Goal: Task Accomplishment & Management: Manage account settings

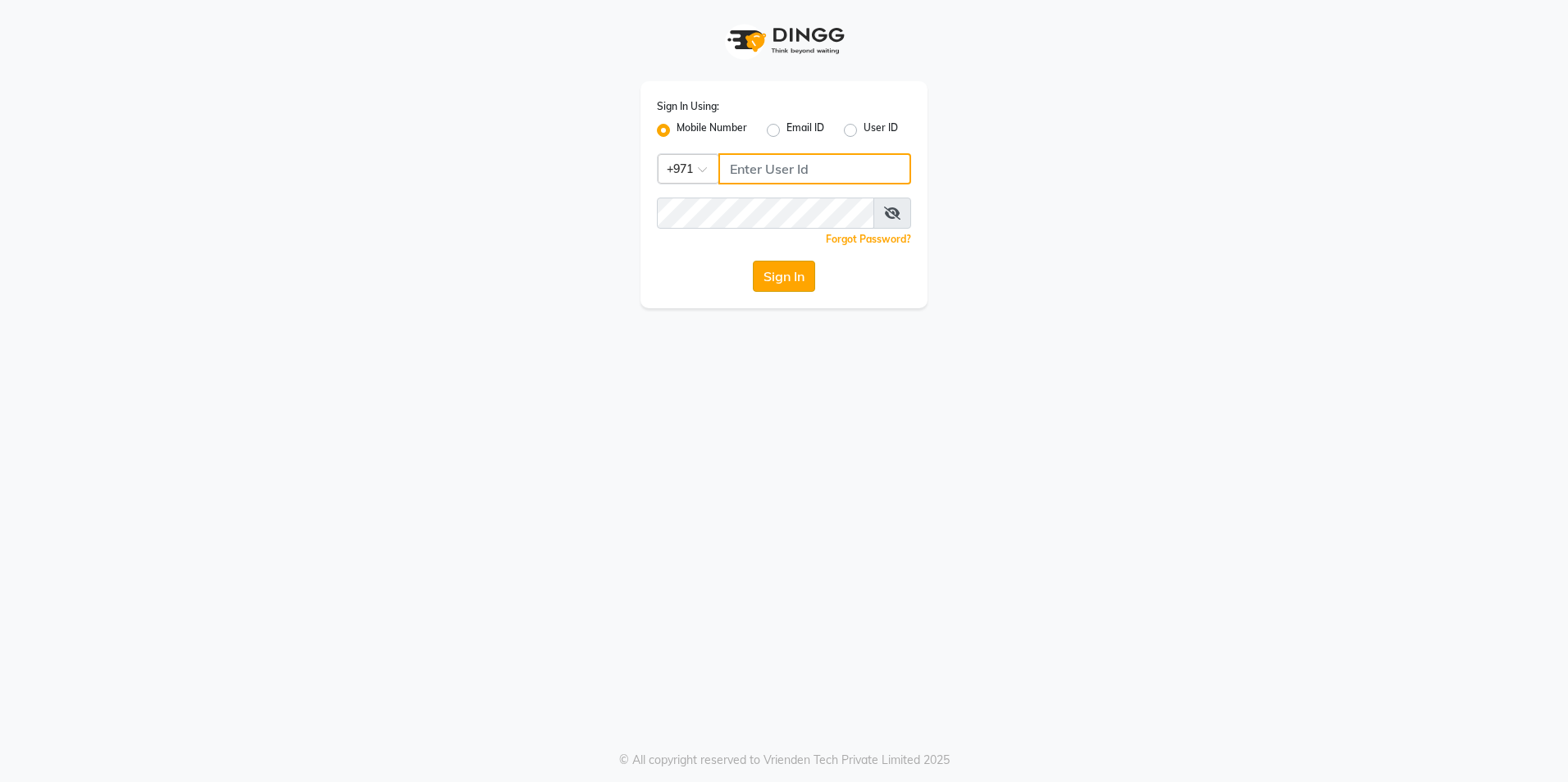
type input "527583087"
click at [798, 279] on button "Sign In" at bounding box center [783, 276] width 62 height 31
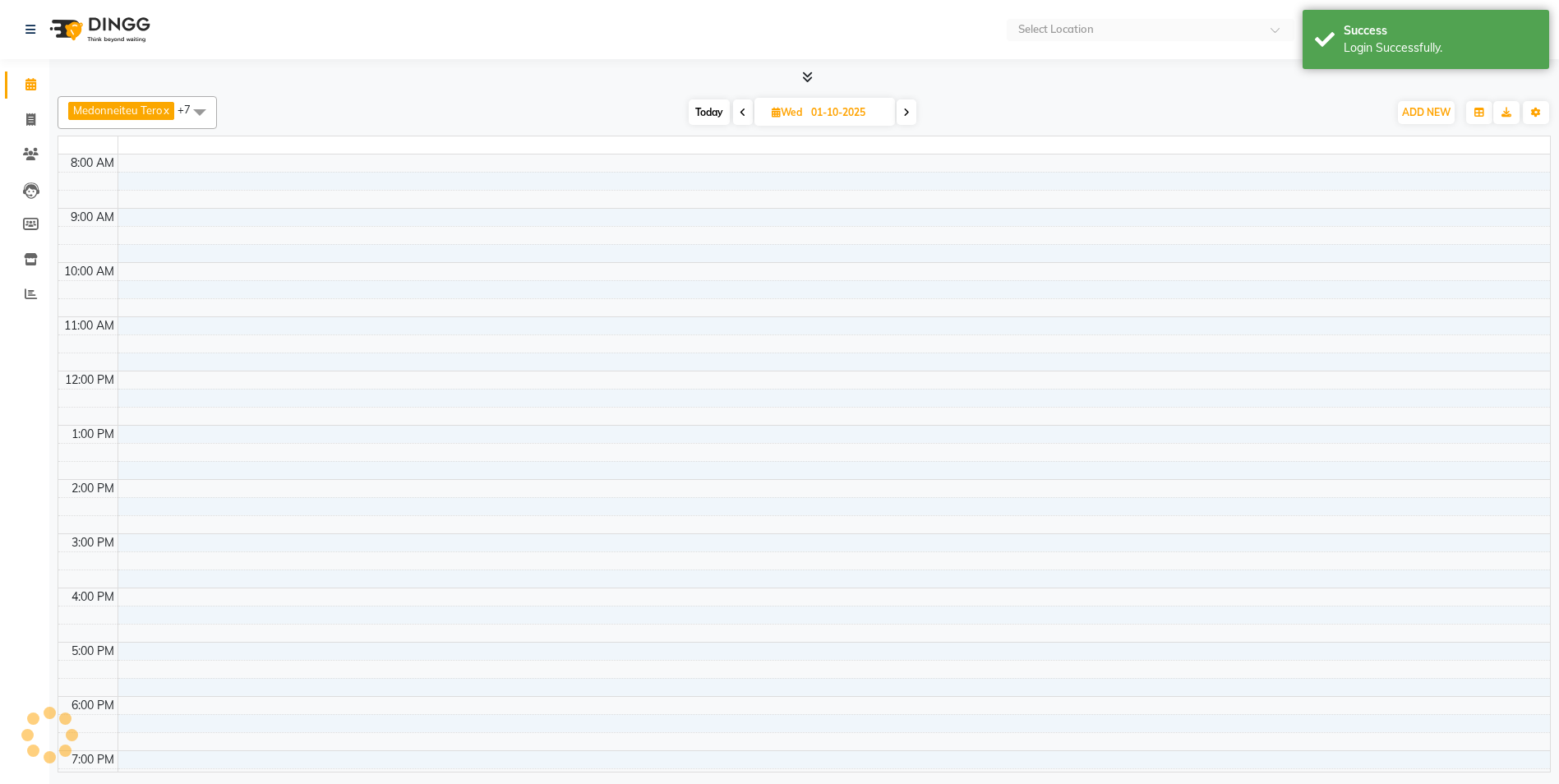
select select "en"
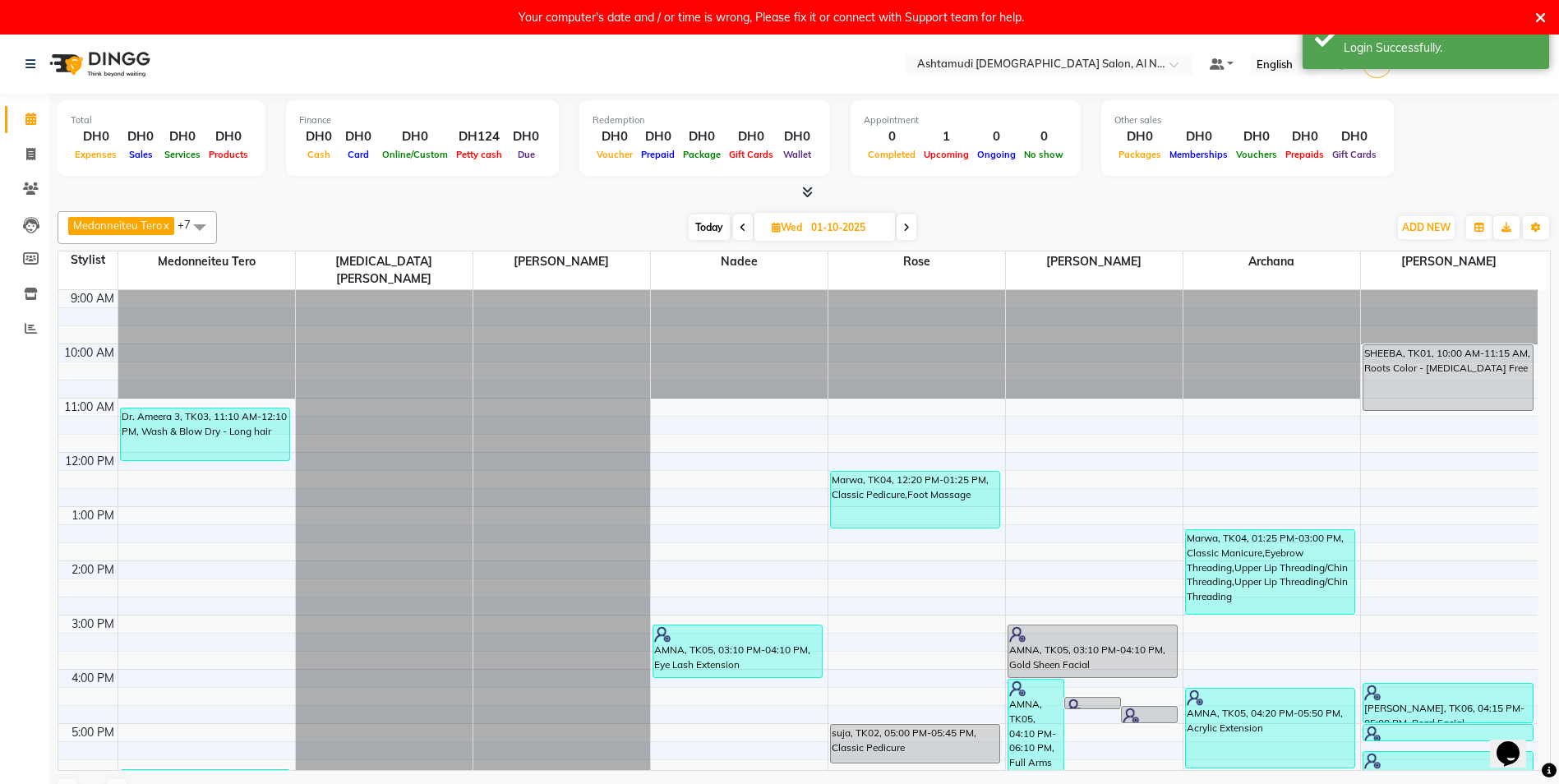
click at [1546, 14] on icon at bounding box center [1541, 18] width 11 height 15
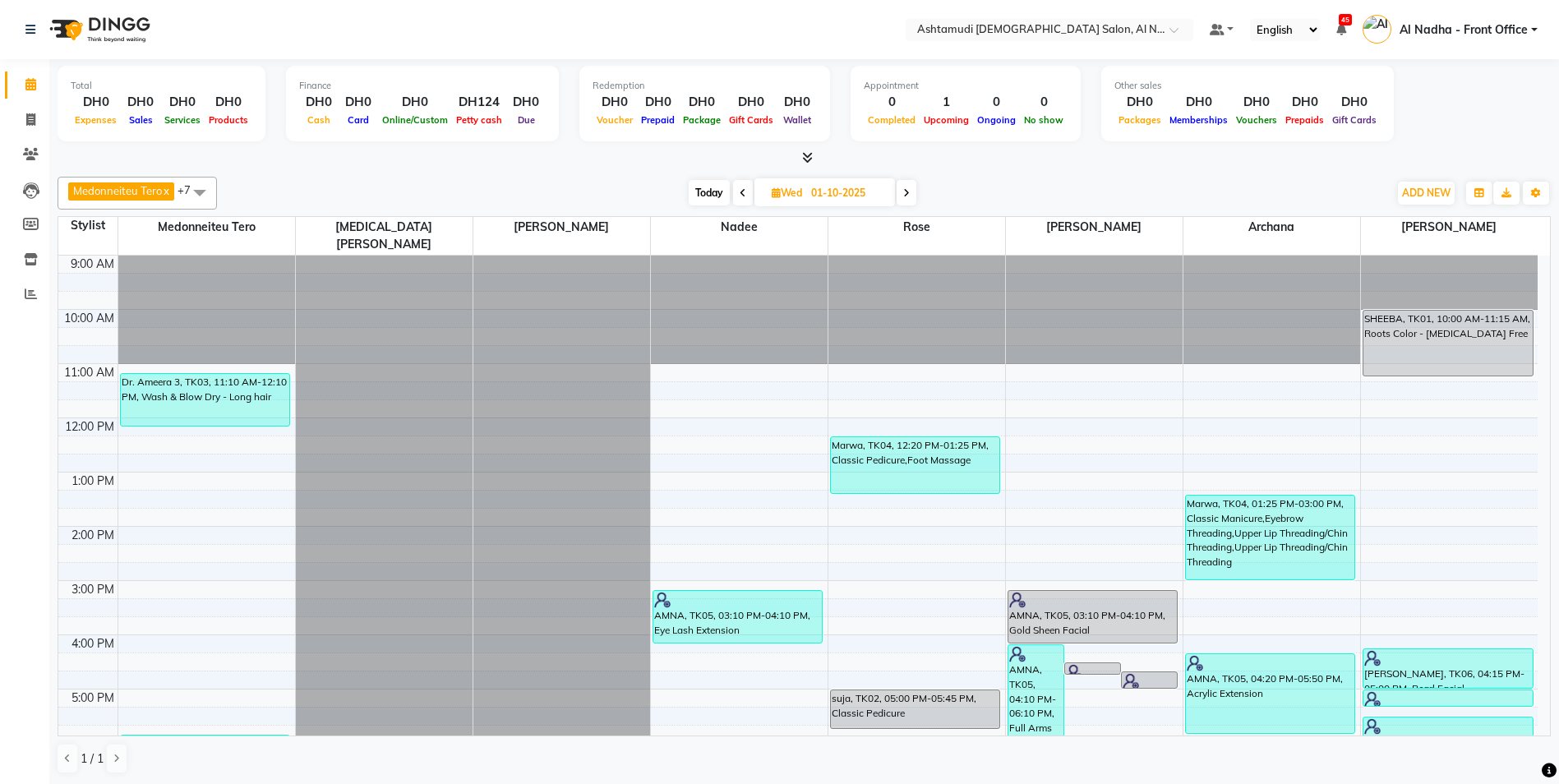
click at [910, 185] on span at bounding box center [906, 192] width 20 height 25
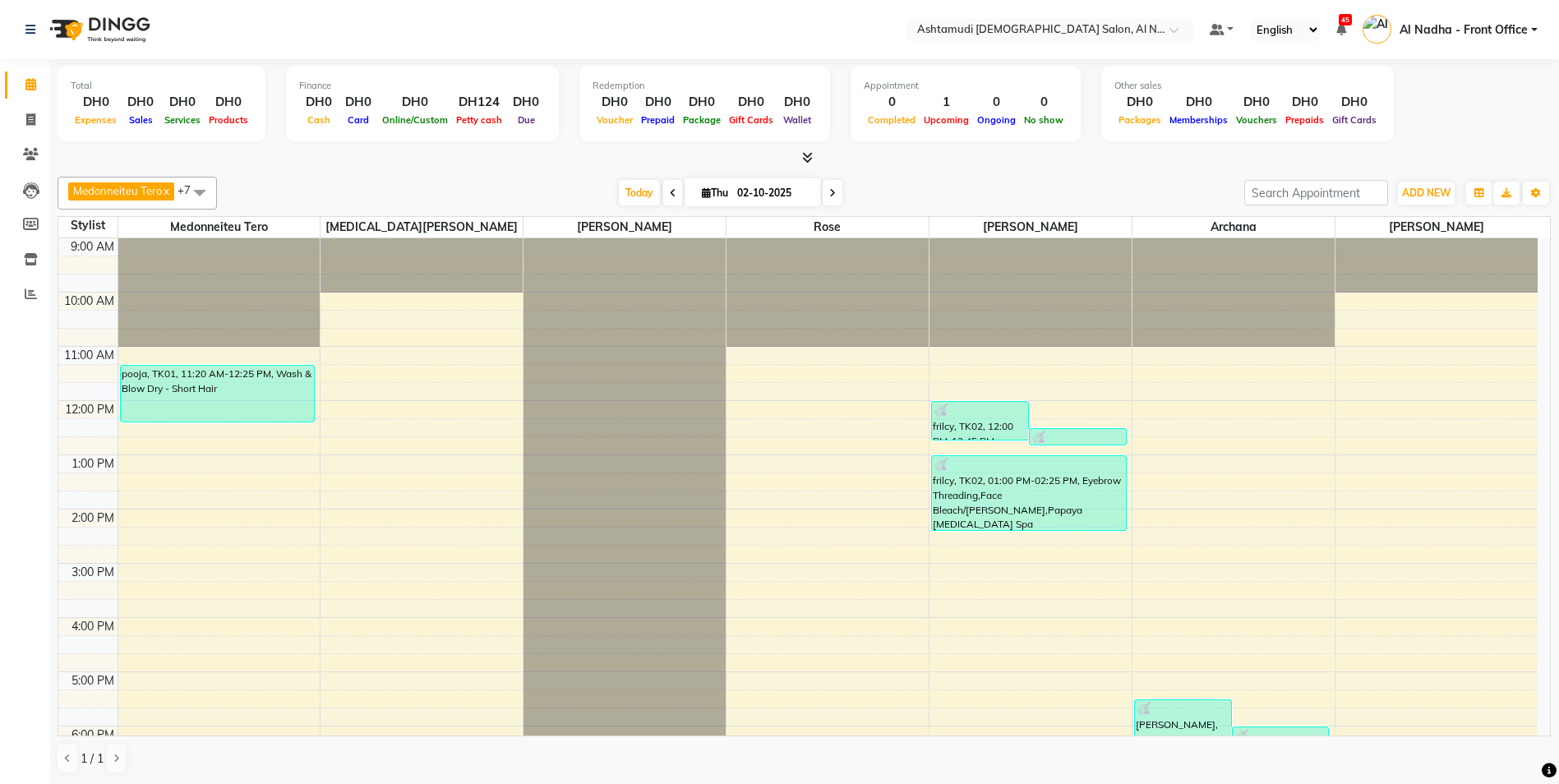
scroll to position [261, 0]
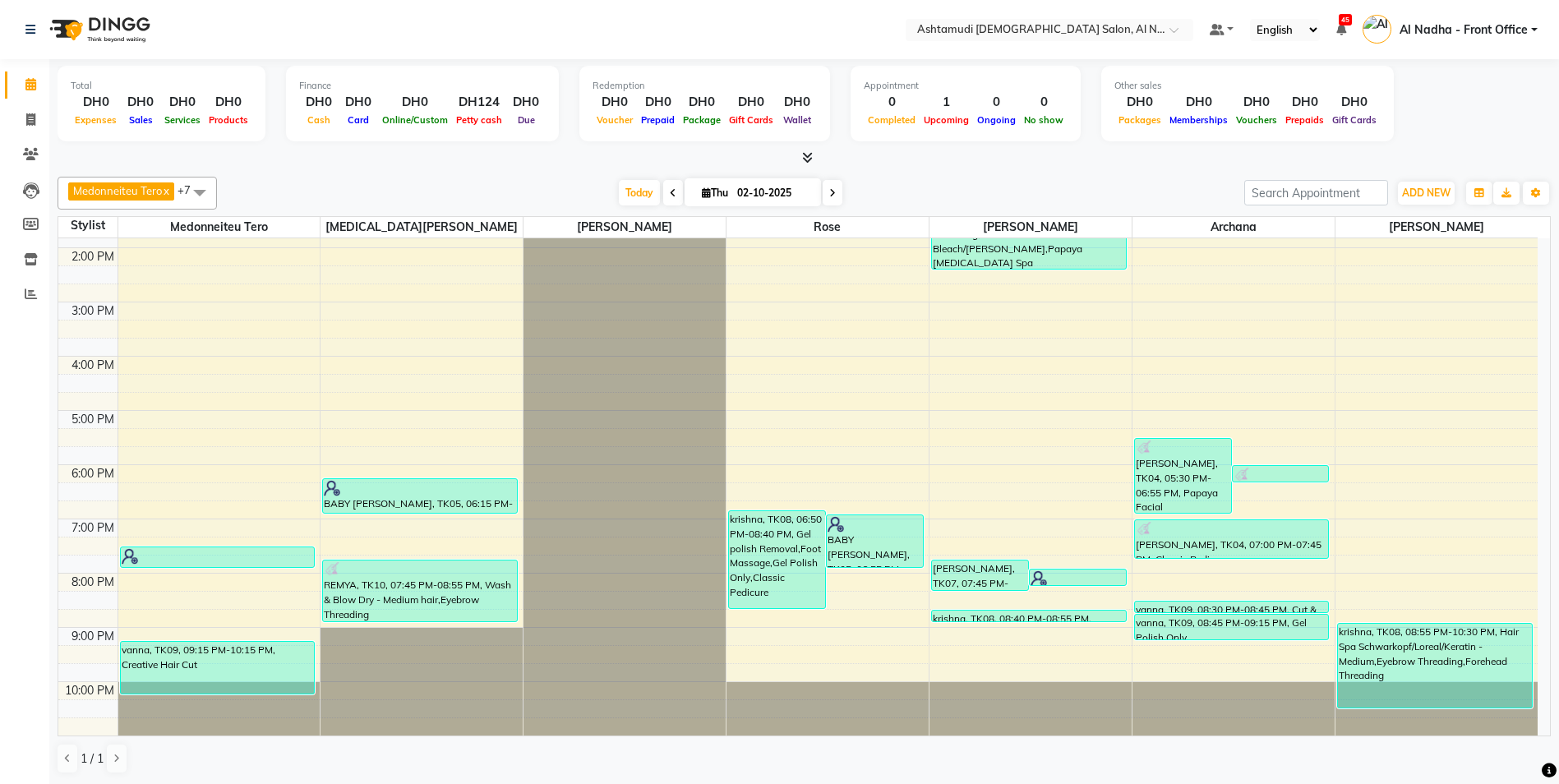
click at [838, 199] on span at bounding box center [833, 192] width 20 height 25
type input "03-10-2025"
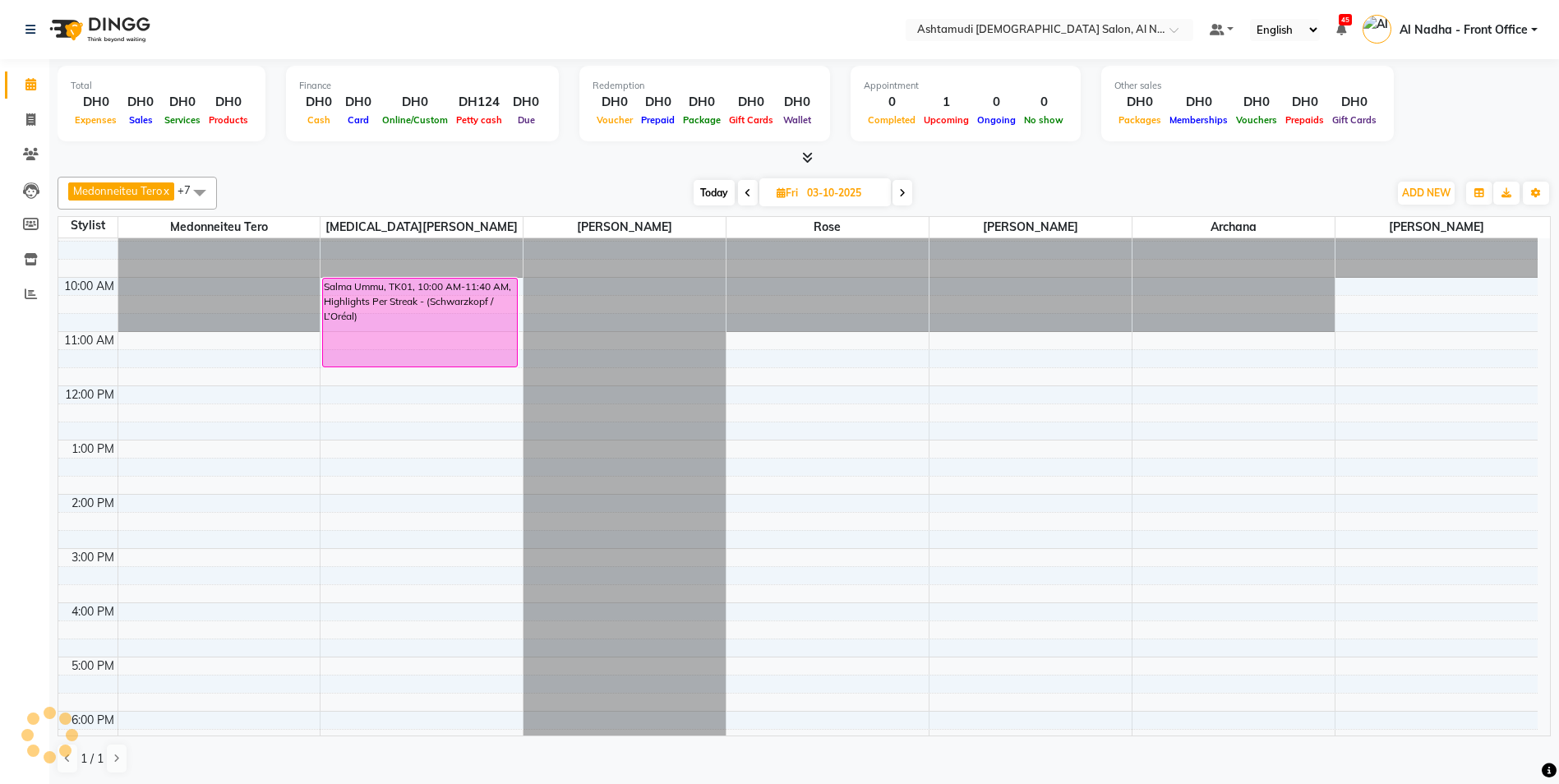
scroll to position [0, 0]
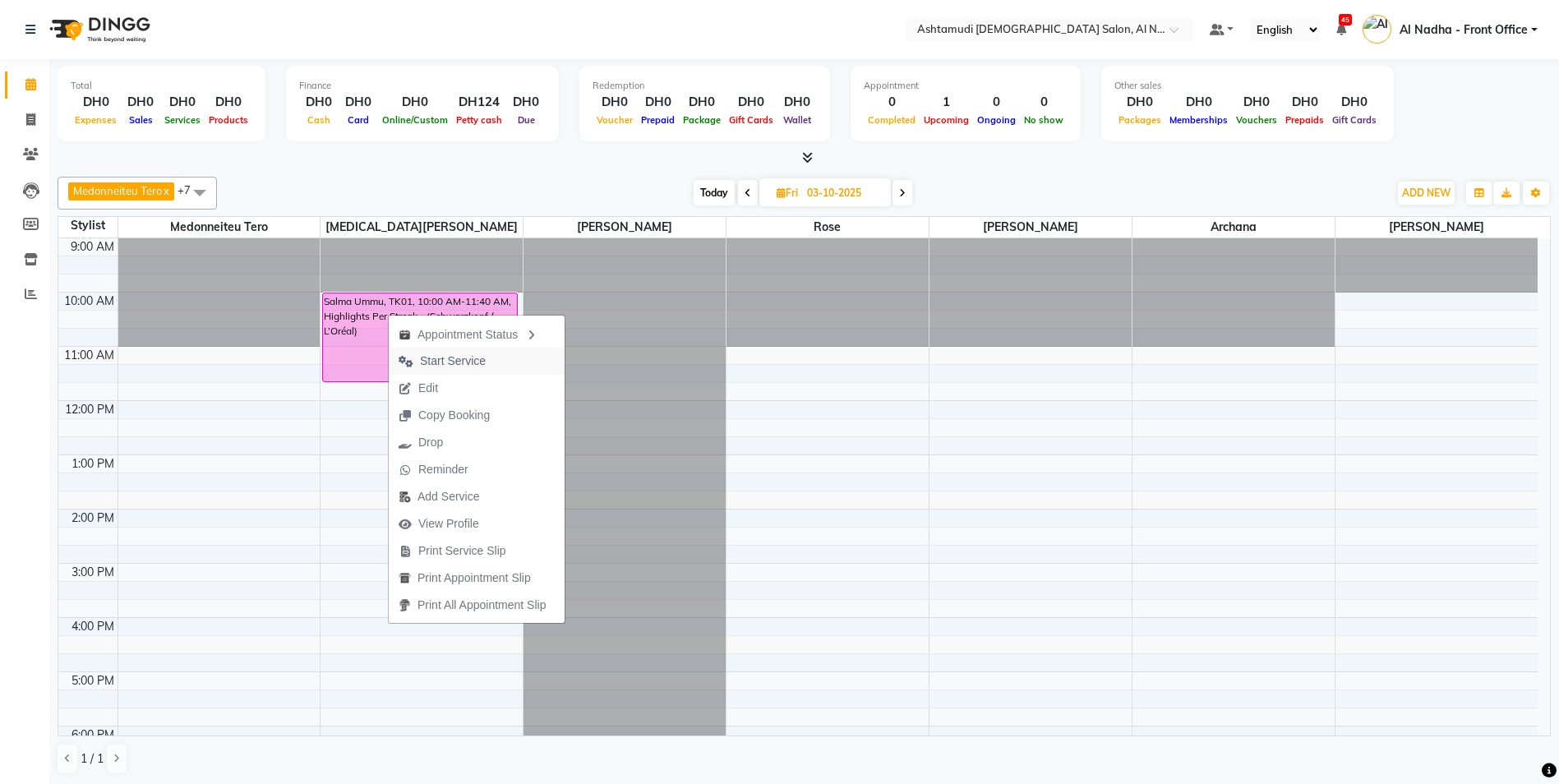
click at [455, 360] on span "Start Service" at bounding box center [452, 361] width 66 height 18
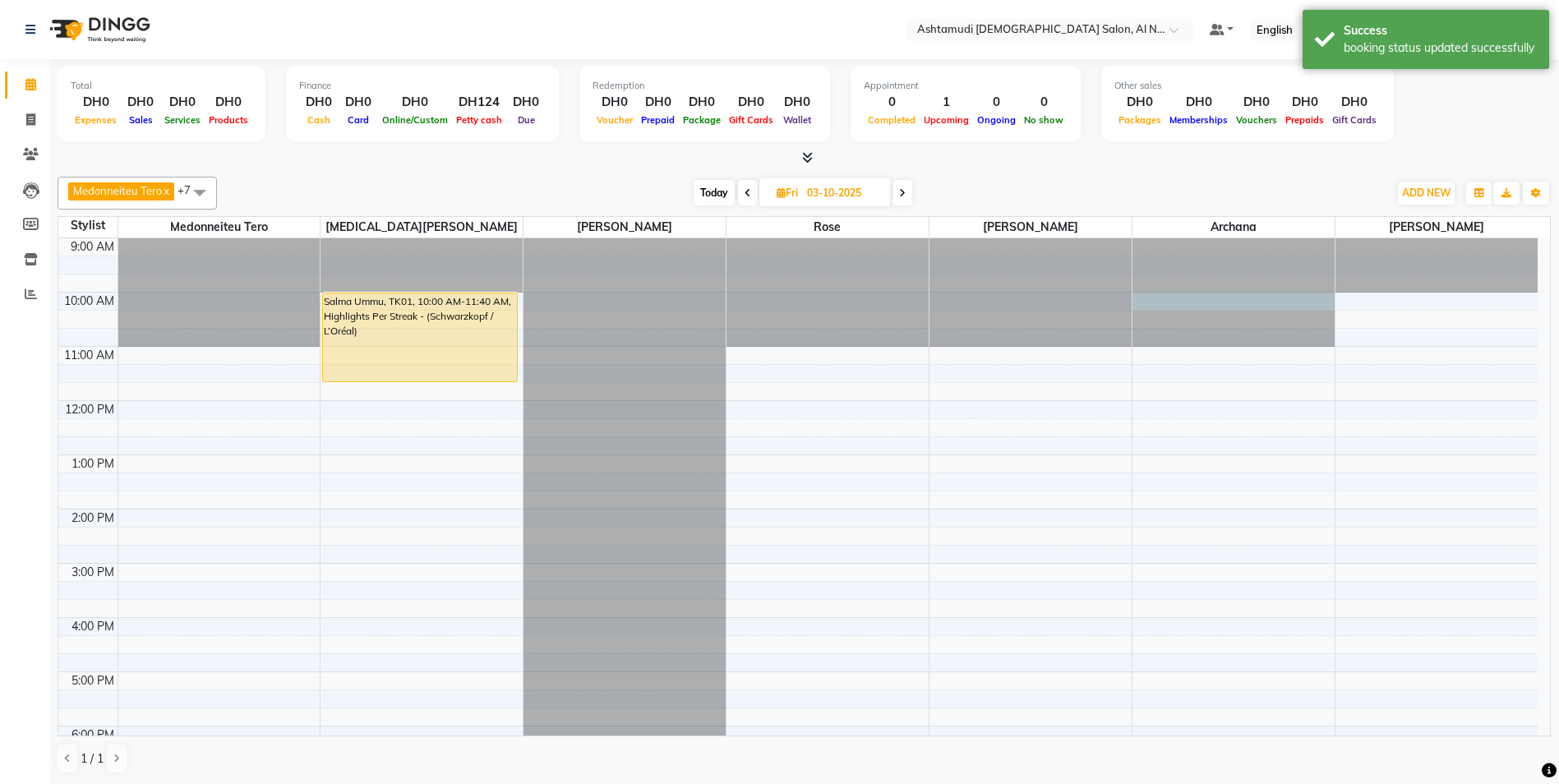
click at [1141, 238] on div at bounding box center [1234, 238] width 202 height 0
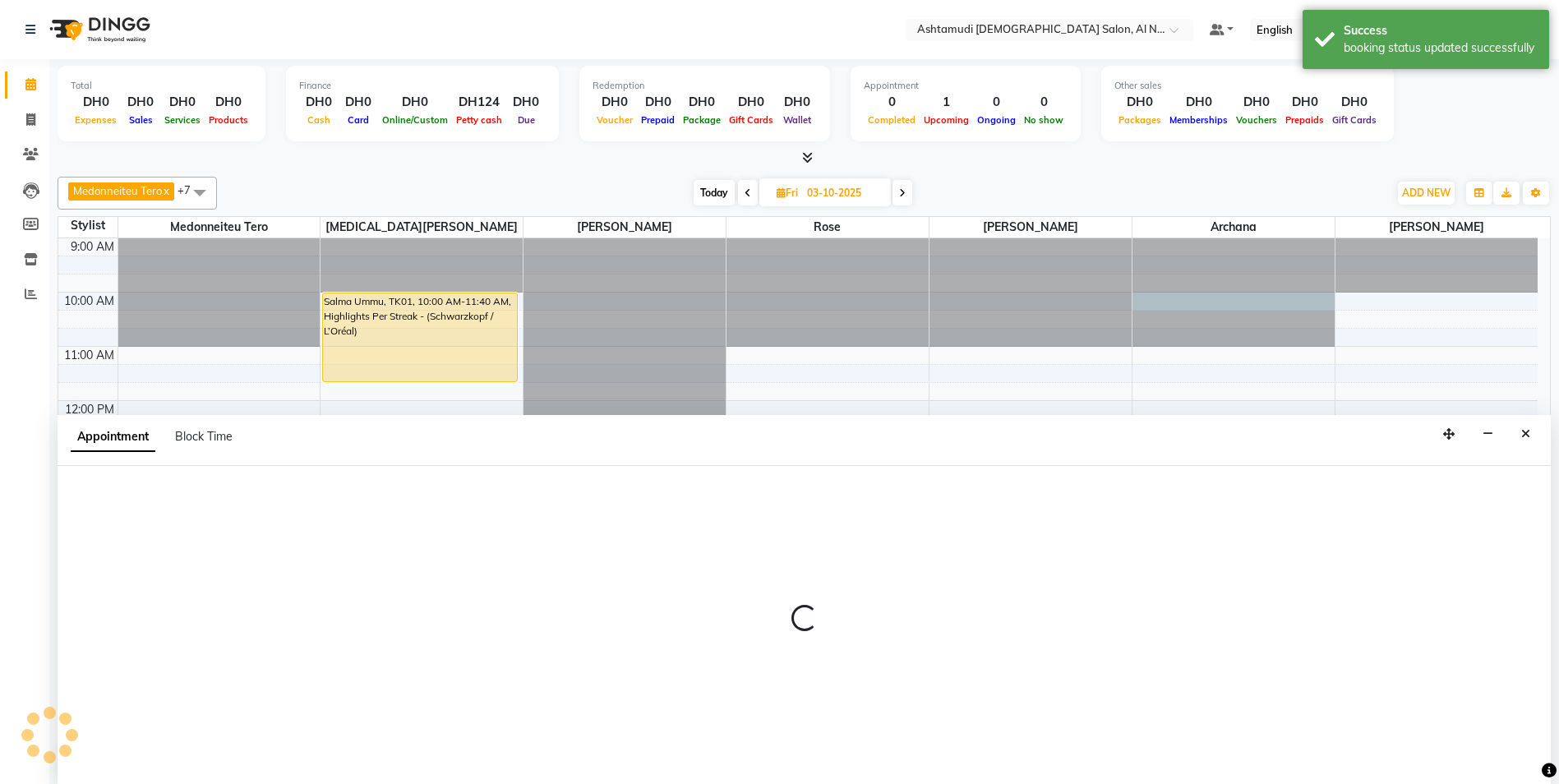
scroll to position [1, 0]
select select "88905"
select select "tentative"
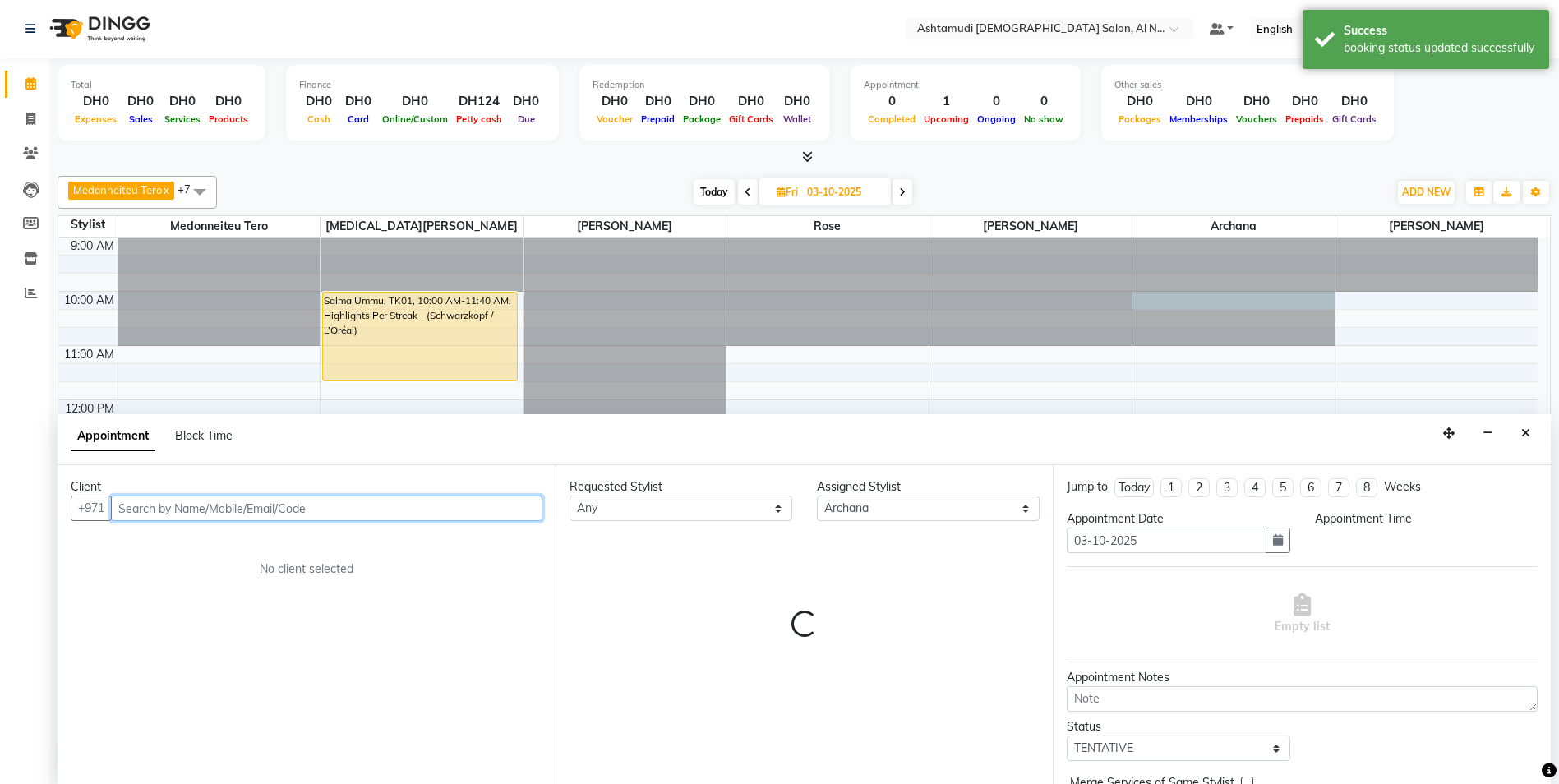
select select "600"
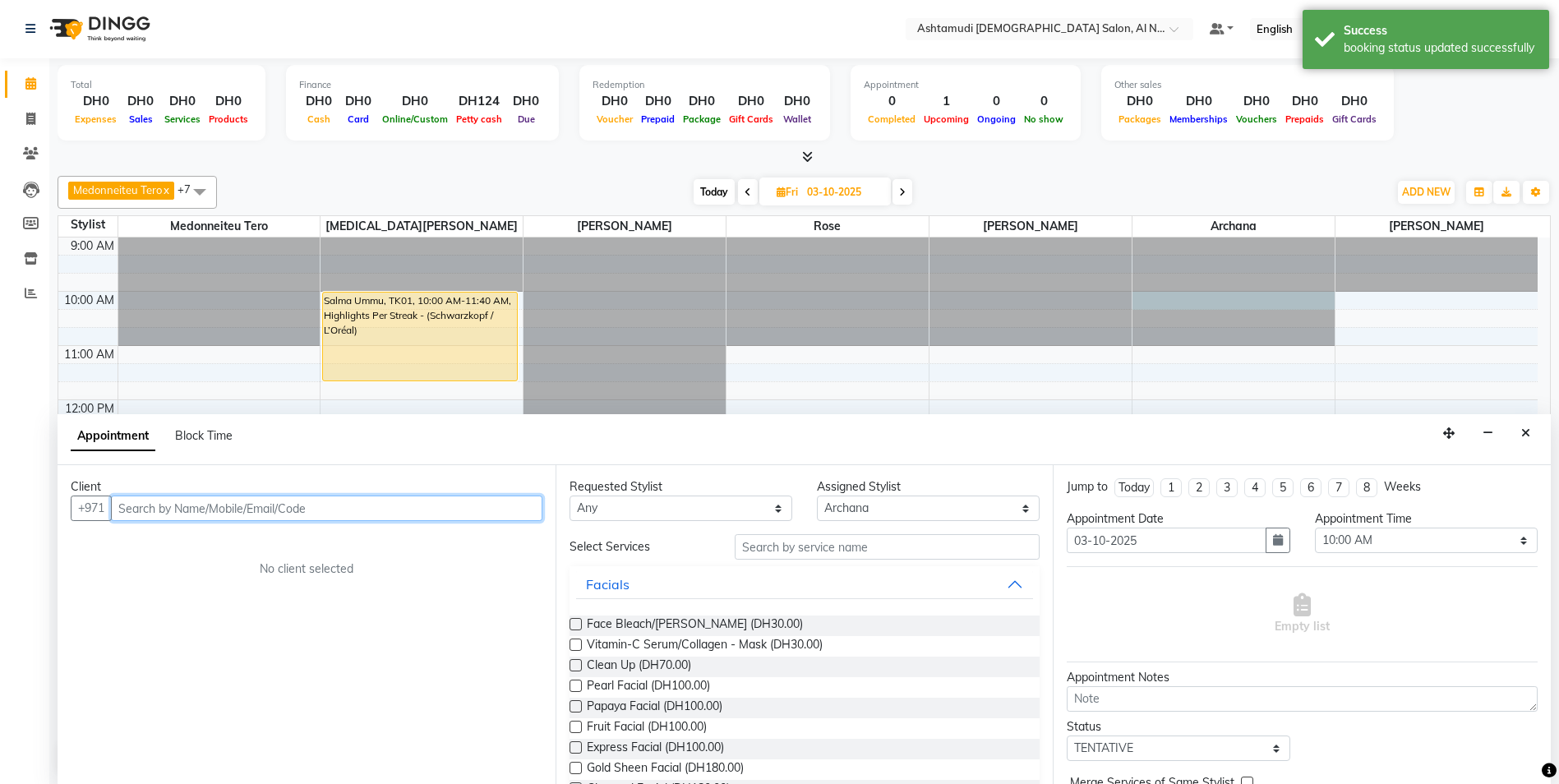
click at [188, 505] on input "text" at bounding box center [327, 508] width 431 height 25
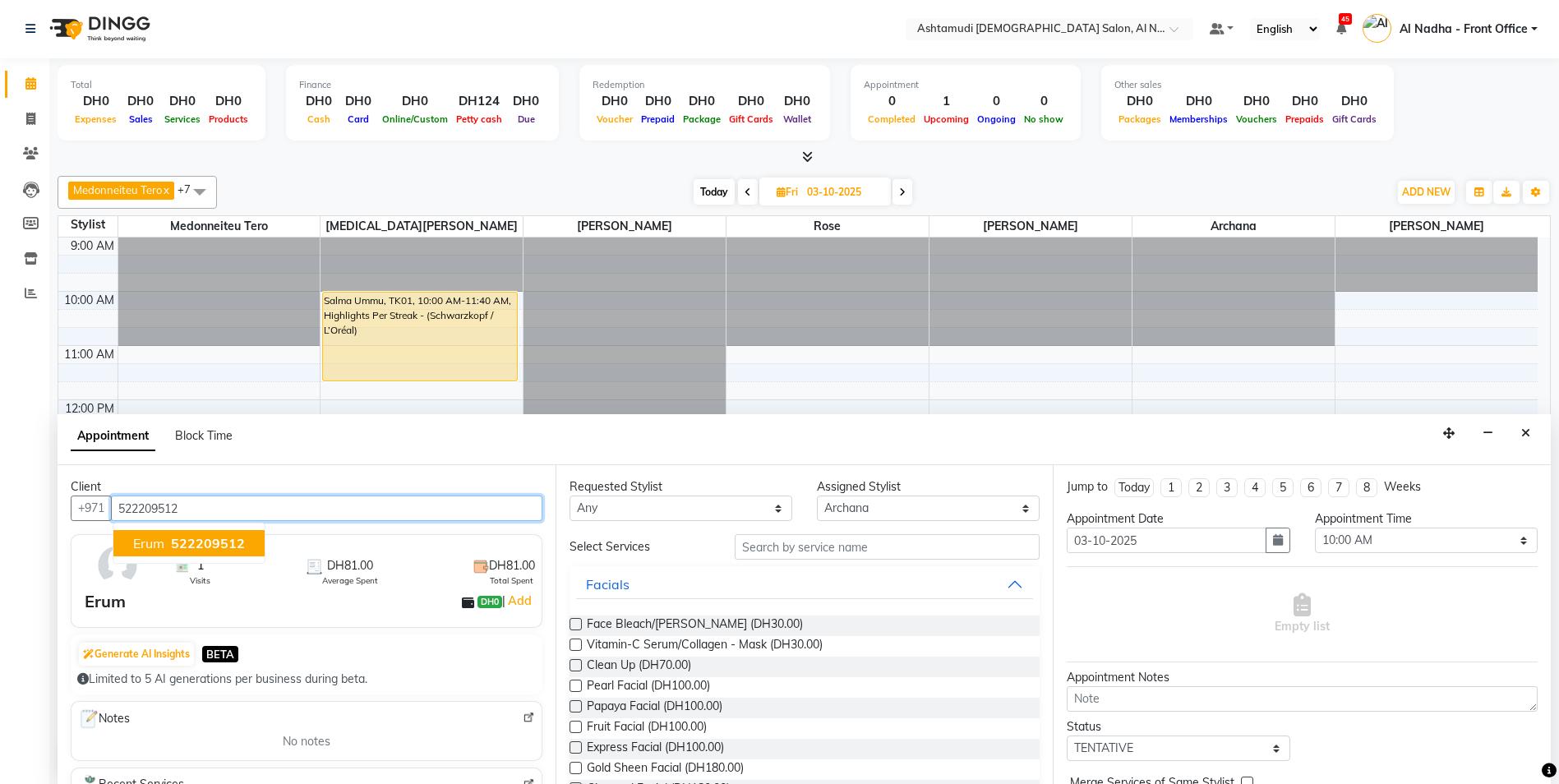
click at [165, 546] on span "Erum" at bounding box center [149, 543] width 32 height 17
type input "522209512"
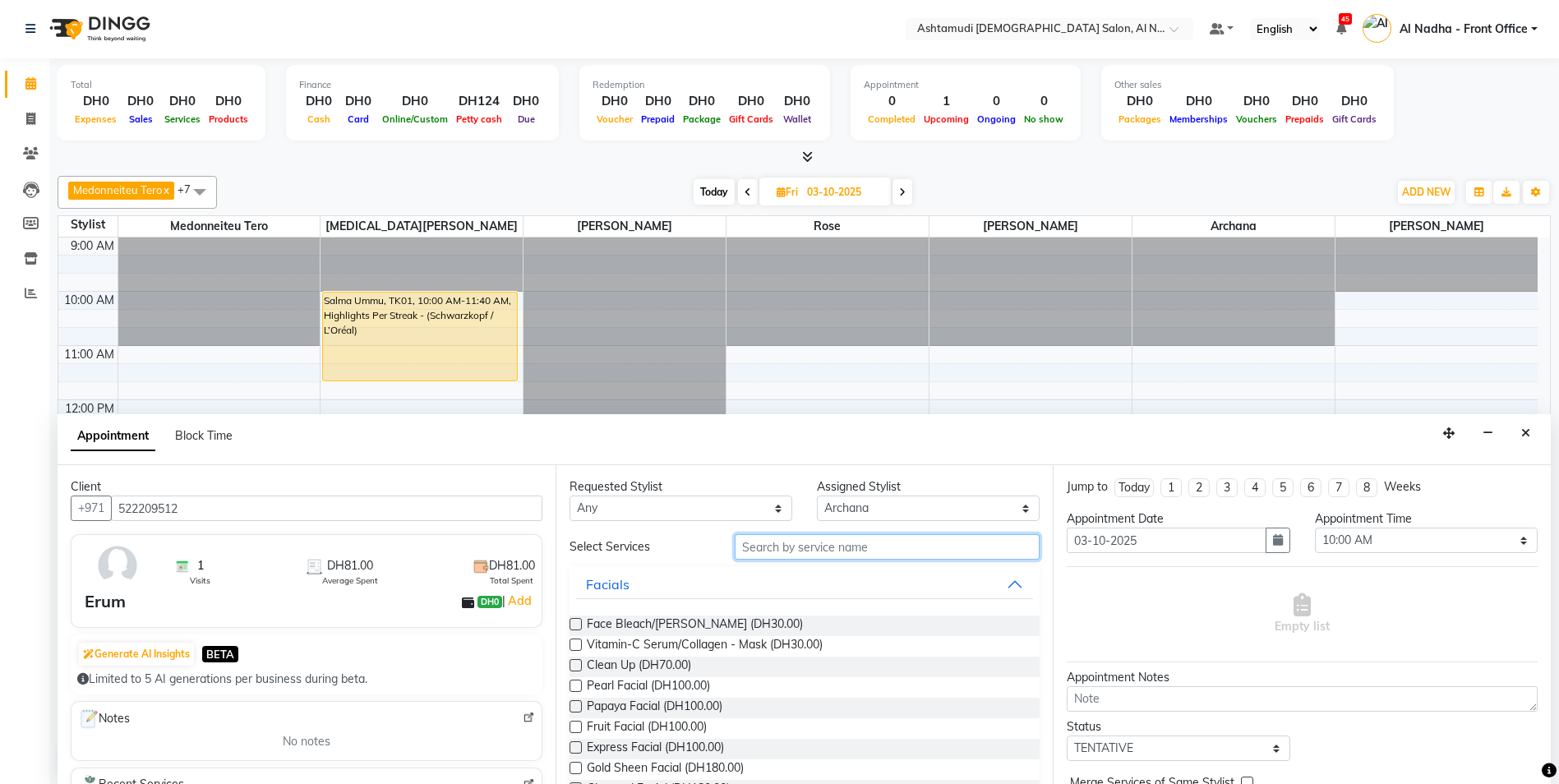
click at [748, 551] on input "text" at bounding box center [888, 547] width 306 height 25
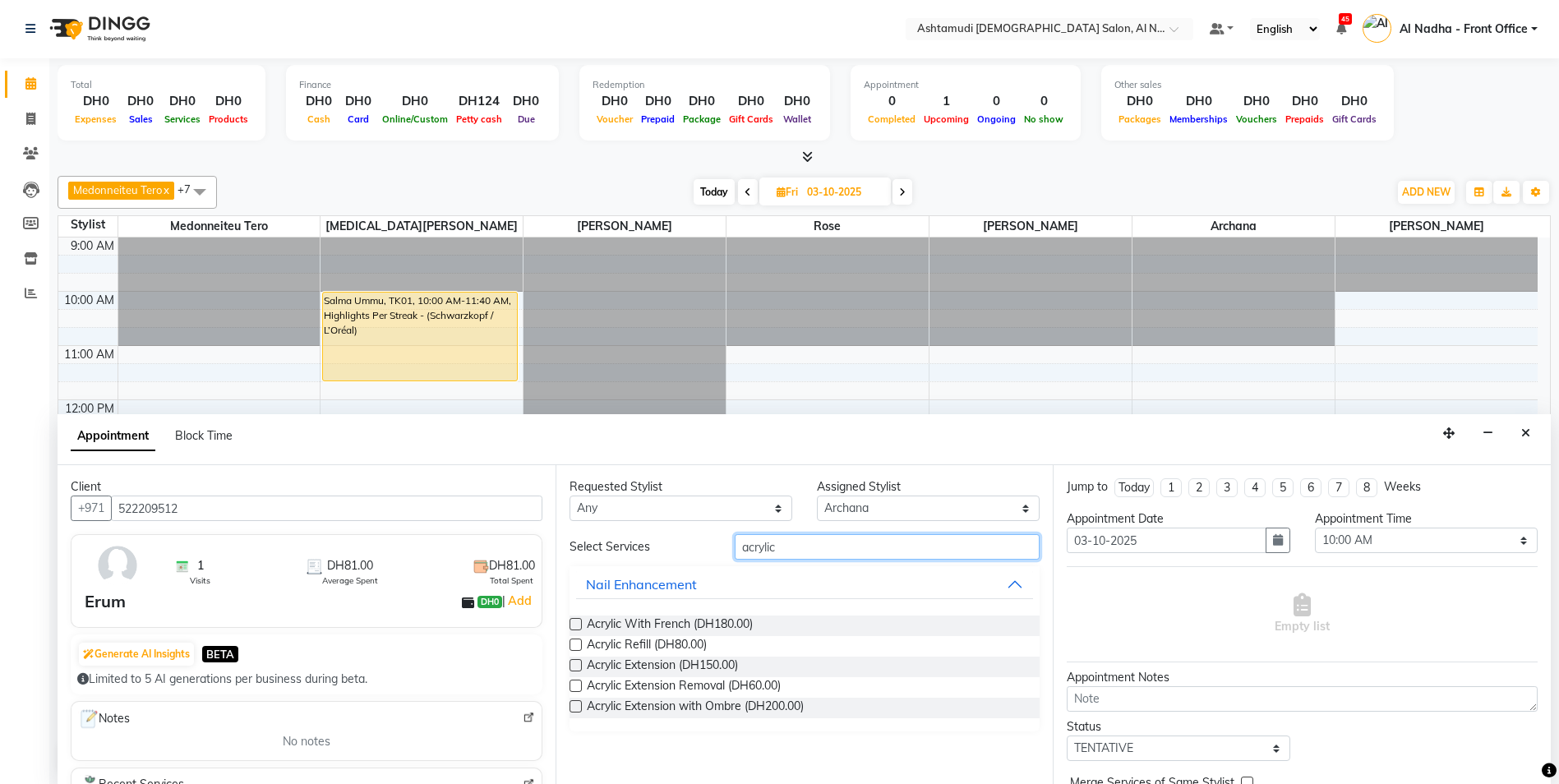
type input "acrylic"
click at [576, 662] on label at bounding box center [576, 665] width 12 height 12
click at [576, 662] on input "checkbox" at bounding box center [575, 667] width 11 height 11
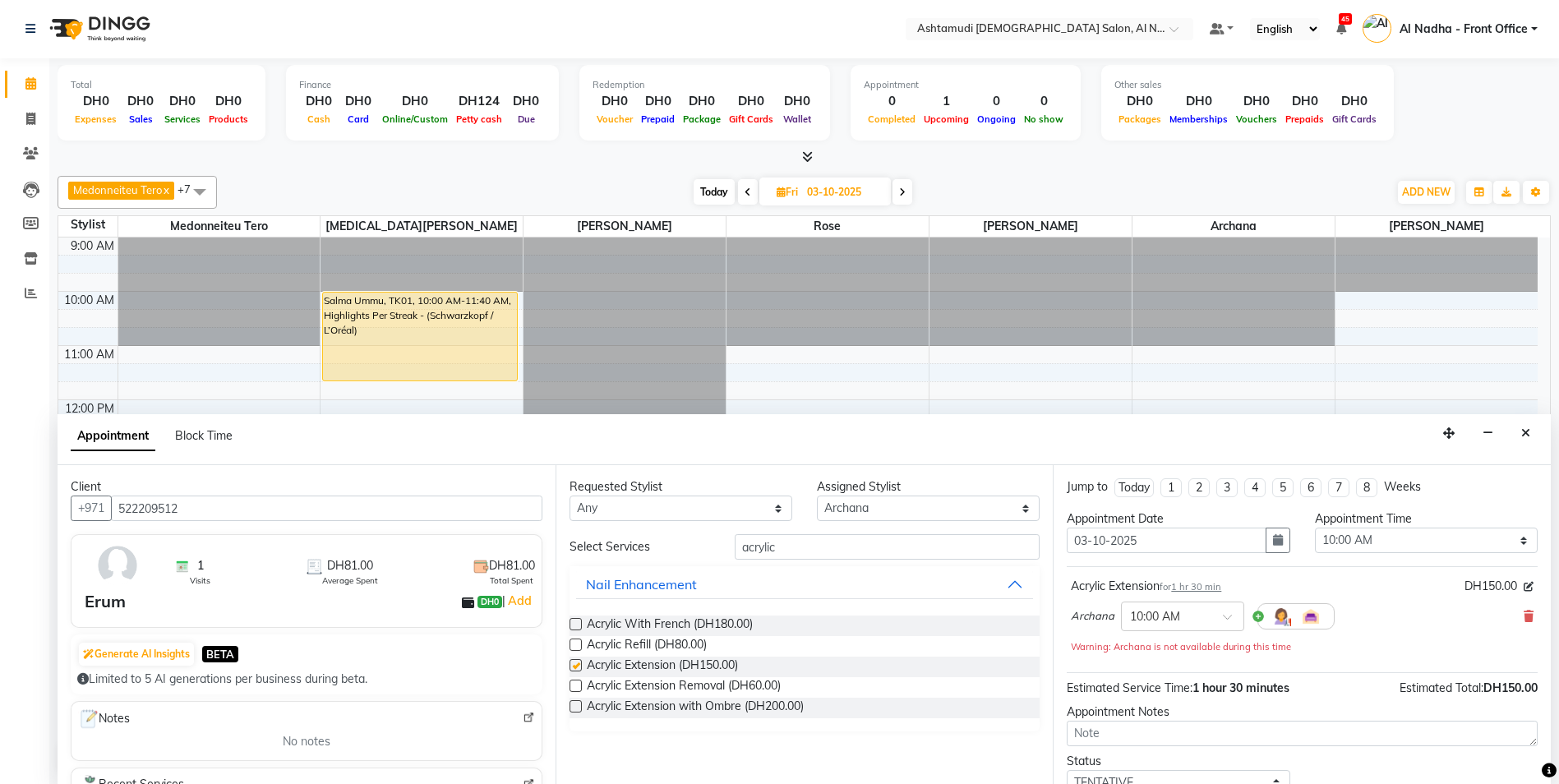
checkbox input "false"
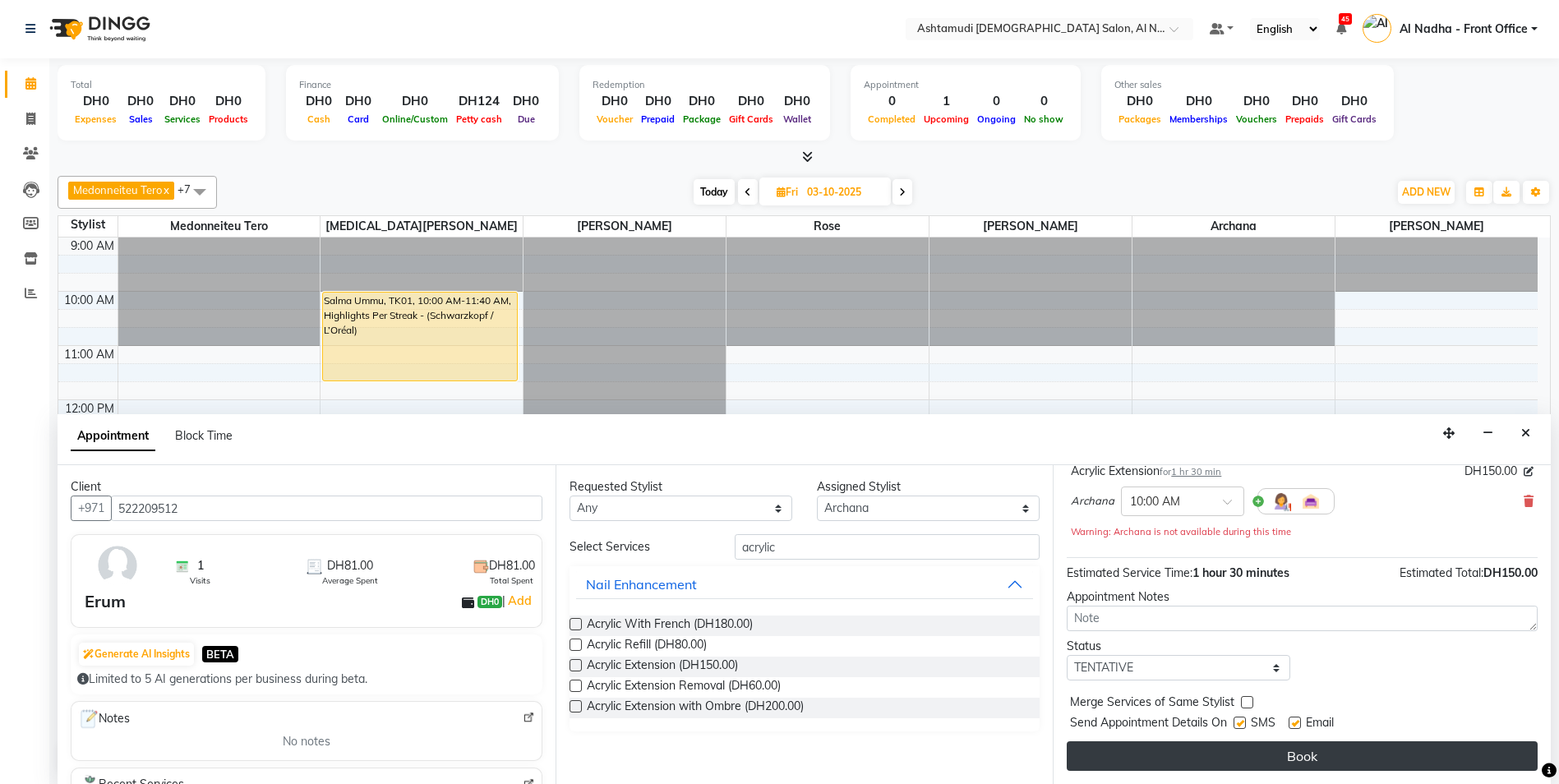
click at [1263, 750] on button "Book" at bounding box center [1303, 756] width 471 height 30
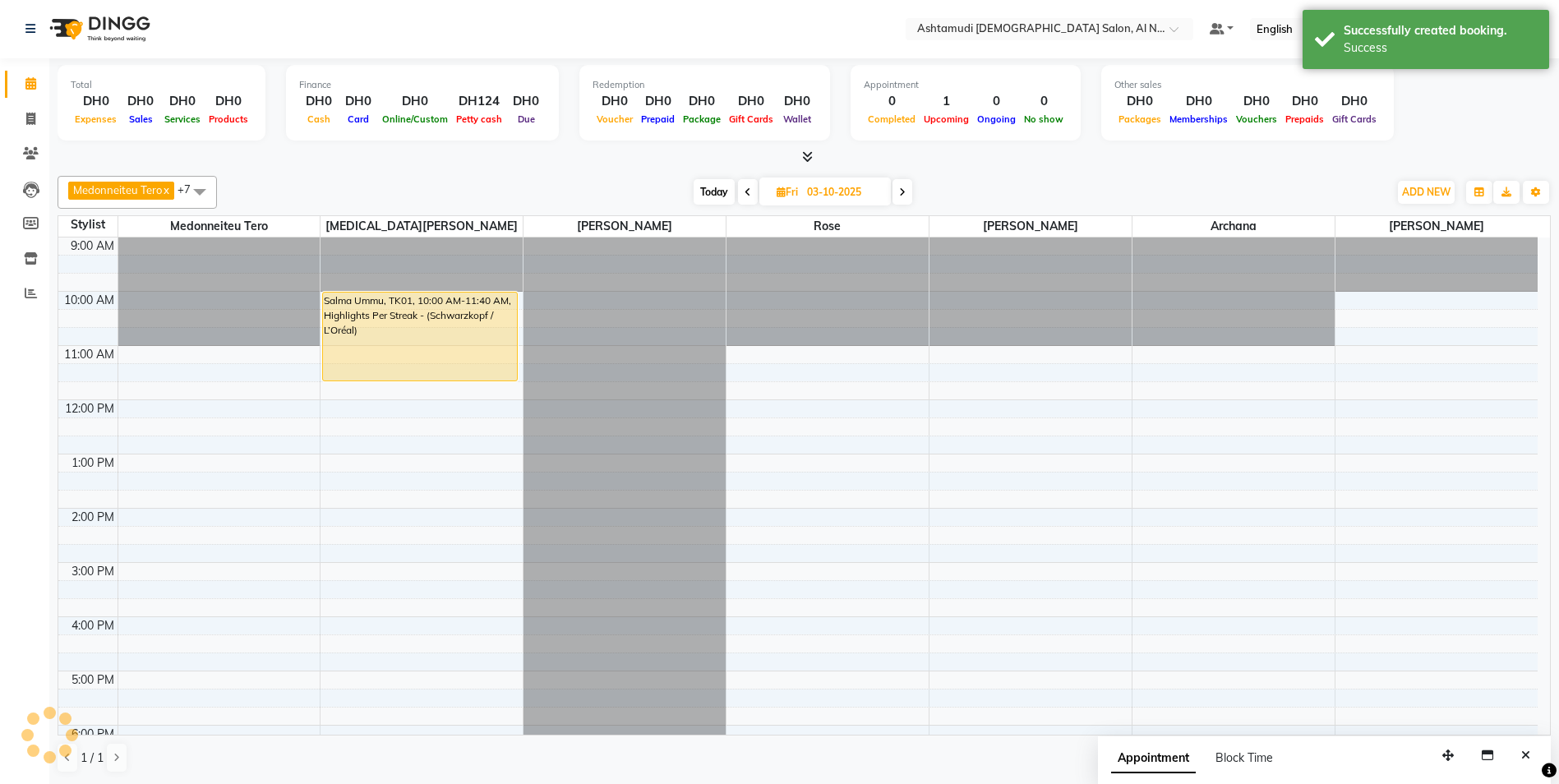
scroll to position [0, 0]
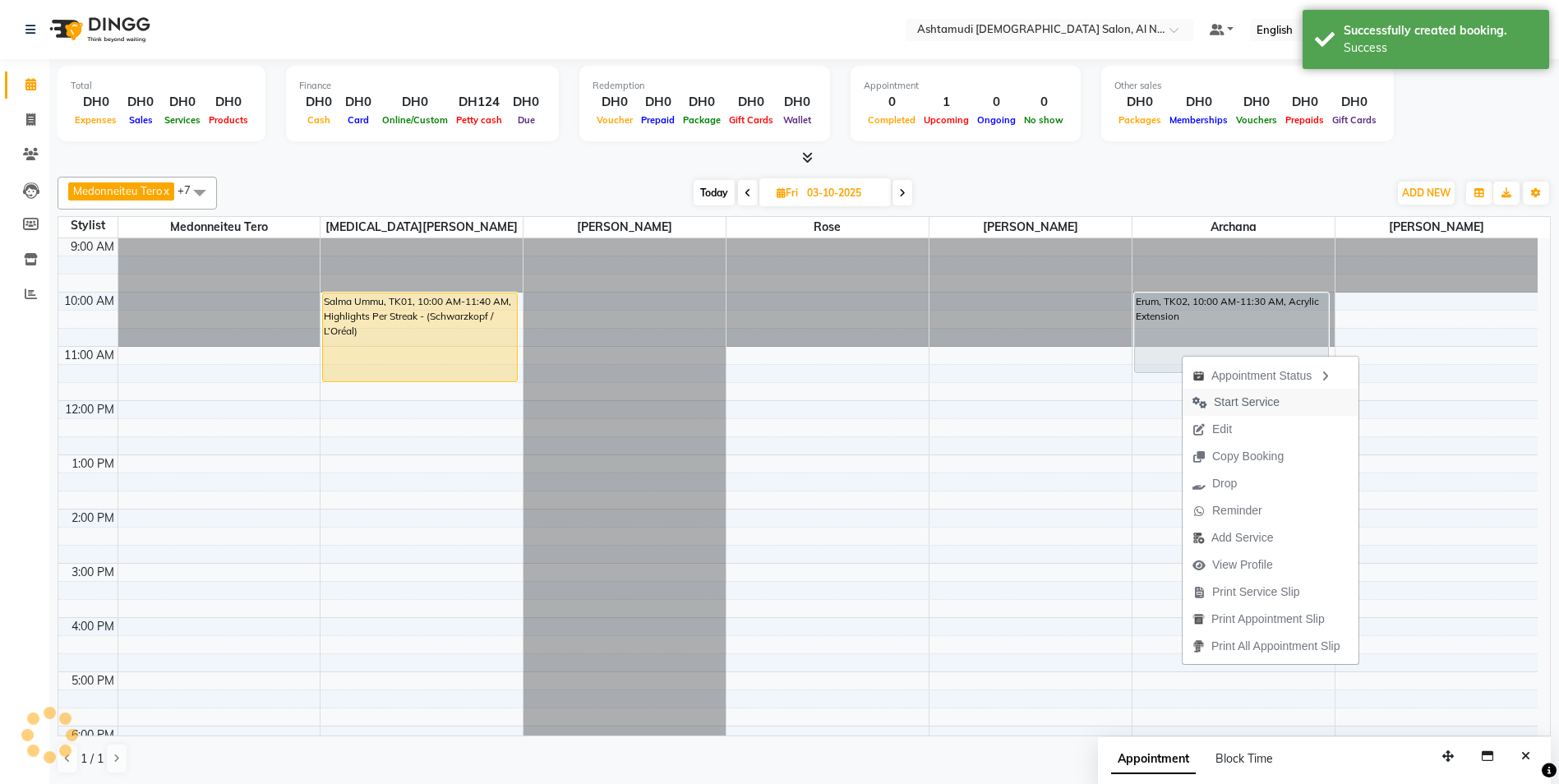
click at [1239, 401] on span "Start Service" at bounding box center [1246, 402] width 66 height 18
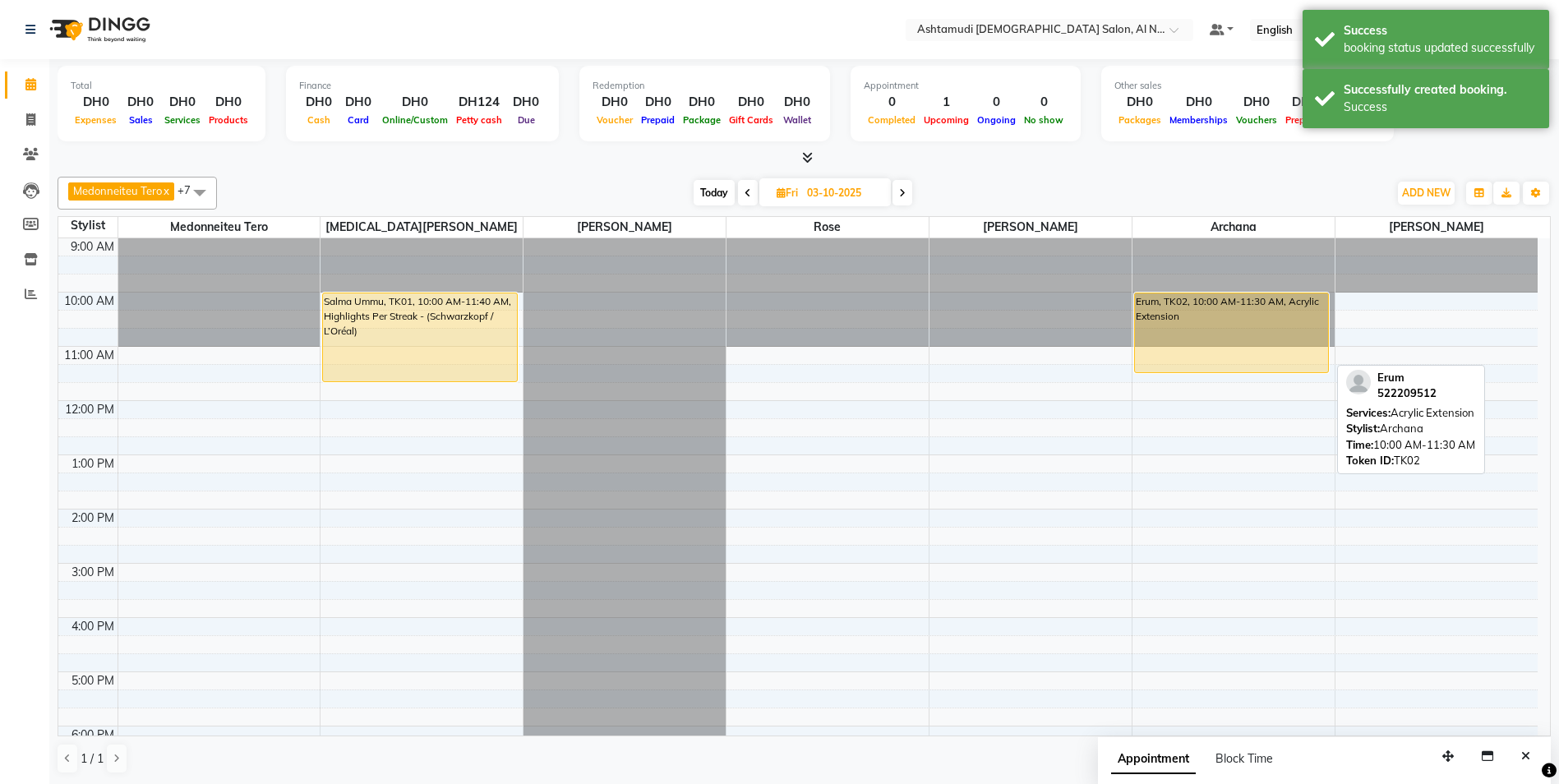
click at [1206, 343] on div "Erum, TK02, 10:00 AM-11:30 AM, Acrylic Extension" at bounding box center [1231, 333] width 194 height 79
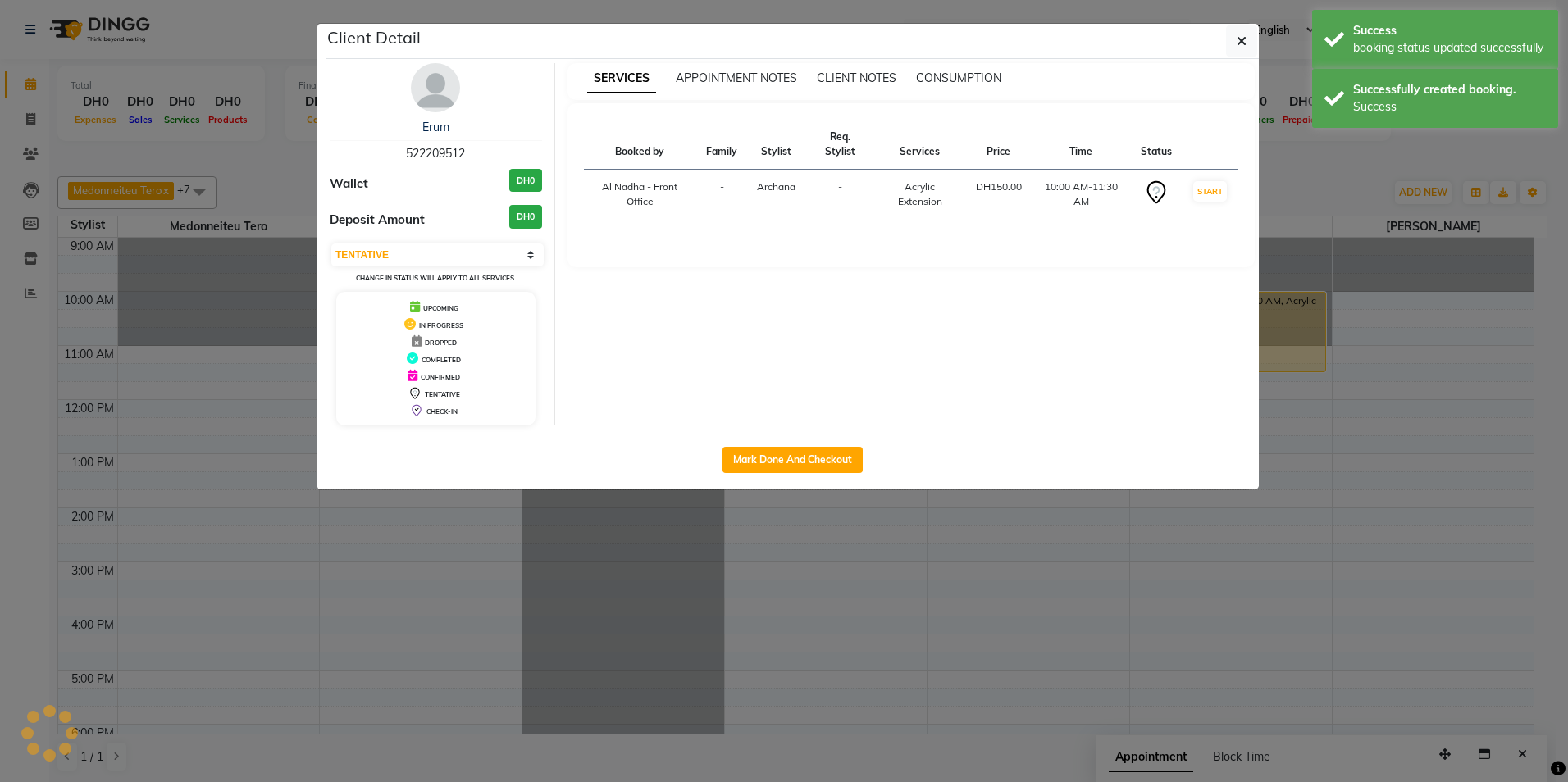
select select "1"
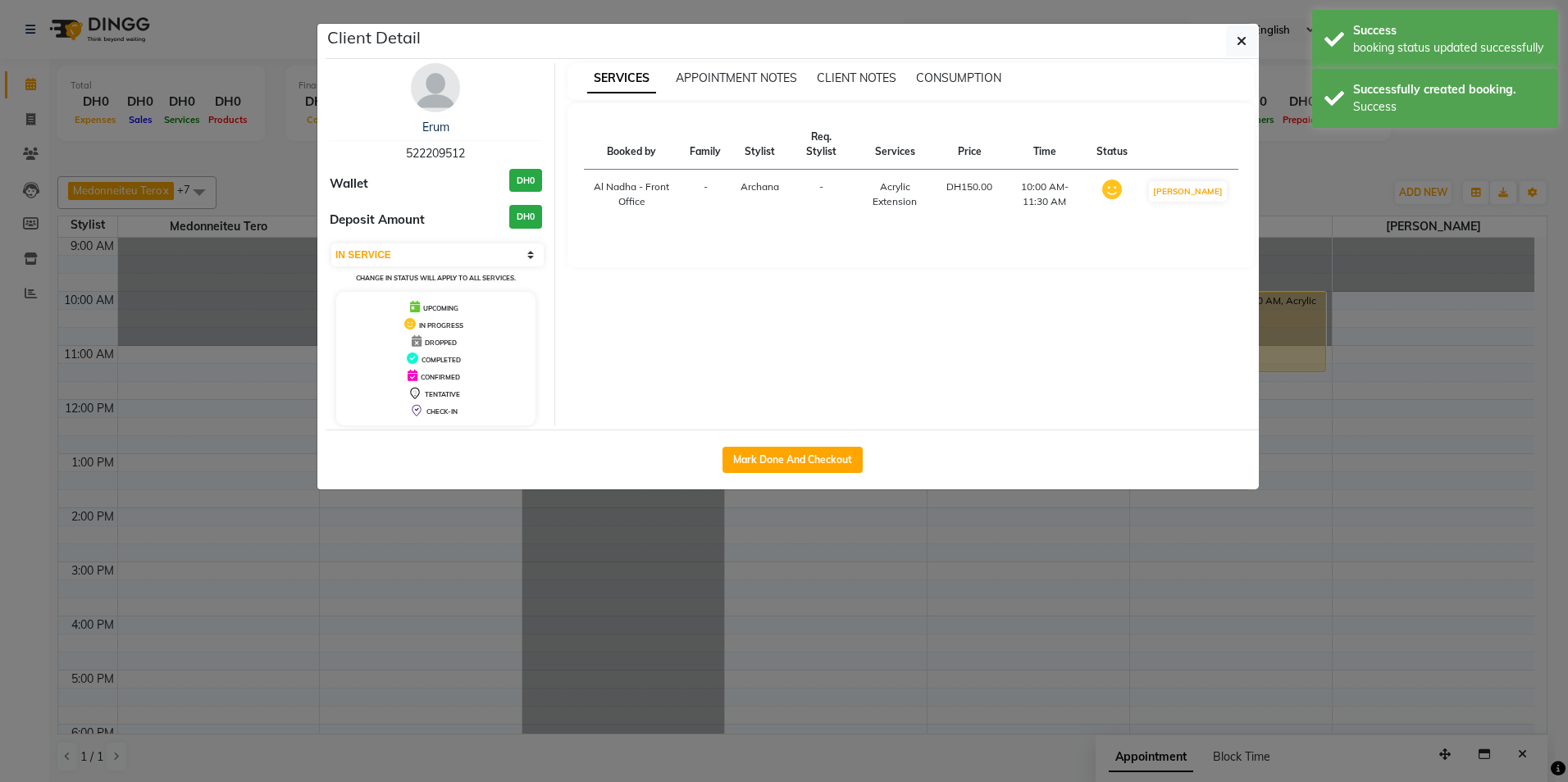
drag, startPoint x: 406, startPoint y: 151, endPoint x: 478, endPoint y: 154, distance: 72.1
click at [478, 154] on div "Erum 522209512" at bounding box center [435, 141] width 212 height 44
drag, startPoint x: 474, startPoint y: 154, endPoint x: 453, endPoint y: 149, distance: 21.6
copy span "522209512"
click at [1236, 45] on button "button" at bounding box center [1241, 41] width 31 height 31
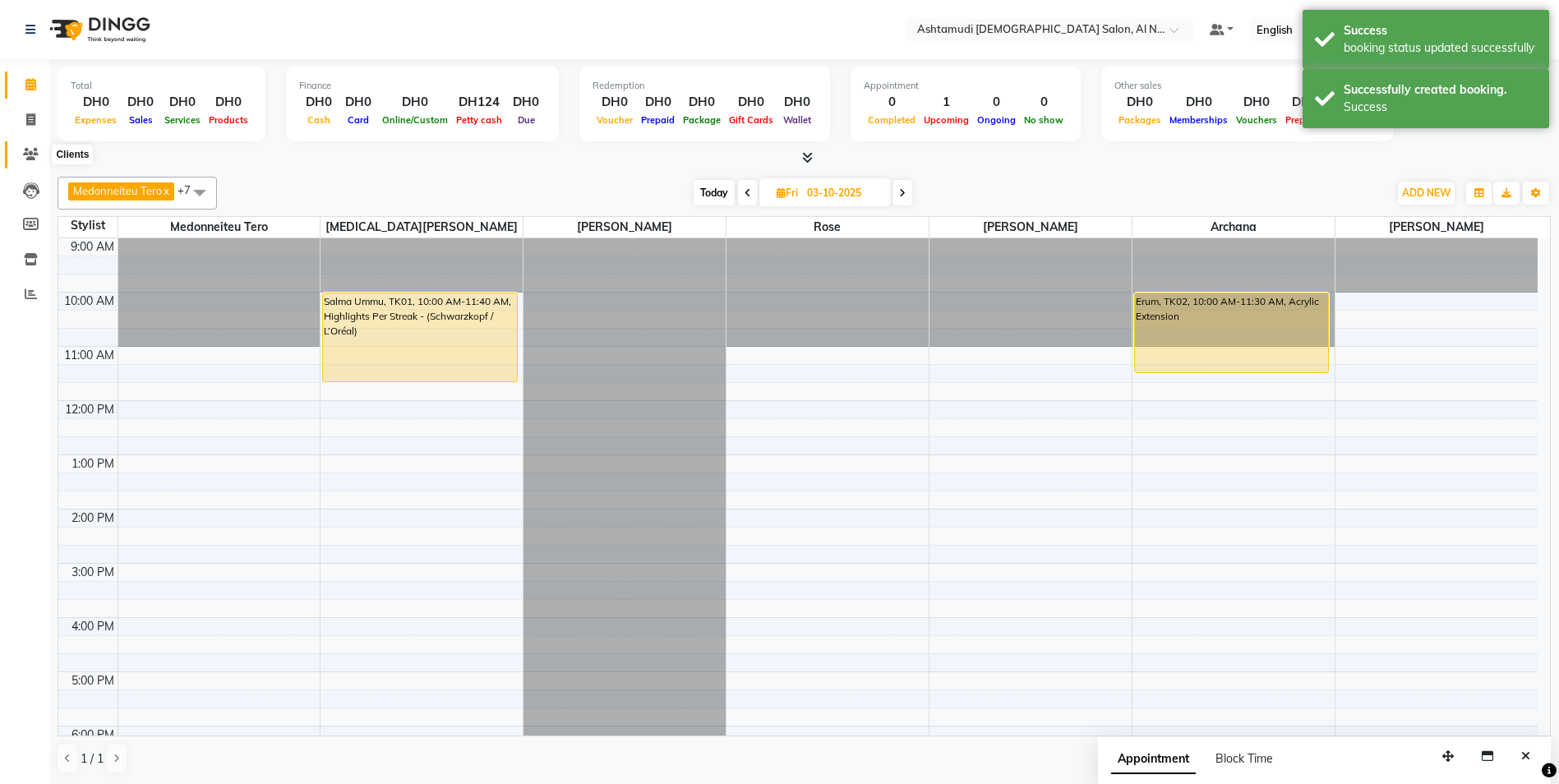
click at [34, 148] on icon at bounding box center [31, 154] width 16 height 12
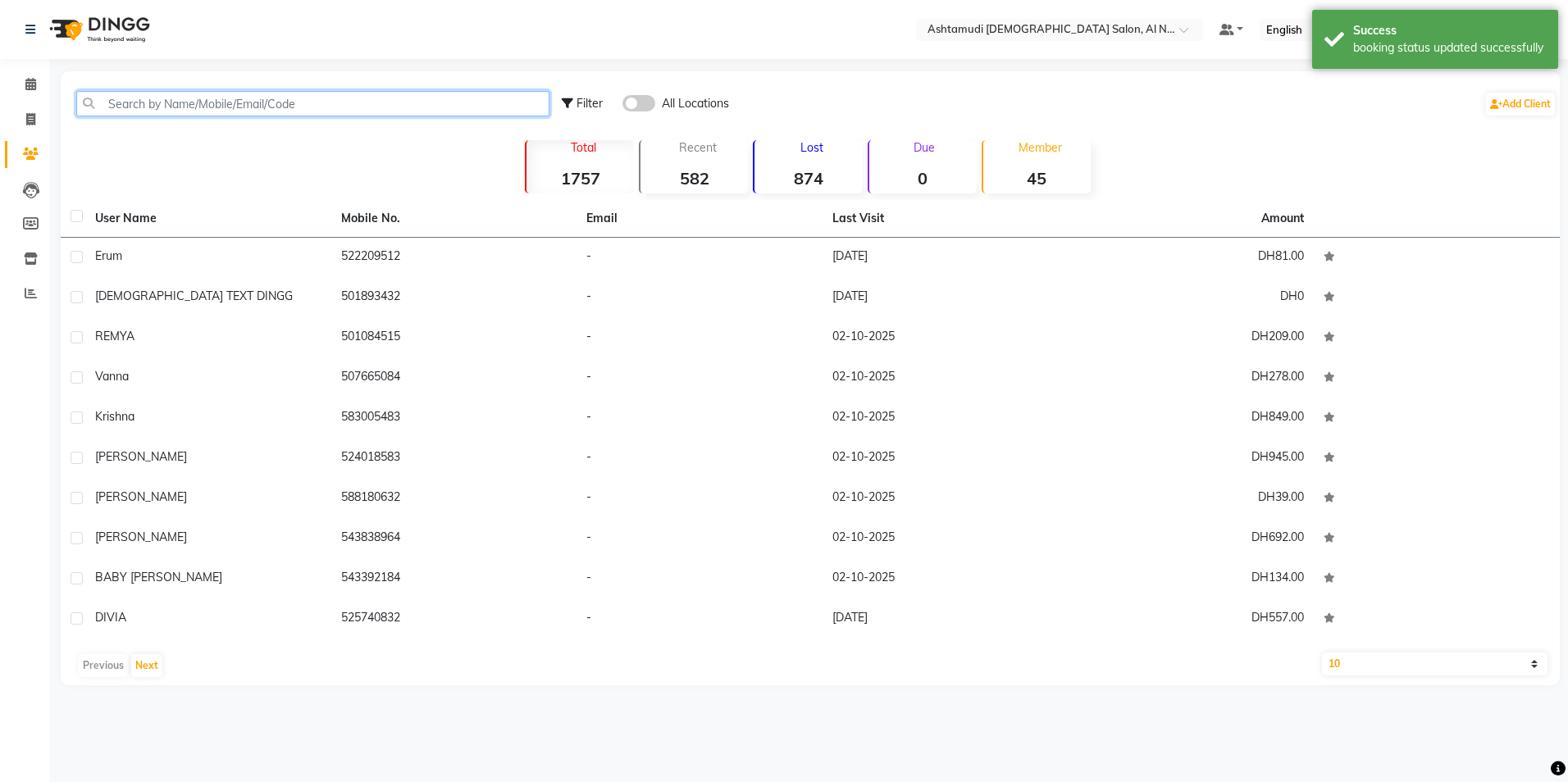
paste input "522209512"
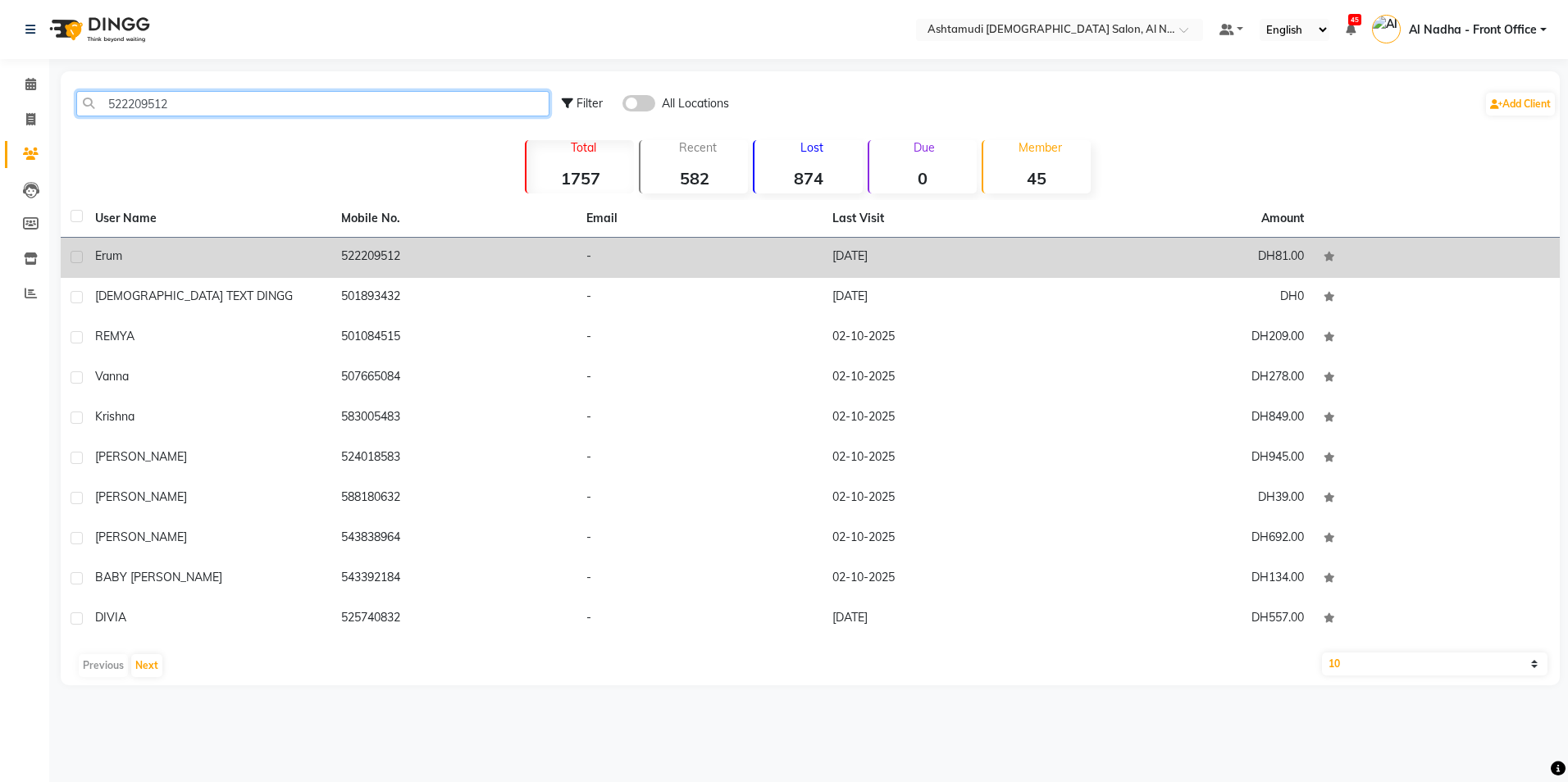
type input "522209512"
click at [76, 256] on label at bounding box center [77, 257] width 12 height 12
click at [76, 256] on input "checkbox" at bounding box center [76, 258] width 10 height 10
checkbox input "true"
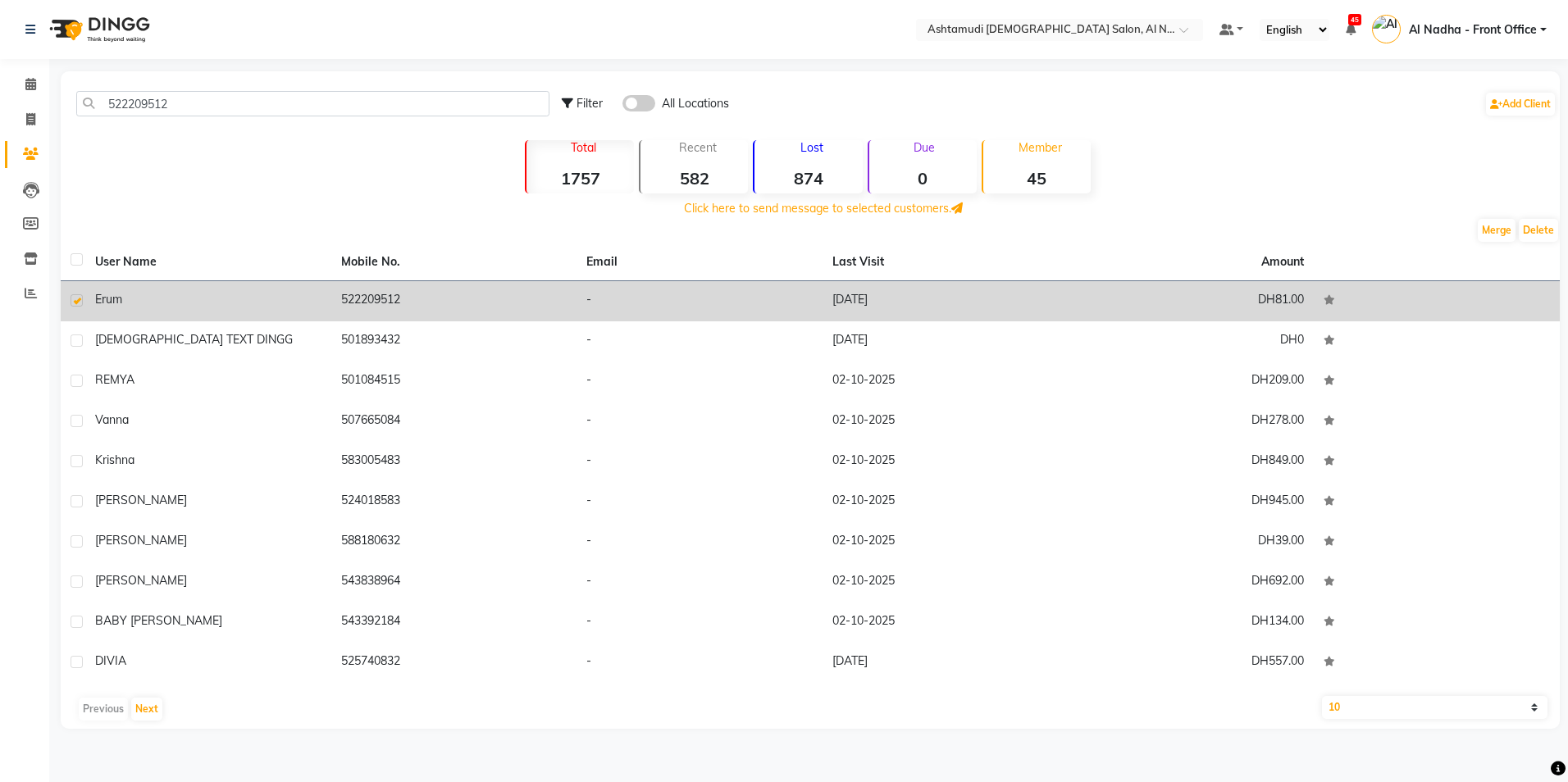
click at [881, 293] on td "14-03-2025" at bounding box center [945, 301] width 246 height 40
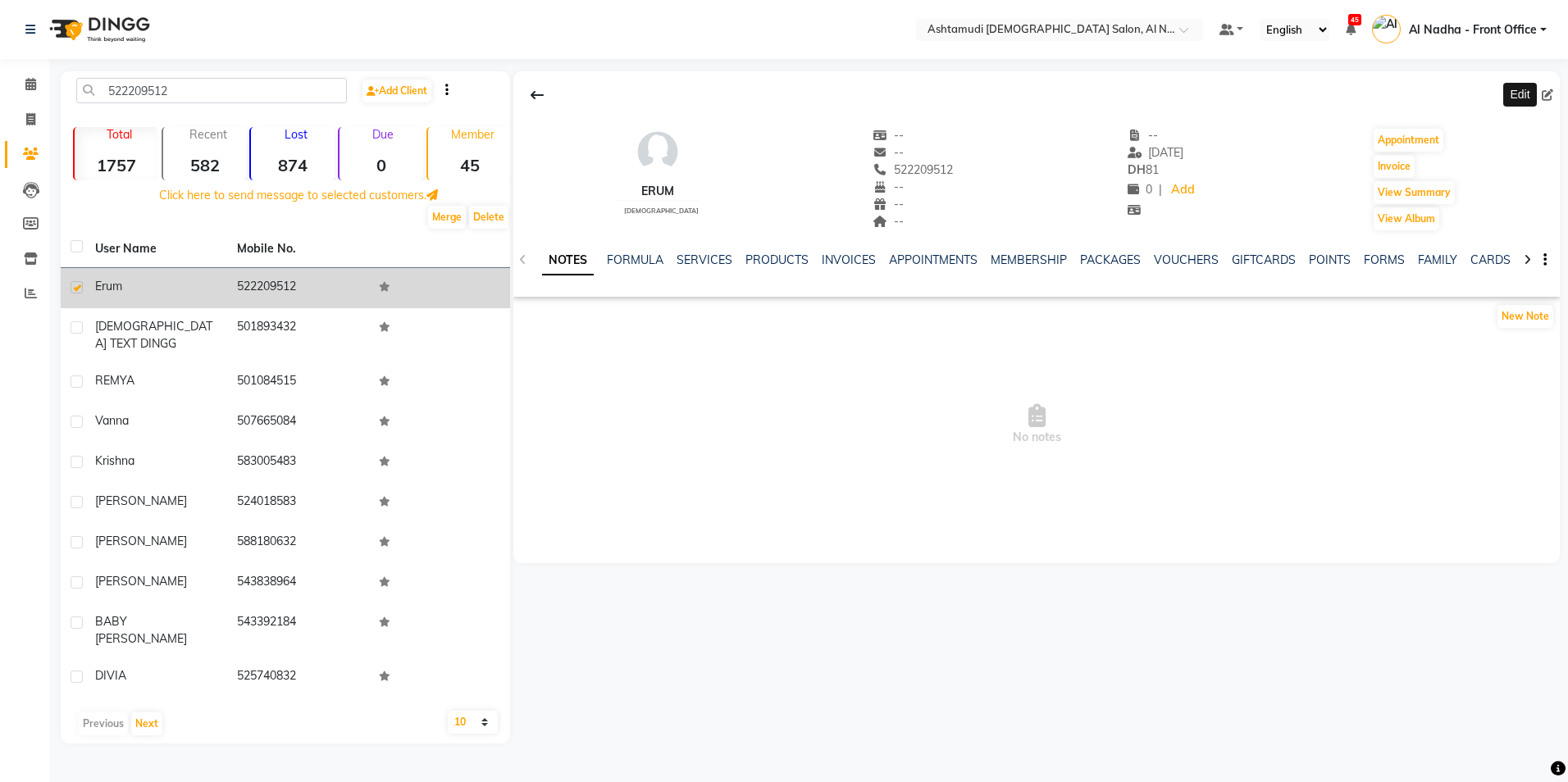
click at [1544, 94] on icon at bounding box center [1547, 94] width 11 height 11
select select "3798"
select select "female"
select select "49102"
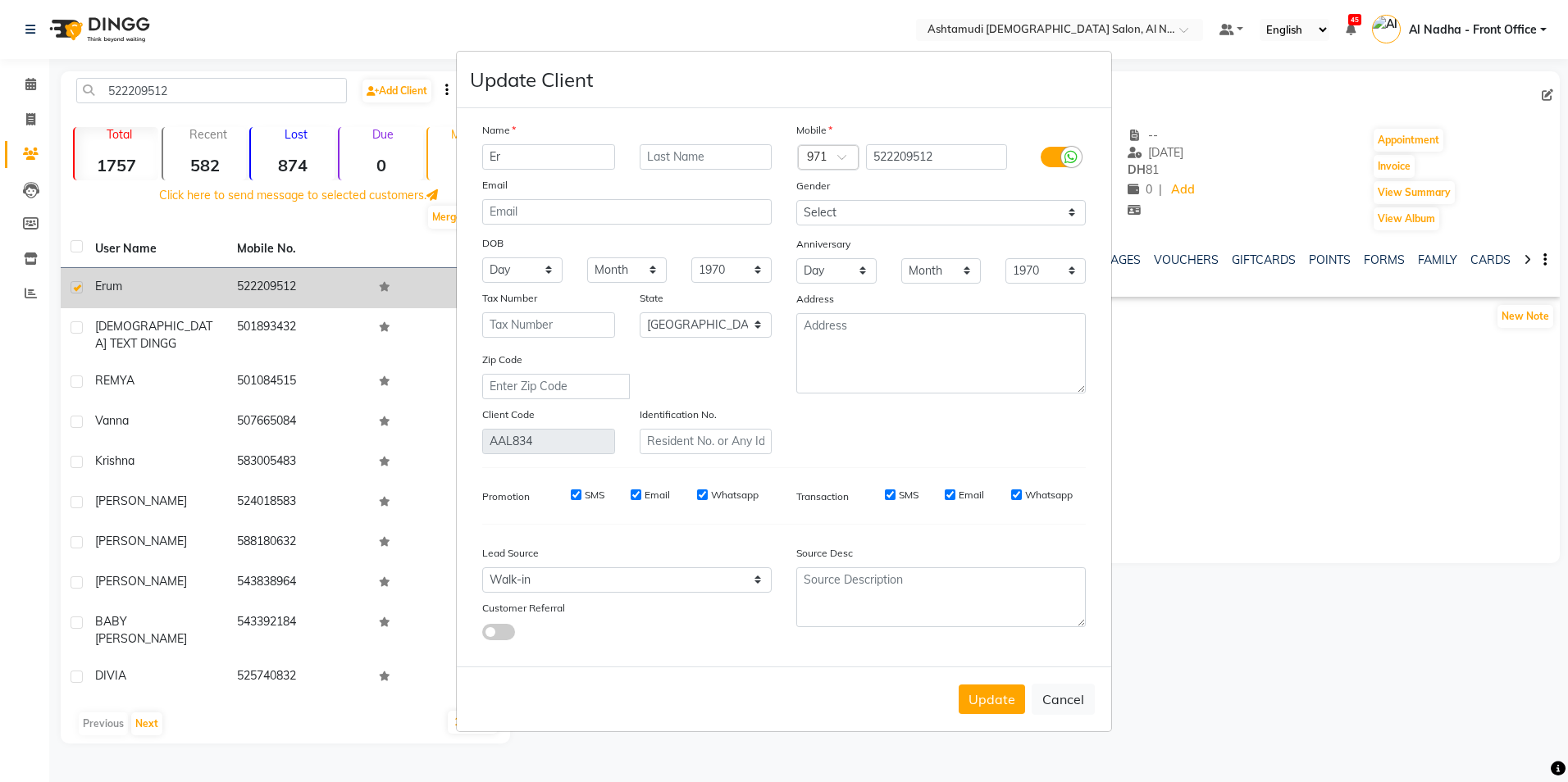
type input "E"
type input "[PERSON_NAME]"
click at [544, 271] on select "Day 01 02 03 04 05 06 07 08 09 10 11 12 13 14 15 16 17 18 19 20 21 22 23 24 25 …" at bounding box center [523, 270] width 80 height 25
select select "01"
click at [482, 258] on select "Day 01 02 03 04 05 06 07 08 09 10 11 12 13 14 15 16 17 18 19 20 21 22 23 24 25 …" at bounding box center [523, 270] width 80 height 25
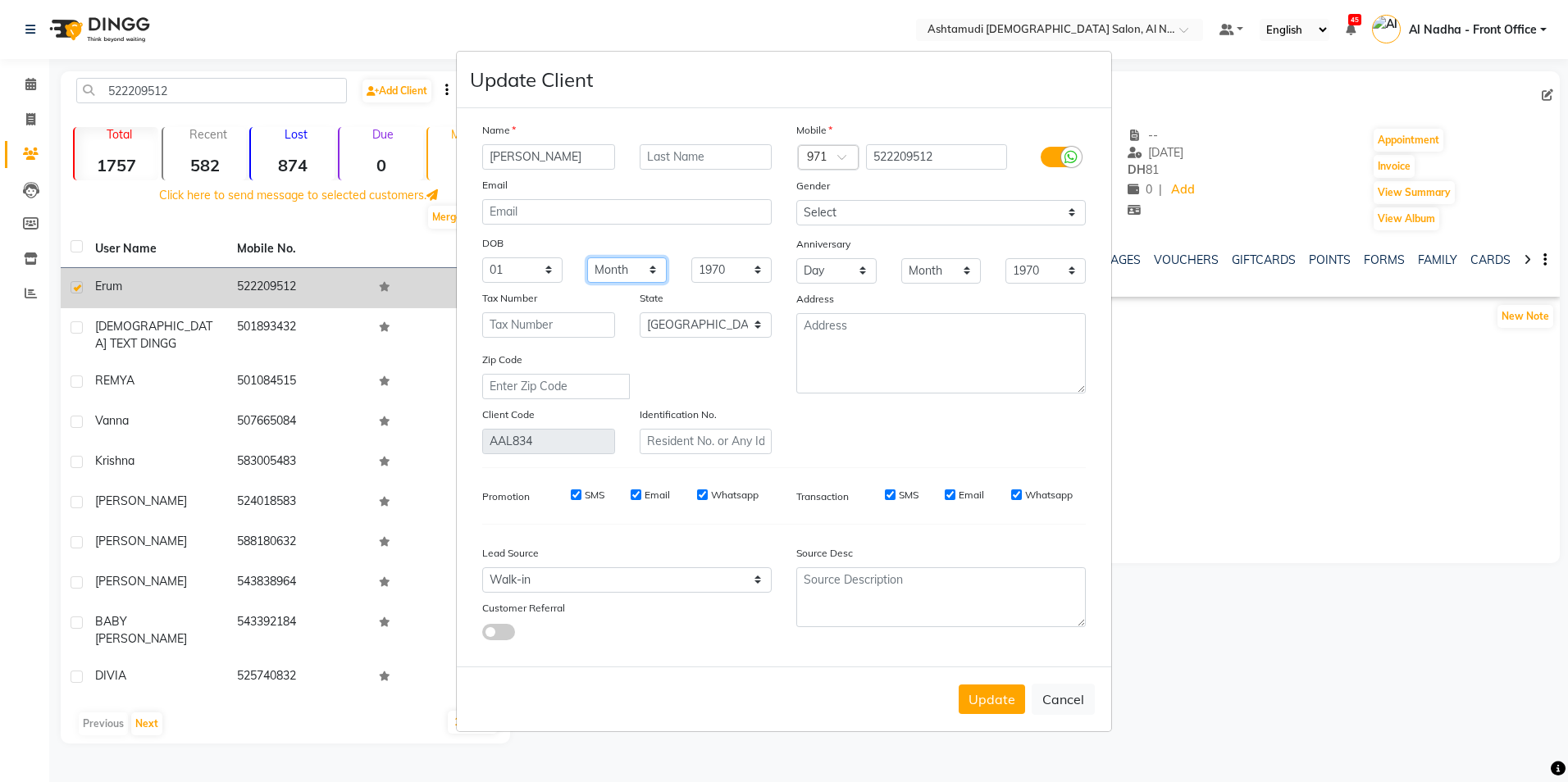
click at [640, 275] on select "Month January February March April May June July August September October Novem…" at bounding box center [628, 270] width 80 height 25
select select "05"
click at [587, 258] on select "Month January February March April May June July August September October Novem…" at bounding box center [628, 270] width 80 height 25
click at [755, 268] on select "1940 1941 1942 1943 1944 1945 1946 1947 1948 1949 1950 1951 1952 1953 1954 1955…" at bounding box center [732, 270] width 80 height 25
select select "1999"
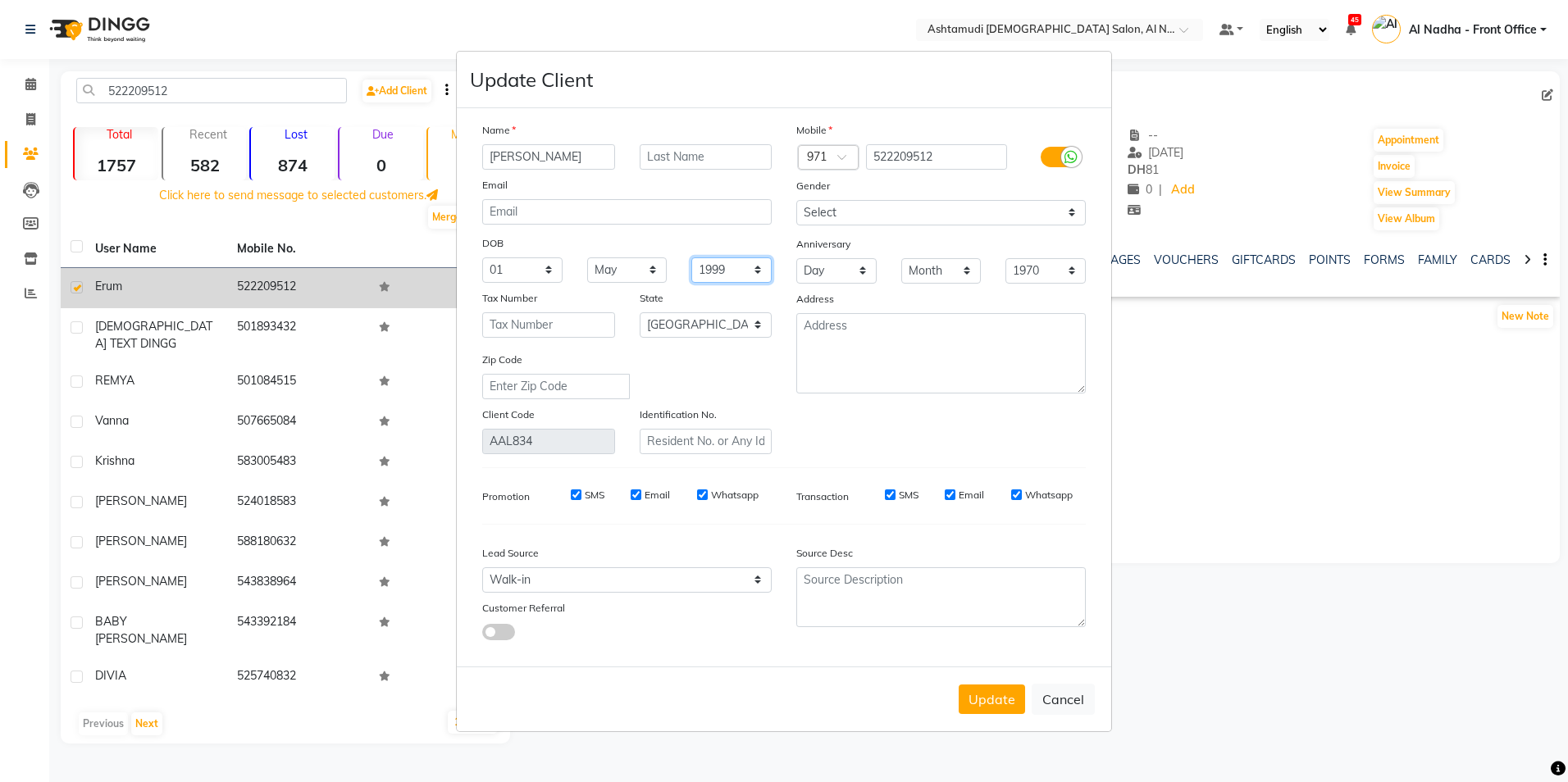
click at [691, 258] on select "1940 1941 1942 1943 1944 1945 1946 1947 1948 1949 1950 1951 1952 1953 1954 1955…" at bounding box center [732, 270] width 80 height 25
click at [989, 708] on button "Update" at bounding box center [992, 699] width 66 height 30
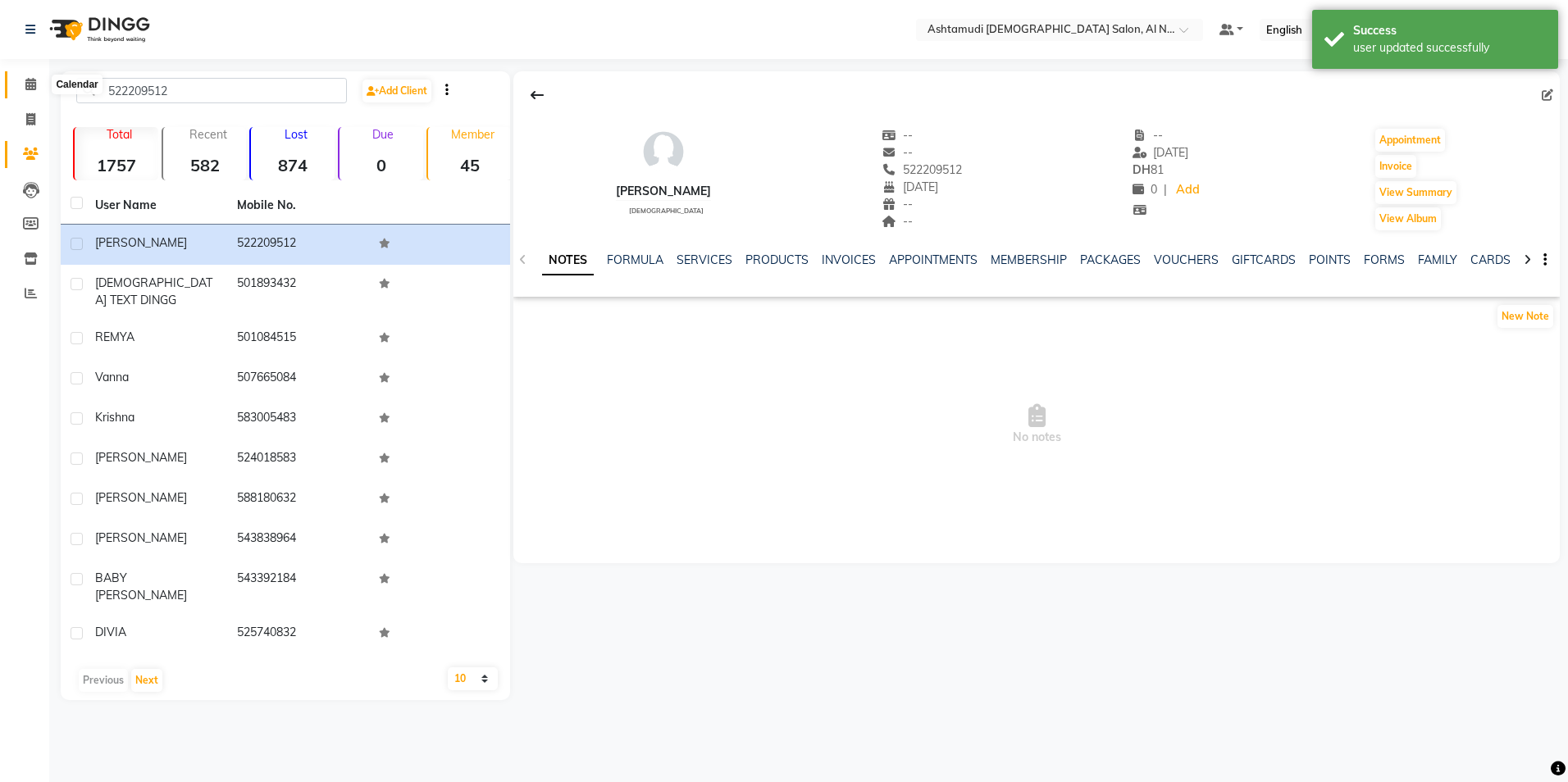
click at [31, 85] on icon at bounding box center [31, 84] width 10 height 12
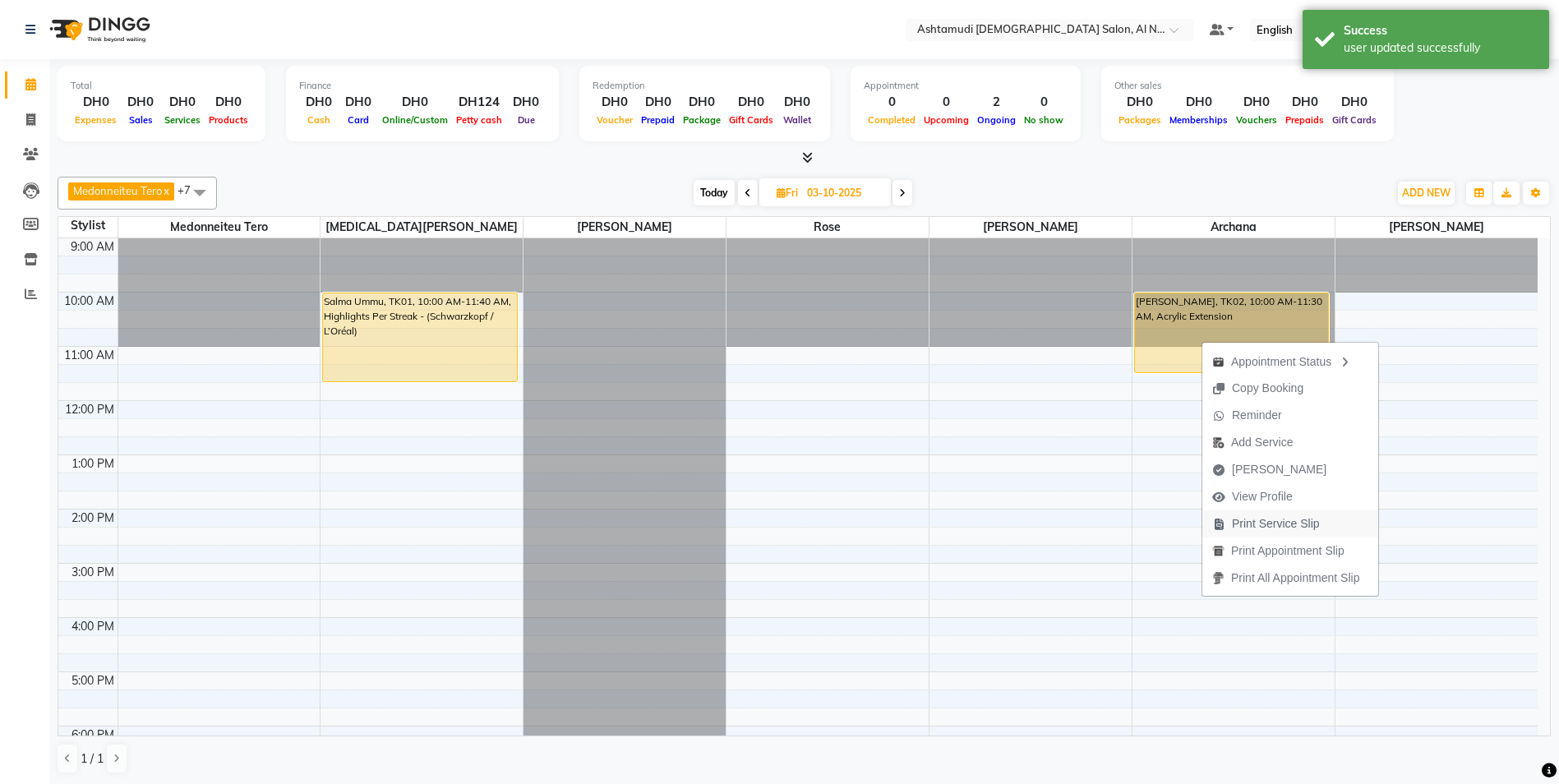
click at [1284, 525] on span "Print Service Slip" at bounding box center [1276, 524] width 88 height 18
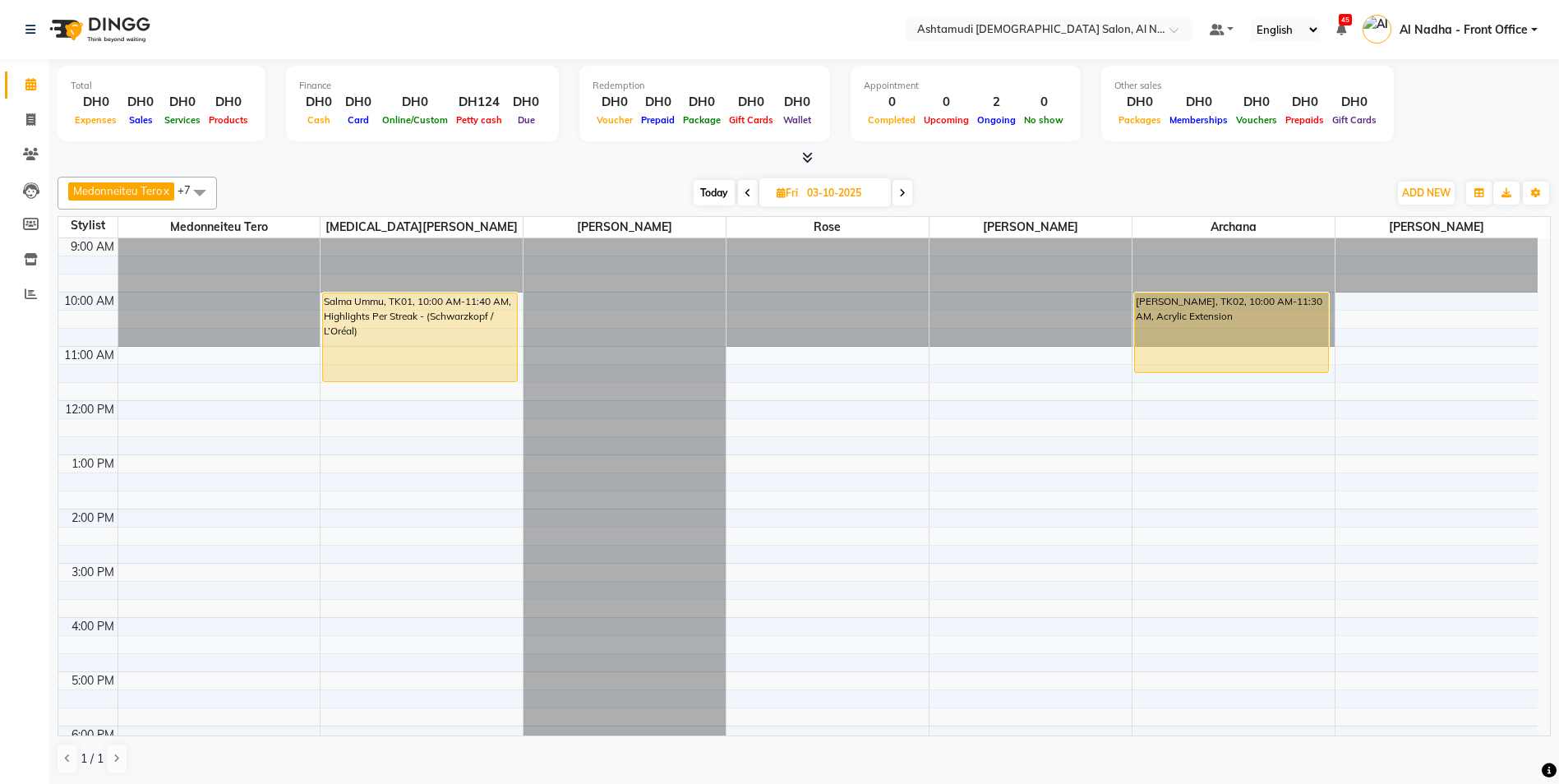
click at [174, 547] on div "9:00 AM 10:00 AM 11:00 AM 12:00 PM 1:00 PM 2:00 PM 3:00 PM 4:00 PM 5:00 PM 6:00…" at bounding box center [798, 618] width 1479 height 759
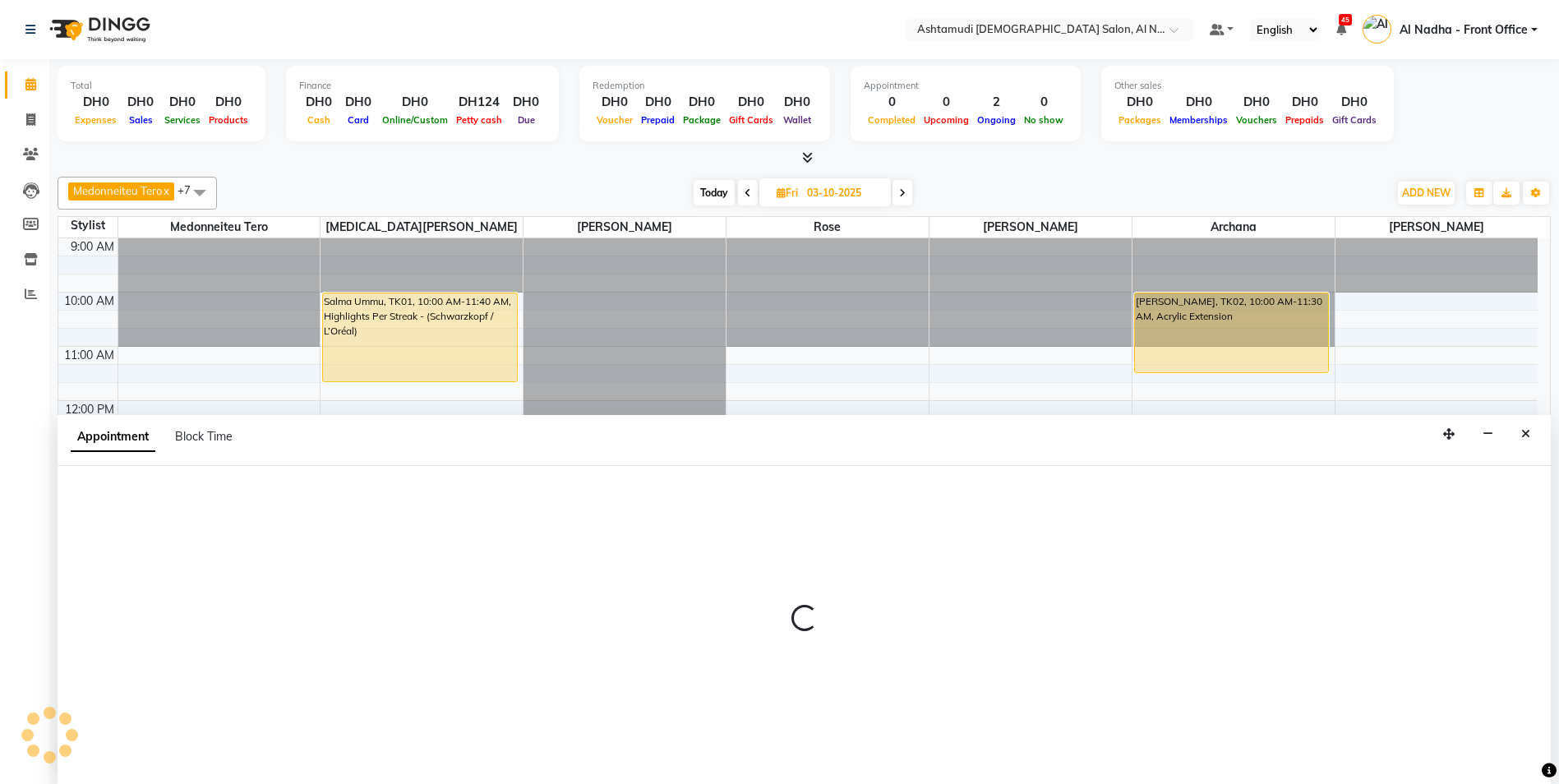
scroll to position [1, 0]
select select "59179"
select select "tentative"
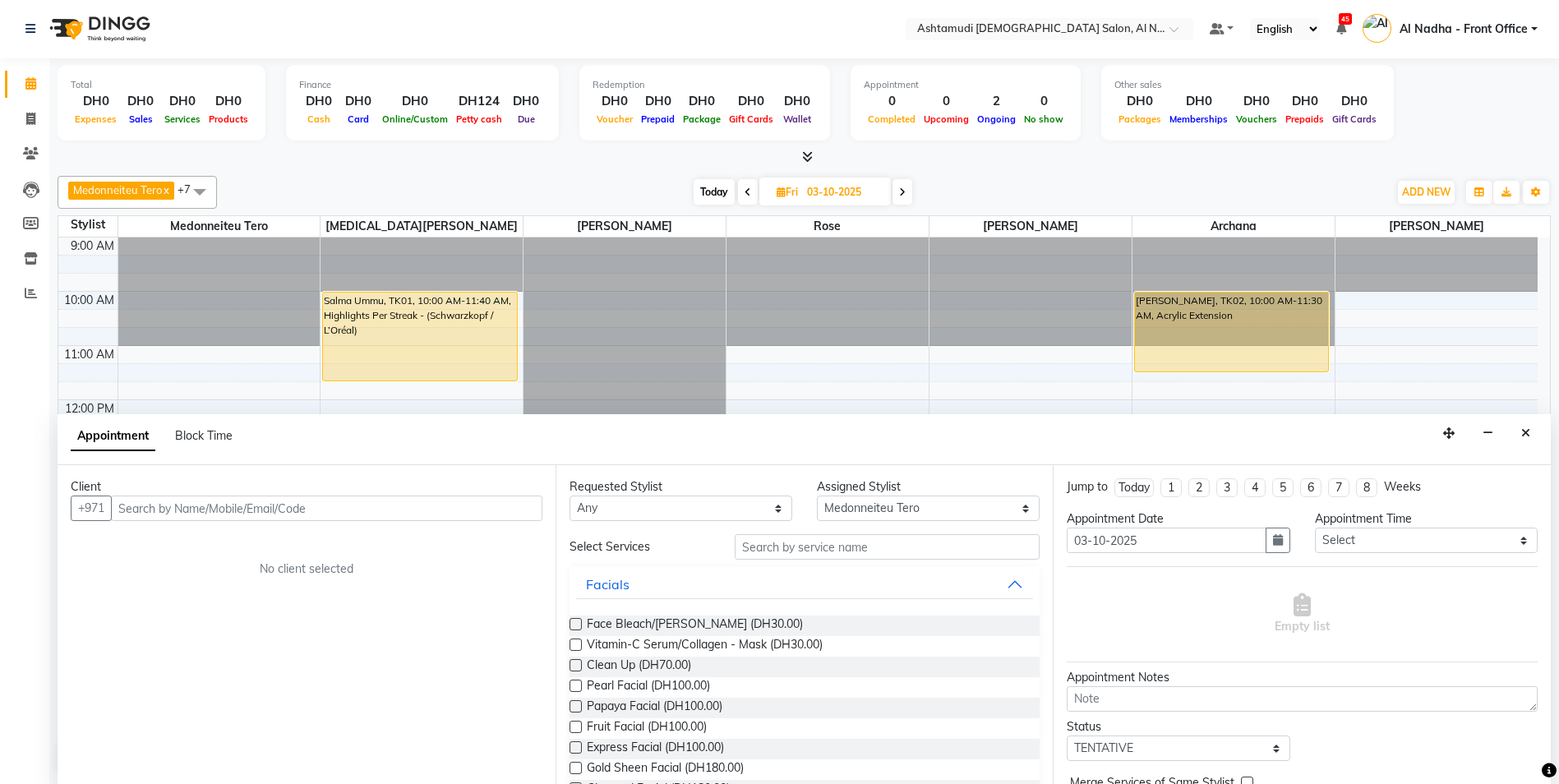
click at [161, 511] on input "text" at bounding box center [327, 508] width 431 height 25
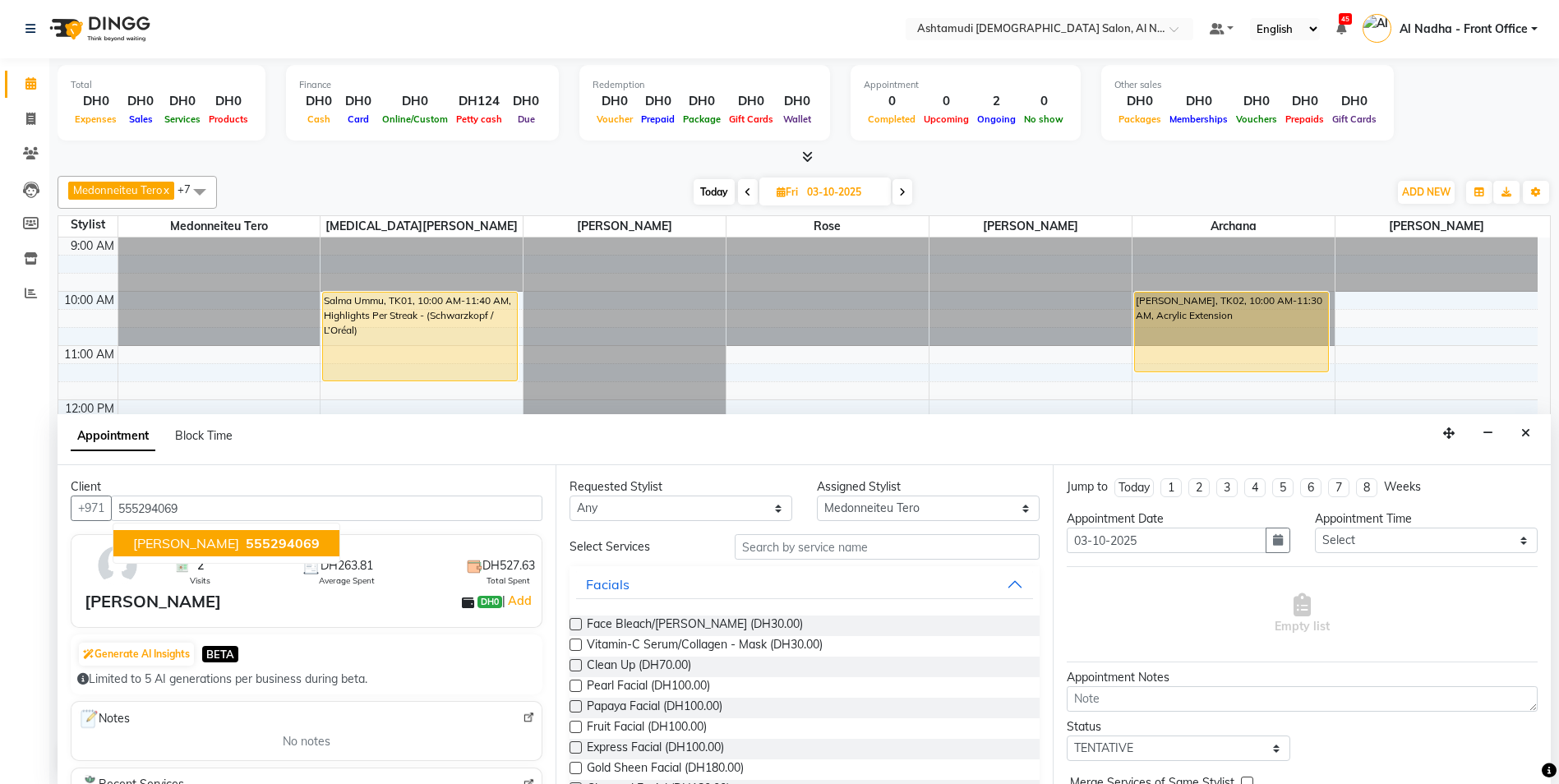
click at [162, 542] on span "[PERSON_NAME]" at bounding box center [186, 543] width 106 height 17
type input "555294069"
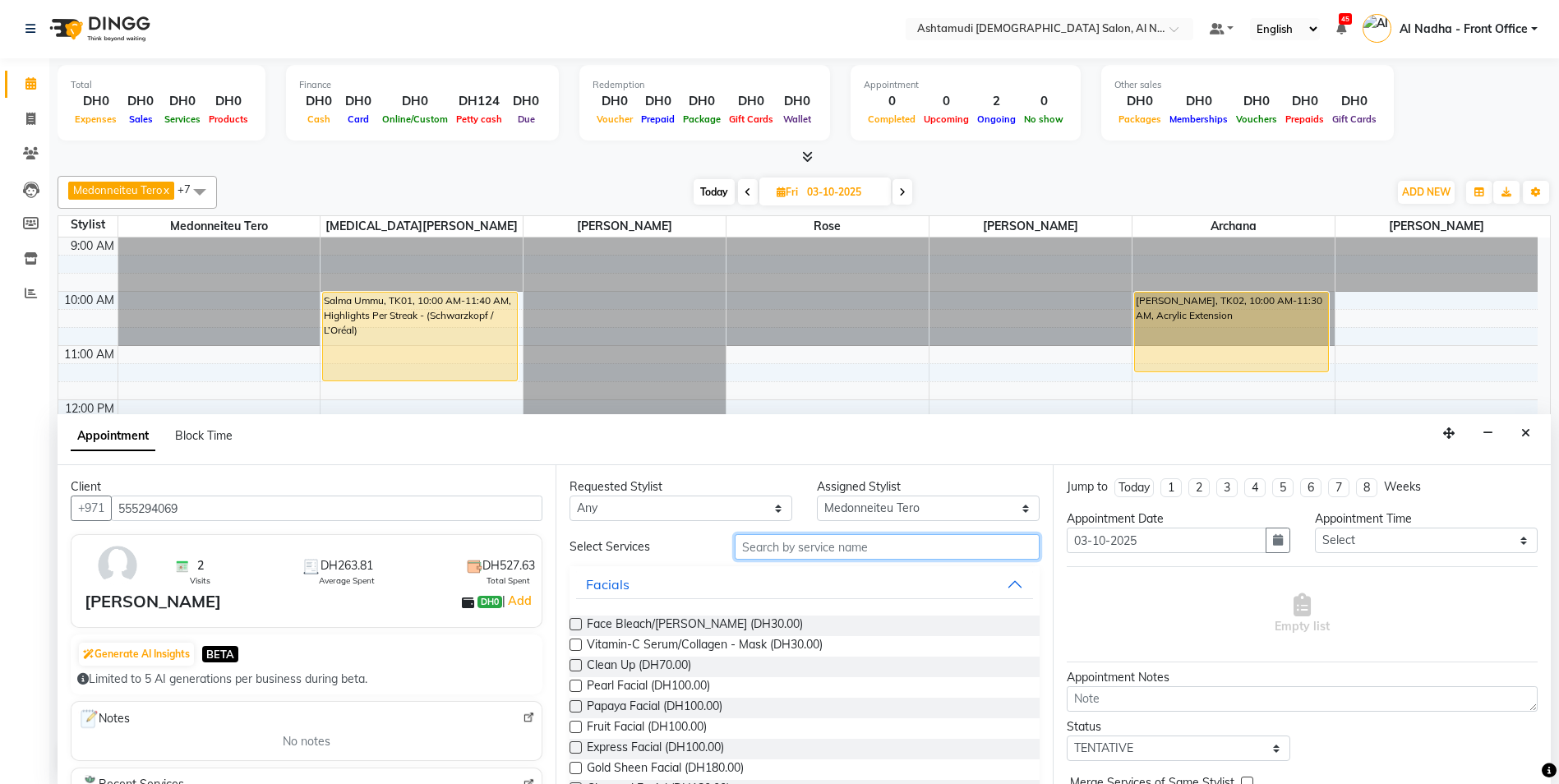
click at [779, 546] on input "text" at bounding box center [888, 547] width 306 height 25
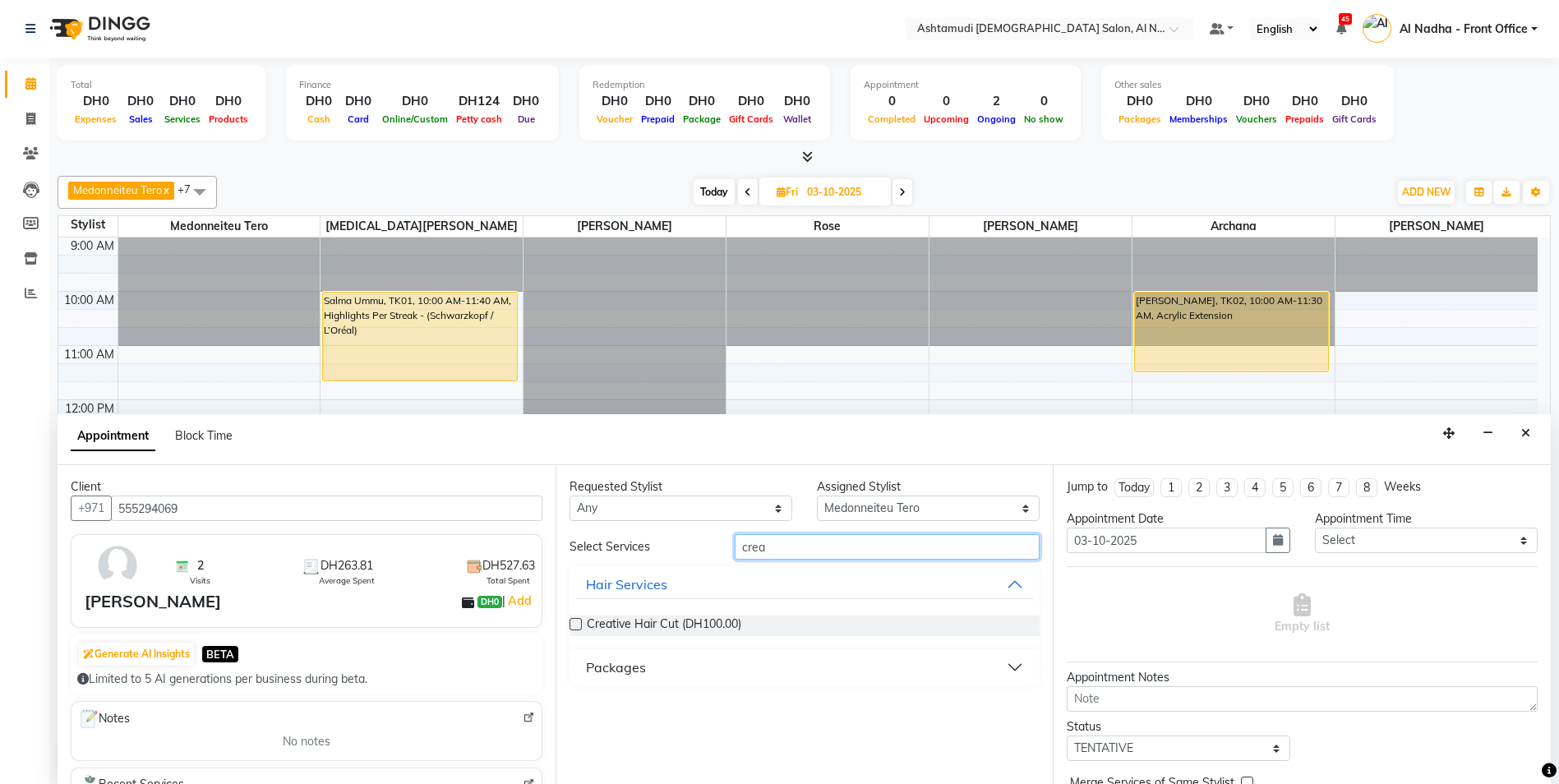
type input "crea"
click at [581, 626] on label at bounding box center [576, 624] width 12 height 12
click at [580, 626] on input "checkbox" at bounding box center [575, 625] width 11 height 11
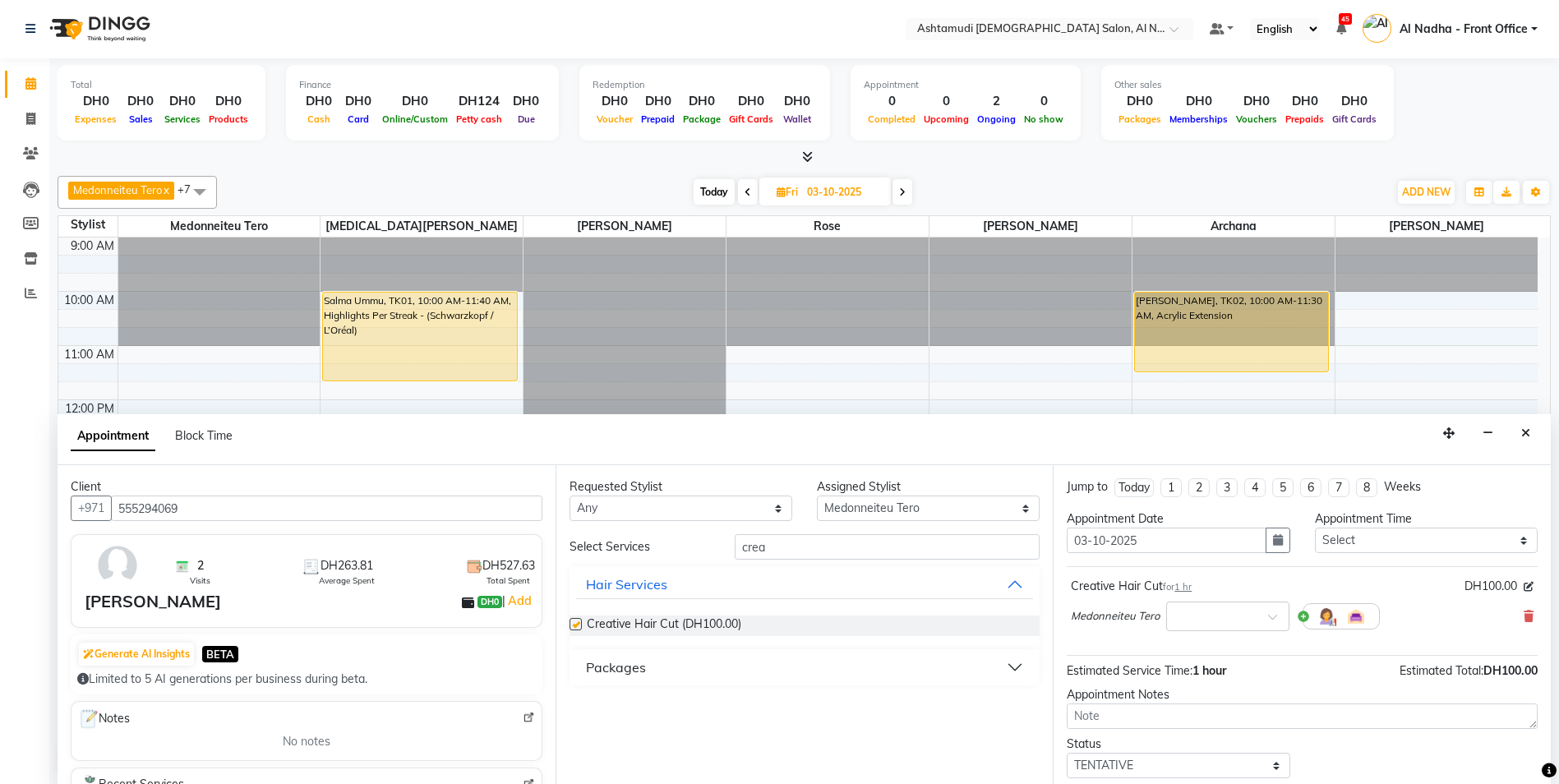
checkbox input "false"
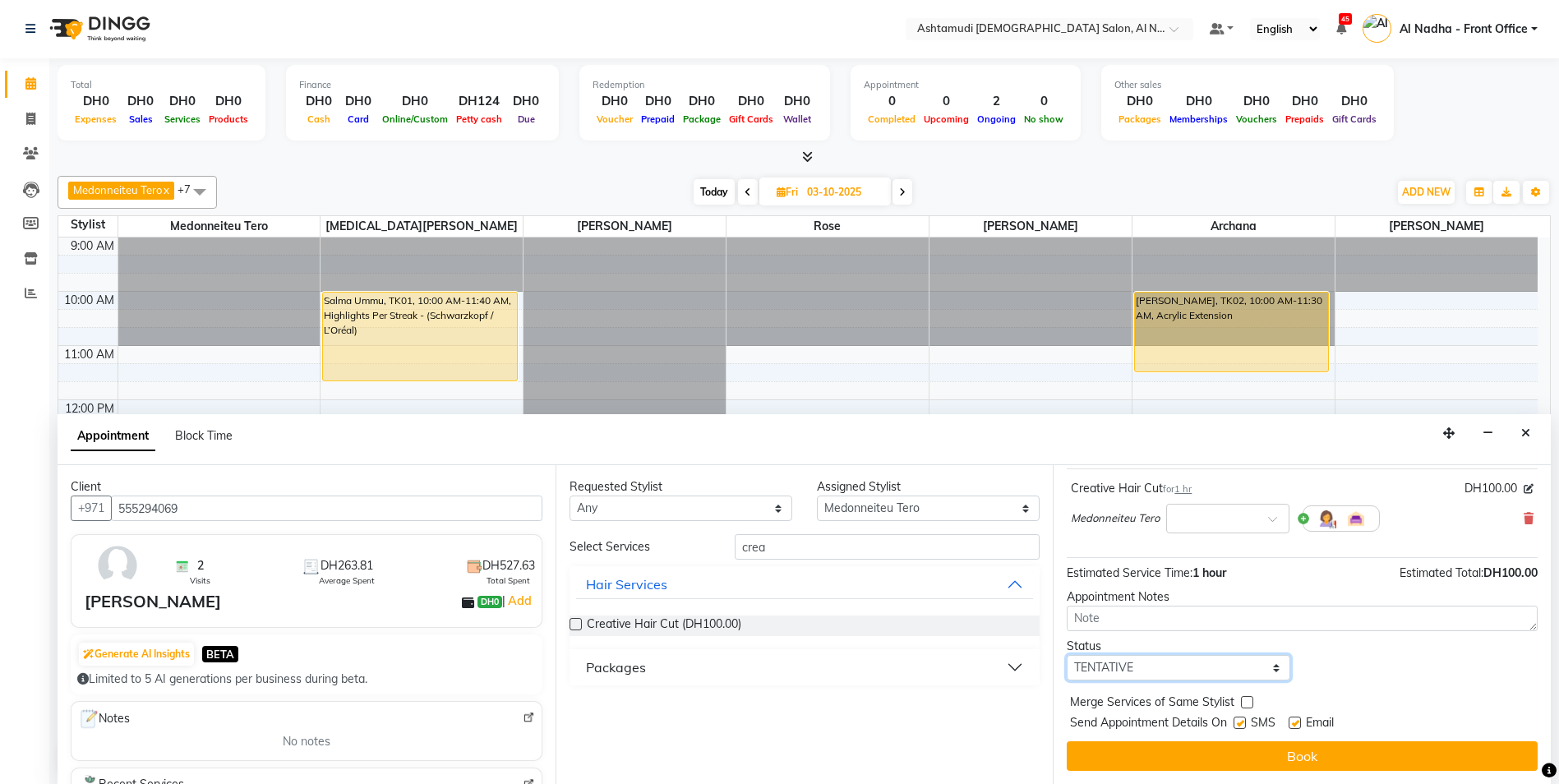
click at [1114, 670] on select "Select TENTATIVE CONFIRM UPCOMING" at bounding box center [1179, 667] width 223 height 25
click at [1094, 664] on select "Select TENTATIVE CONFIRM UPCOMING" at bounding box center [1179, 667] width 223 height 25
select select "confirm booking"
click at [1067, 655] on select "Select TENTATIVE CONFIRM UPCOMING" at bounding box center [1179, 667] width 223 height 25
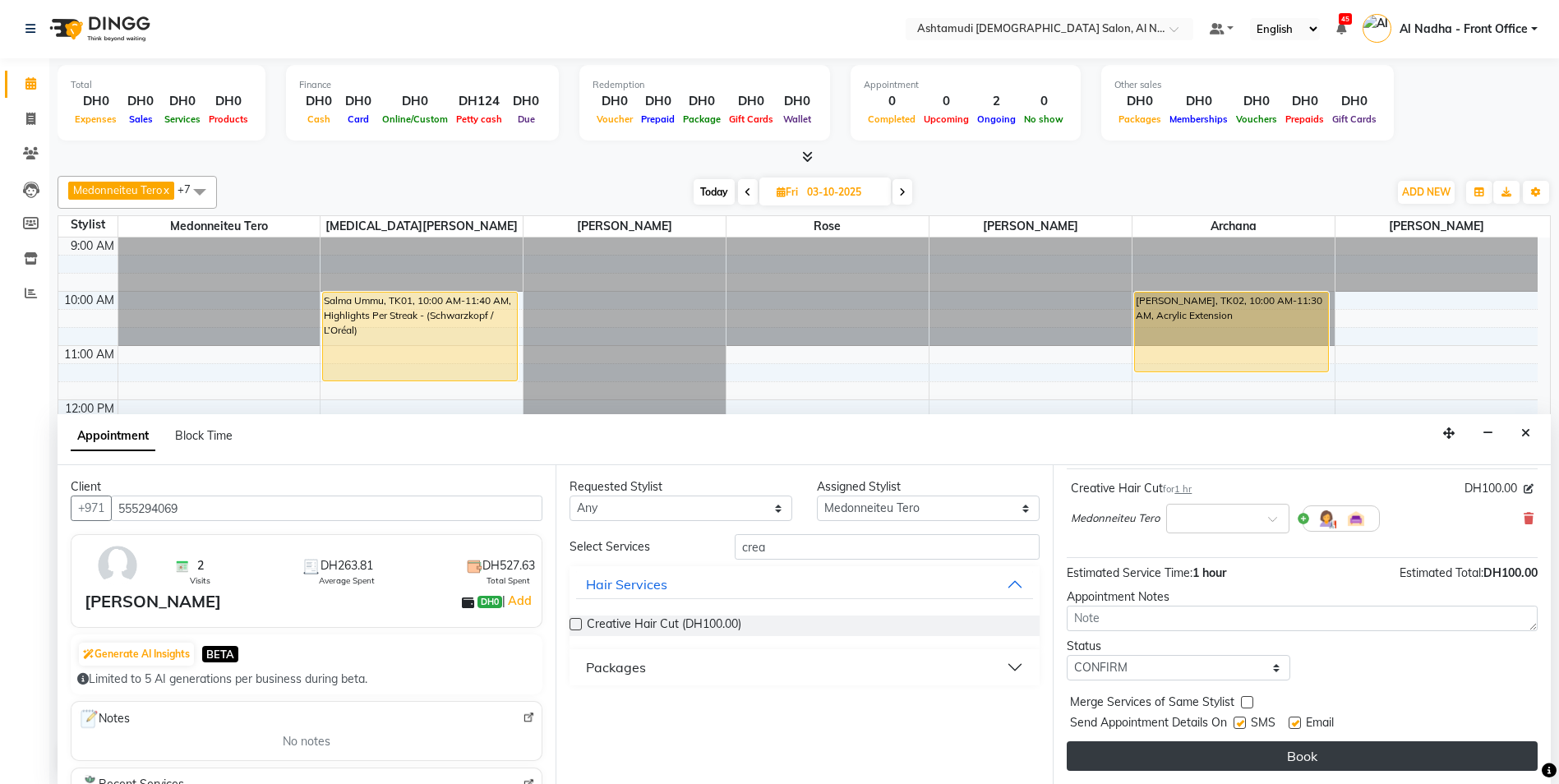
click at [1125, 758] on button "Book" at bounding box center [1303, 756] width 471 height 30
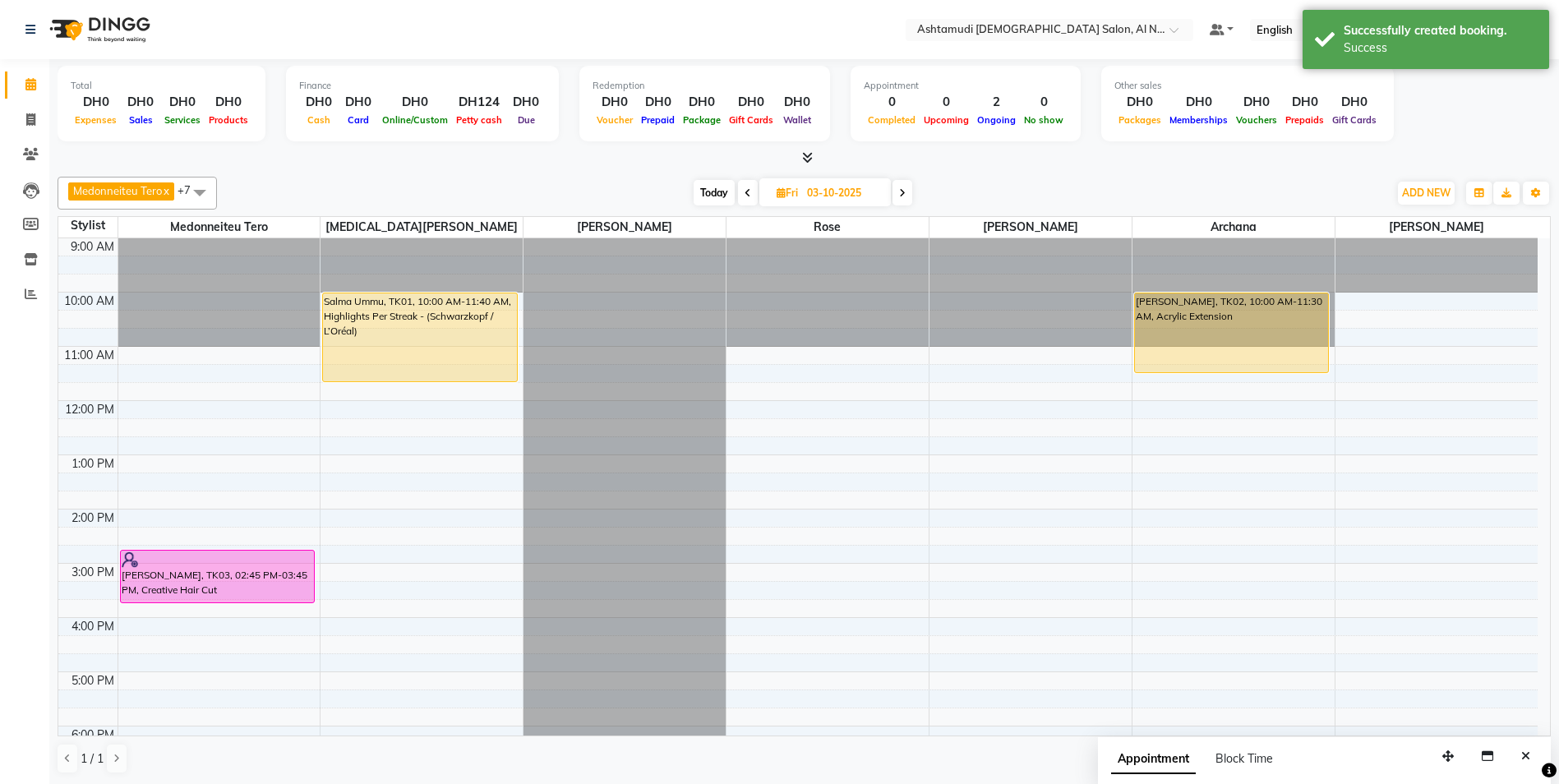
scroll to position [261, 0]
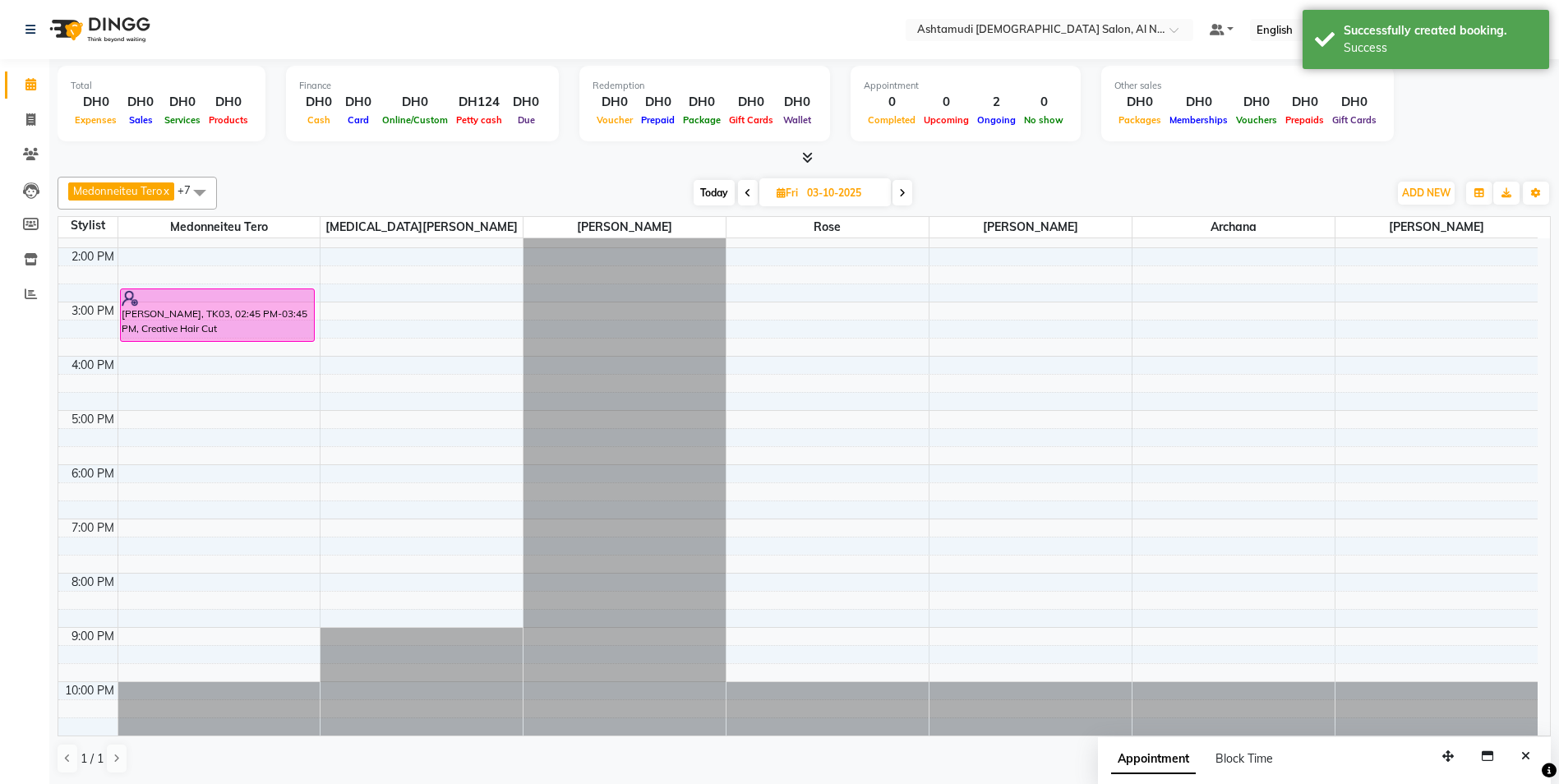
click at [762, 473] on div "9:00 AM 10:00 AM 11:00 AM 12:00 PM 1:00 PM 2:00 PM 3:00 PM 4:00 PM 5:00 PM 6:00…" at bounding box center [798, 357] width 1479 height 759
select select "68348"
select select "tentative"
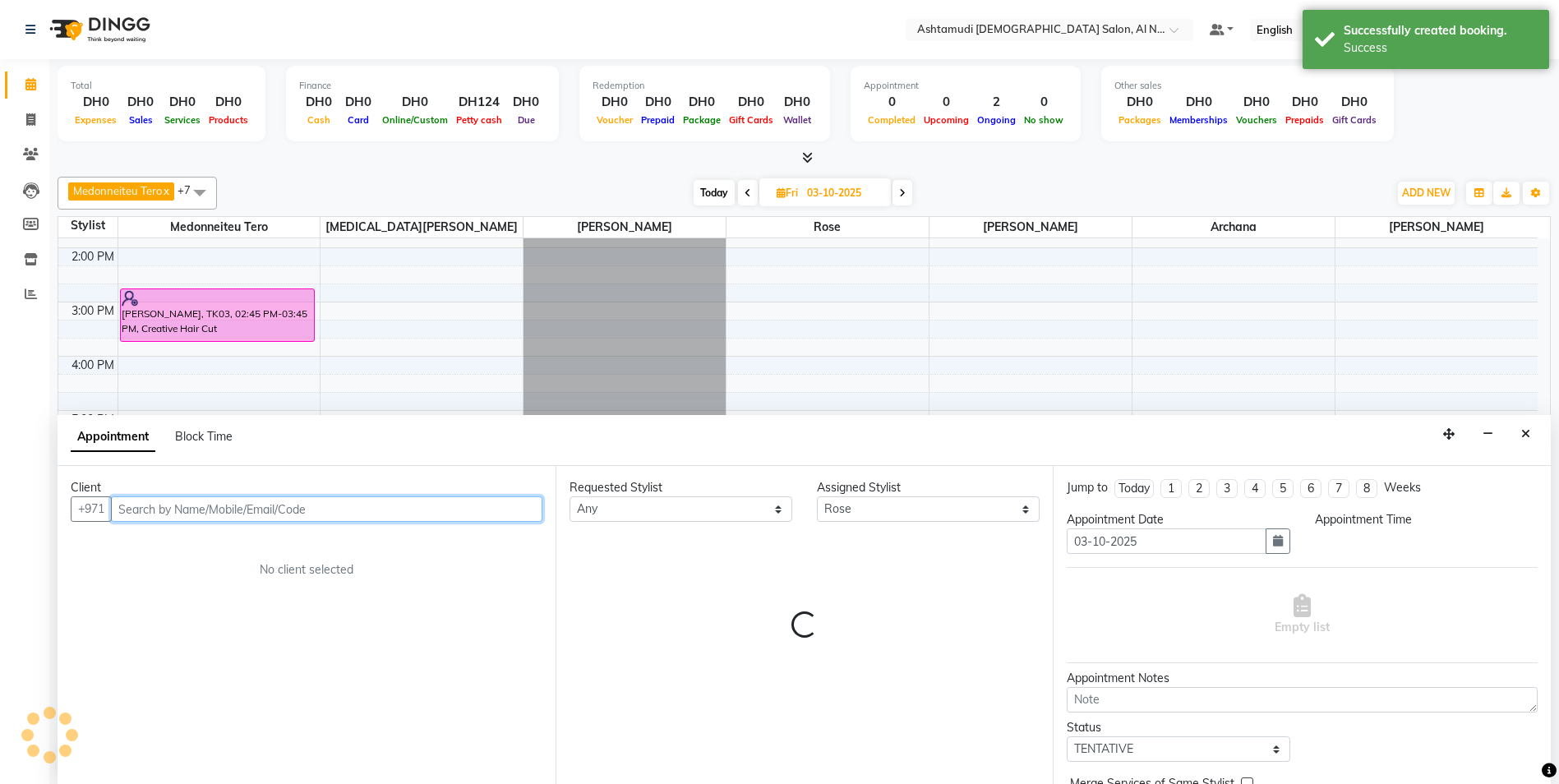
scroll to position [1, 0]
select select "1080"
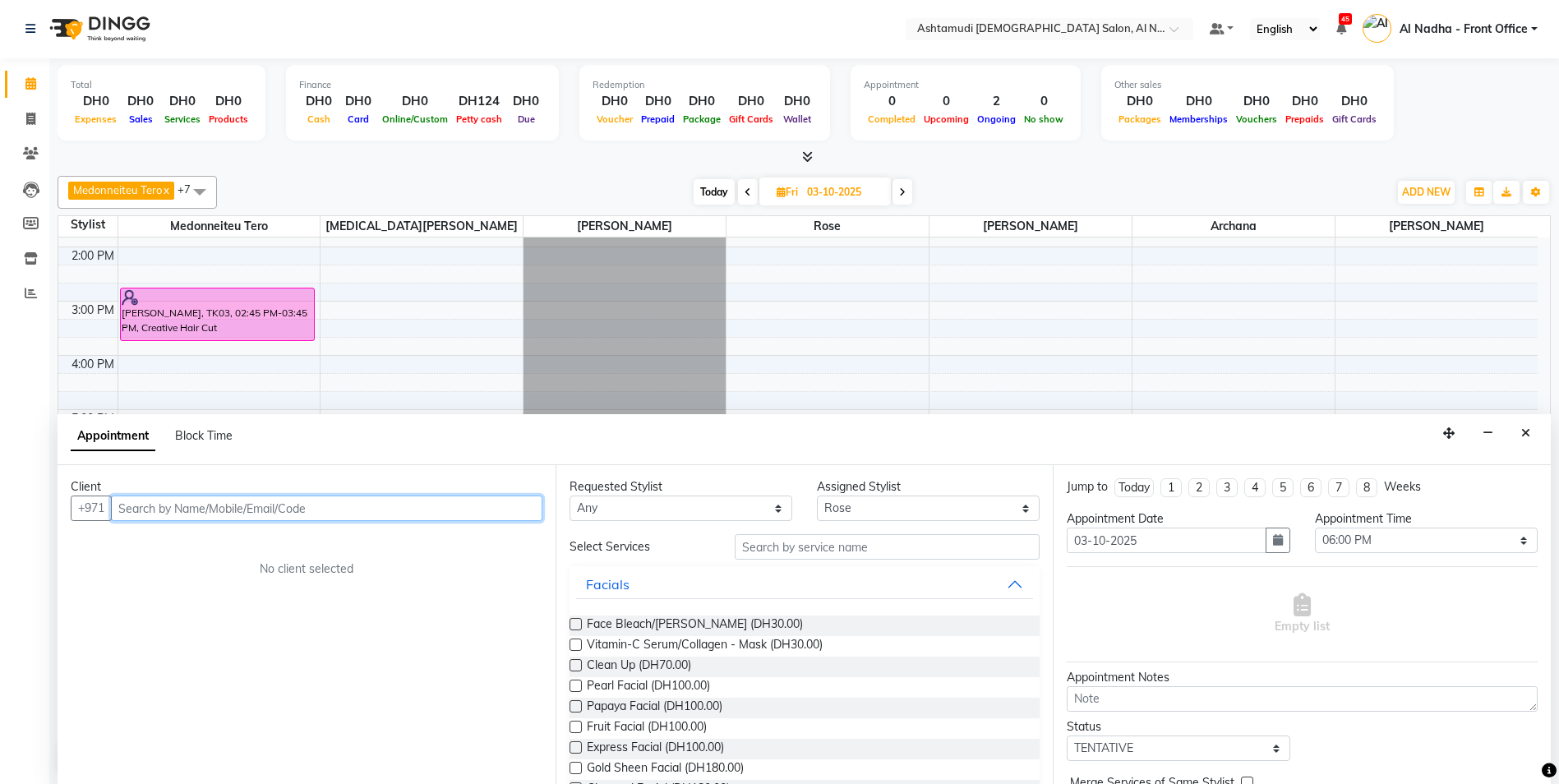
click at [201, 507] on input "text" at bounding box center [327, 508] width 431 height 25
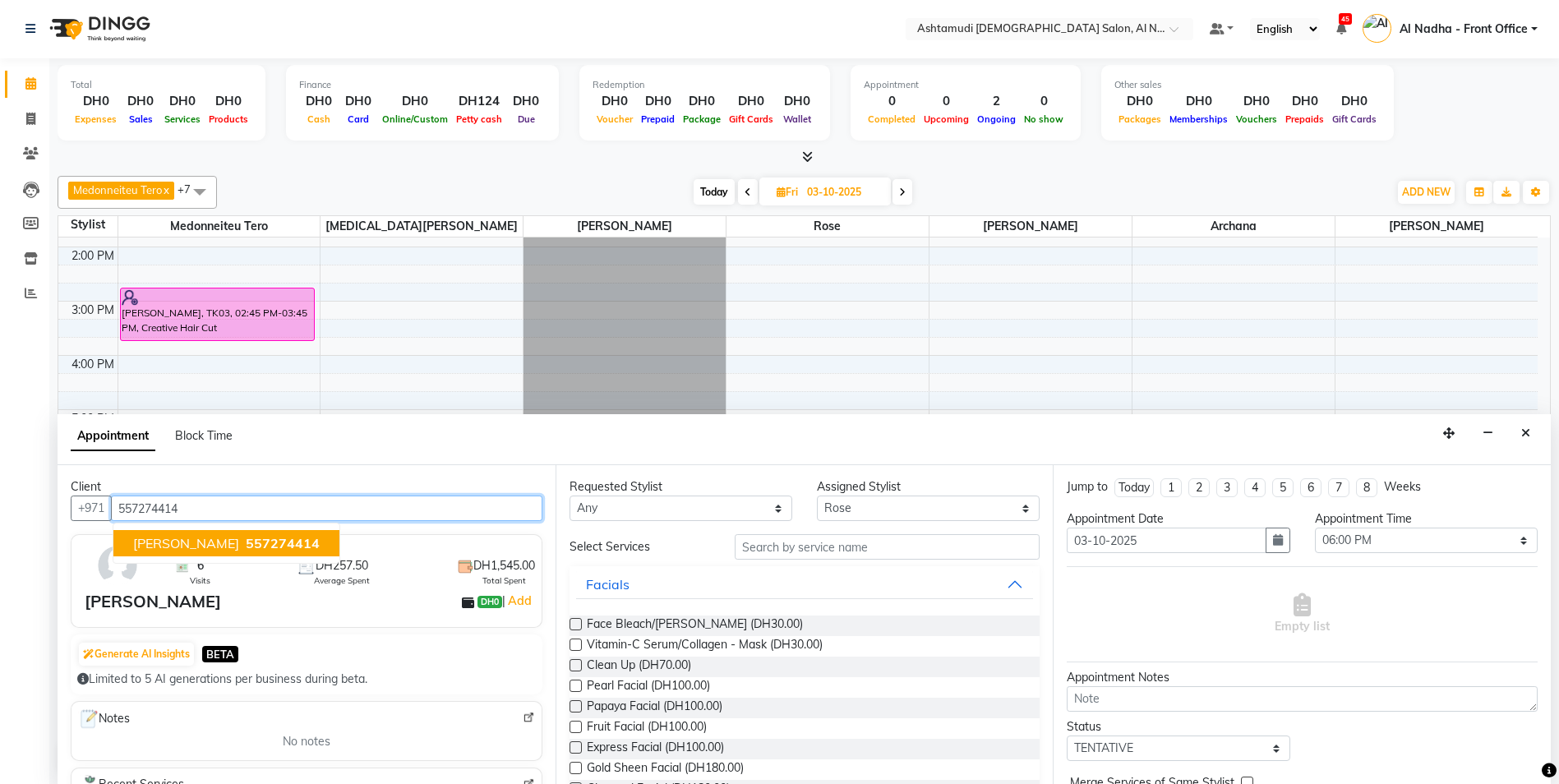
drag, startPoint x: 192, startPoint y: 540, endPoint x: 243, endPoint y: 554, distance: 52.9
click at [245, 540] on span "557274414" at bounding box center [282, 543] width 74 height 17
type input "557274414"
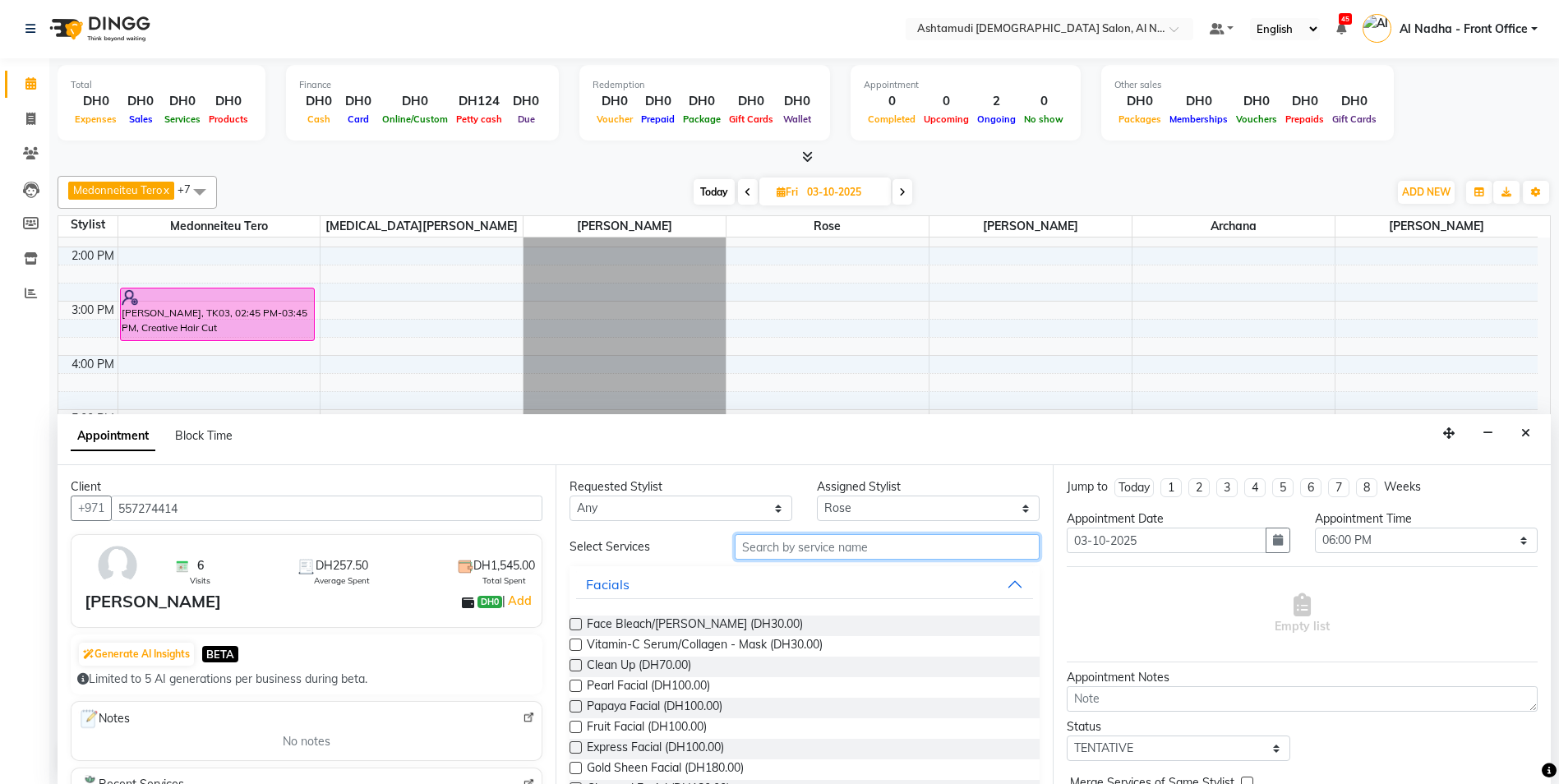
click at [783, 553] on input "text" at bounding box center [888, 547] width 306 height 25
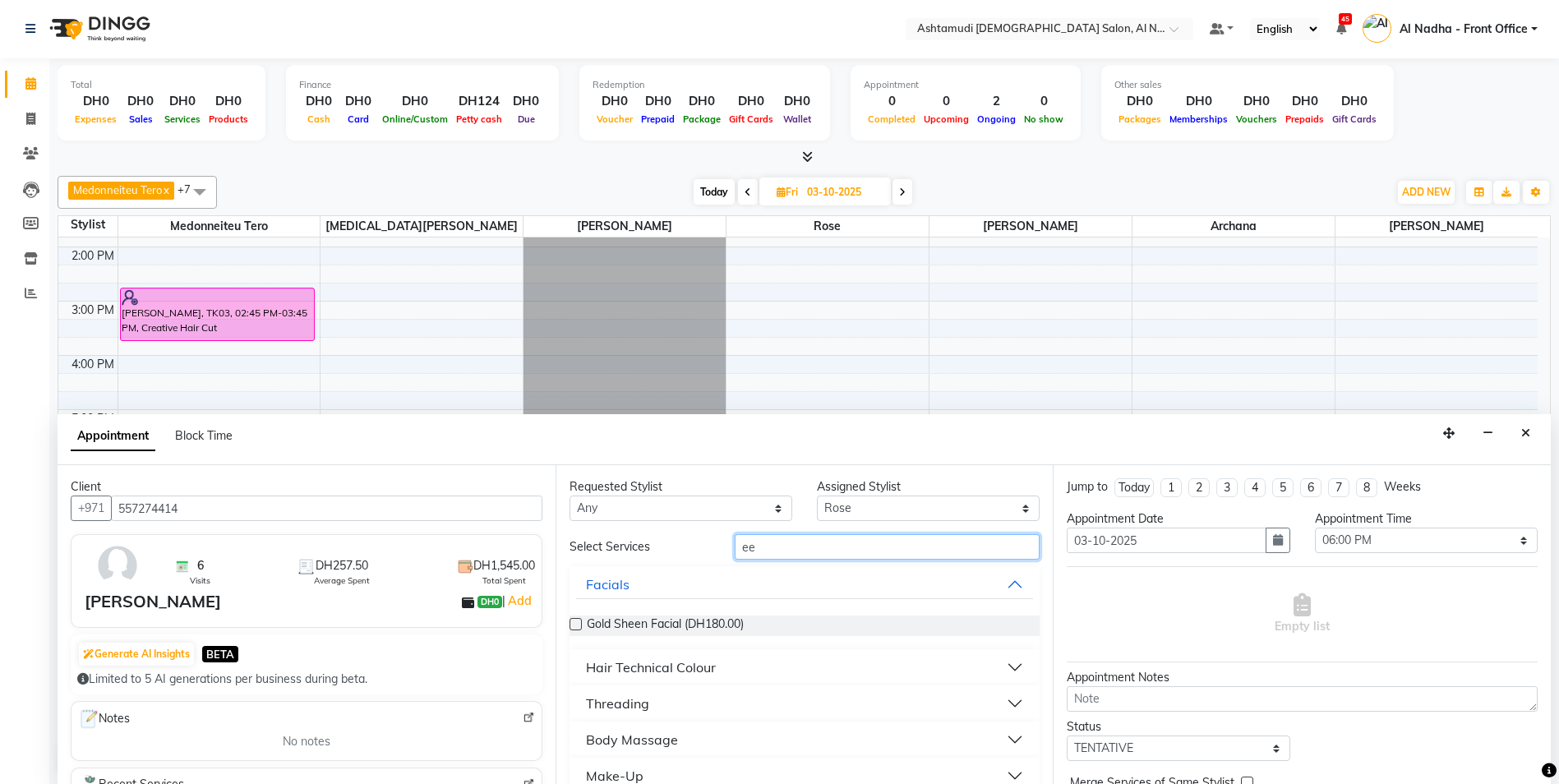
type input "e"
type input "deep"
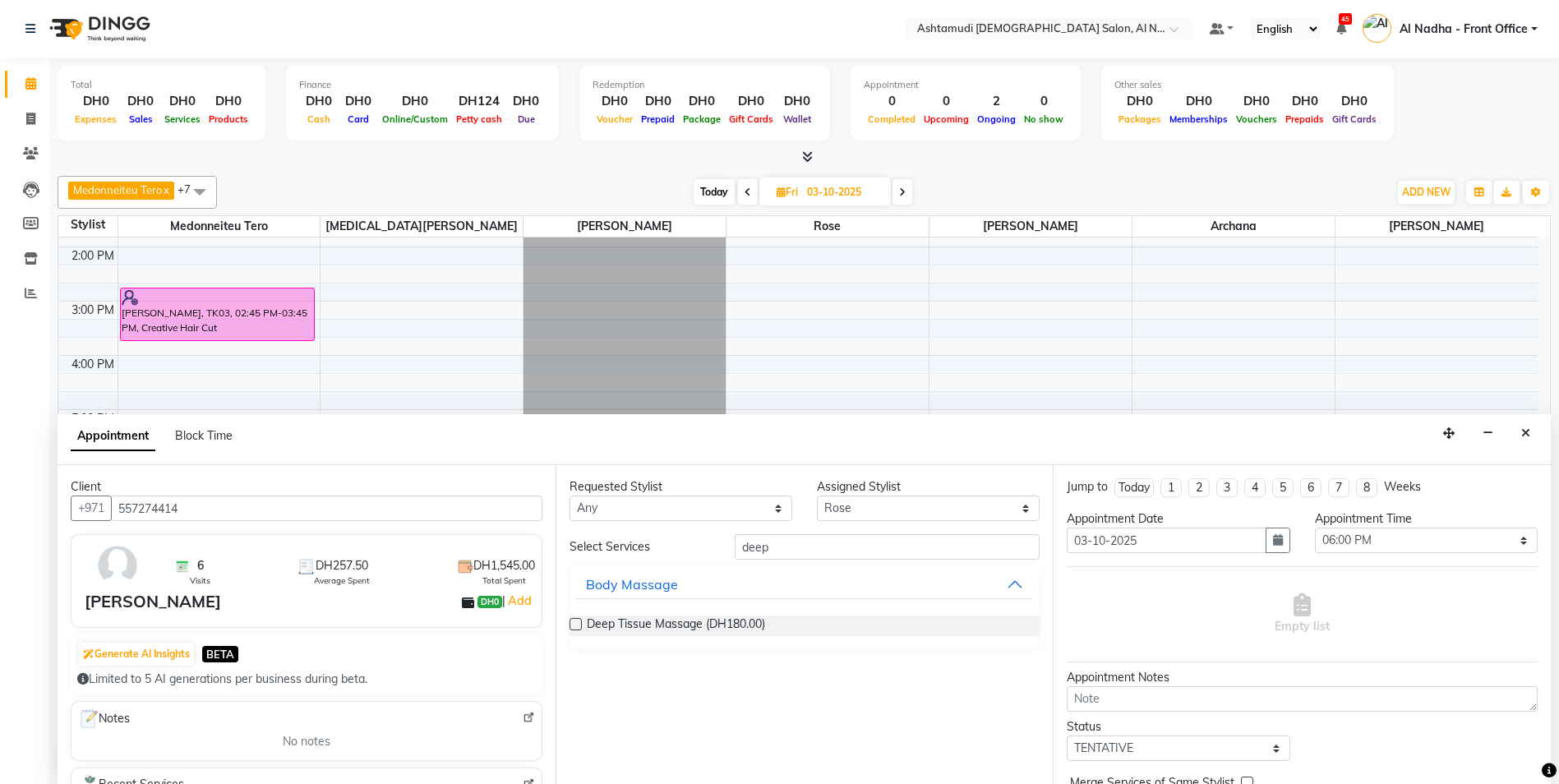
click at [570, 626] on label at bounding box center [576, 624] width 12 height 12
click at [570, 626] on input "checkbox" at bounding box center [575, 625] width 11 height 11
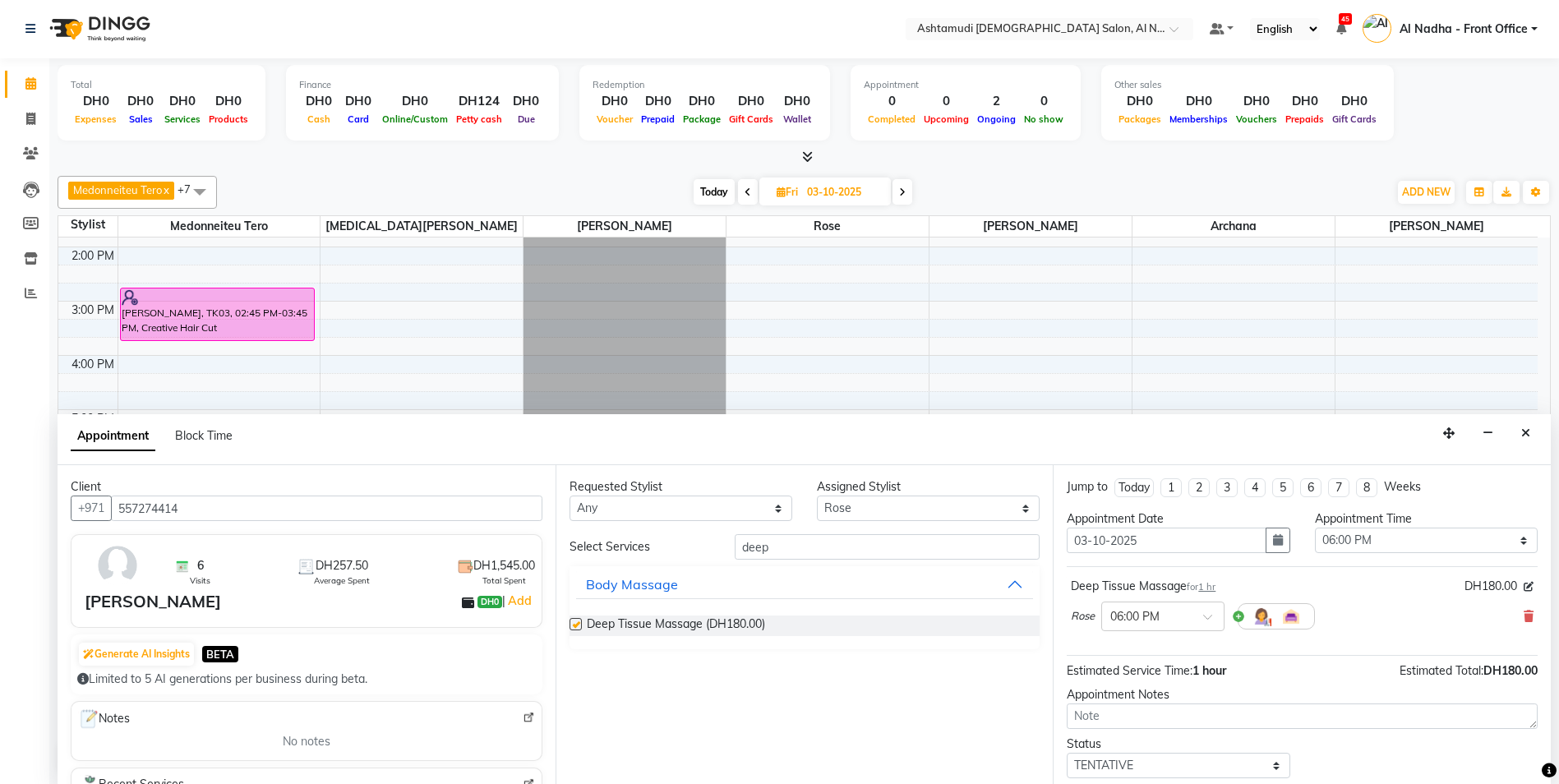
checkbox input "false"
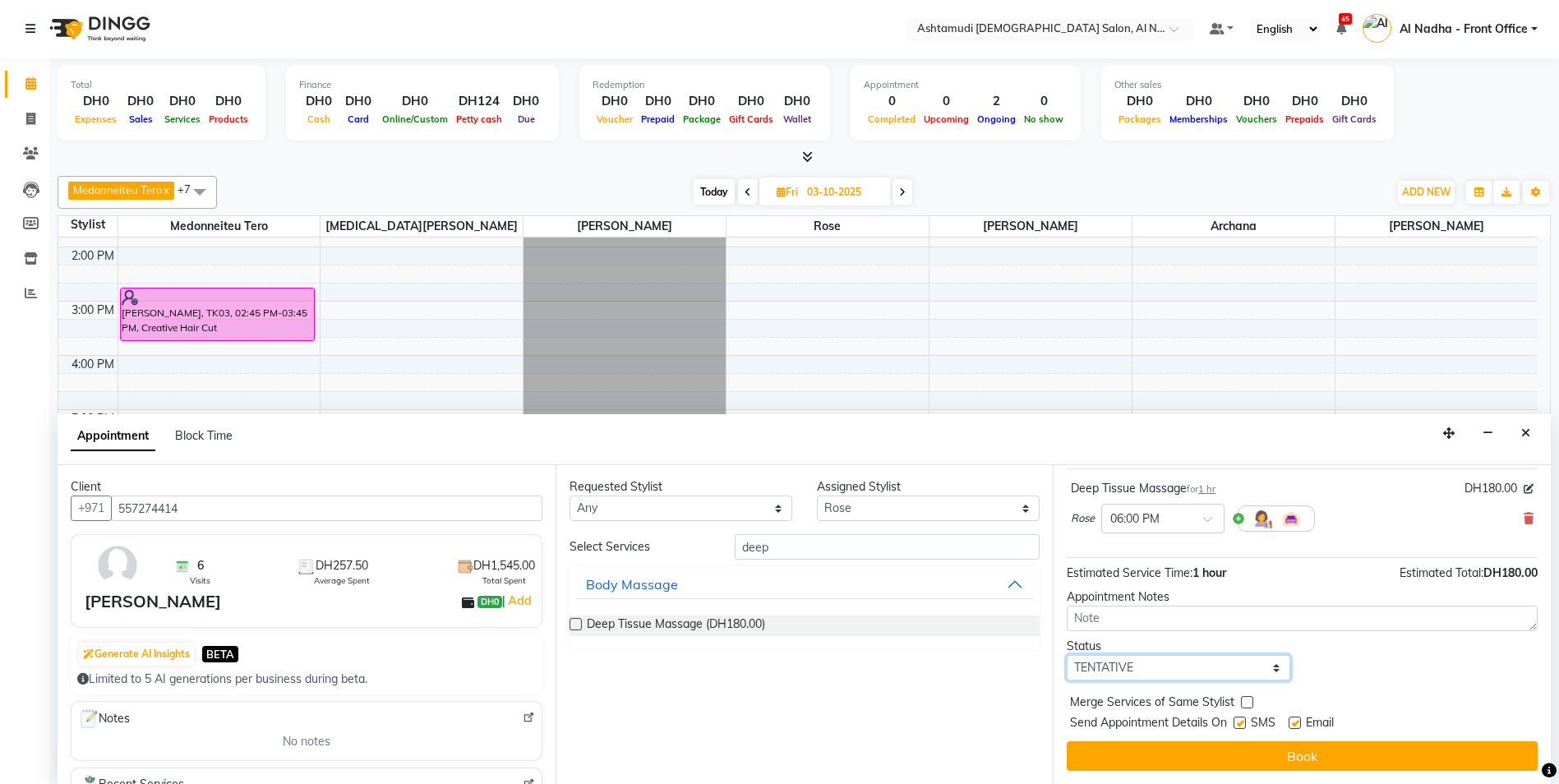
click at [1111, 665] on select "Select TENTATIVE CONFIRM UPCOMING" at bounding box center [1179, 667] width 223 height 25
select select "confirm booking"
click at [1067, 655] on select "Select TENTATIVE CONFIRM UPCOMING" at bounding box center [1179, 667] width 223 height 25
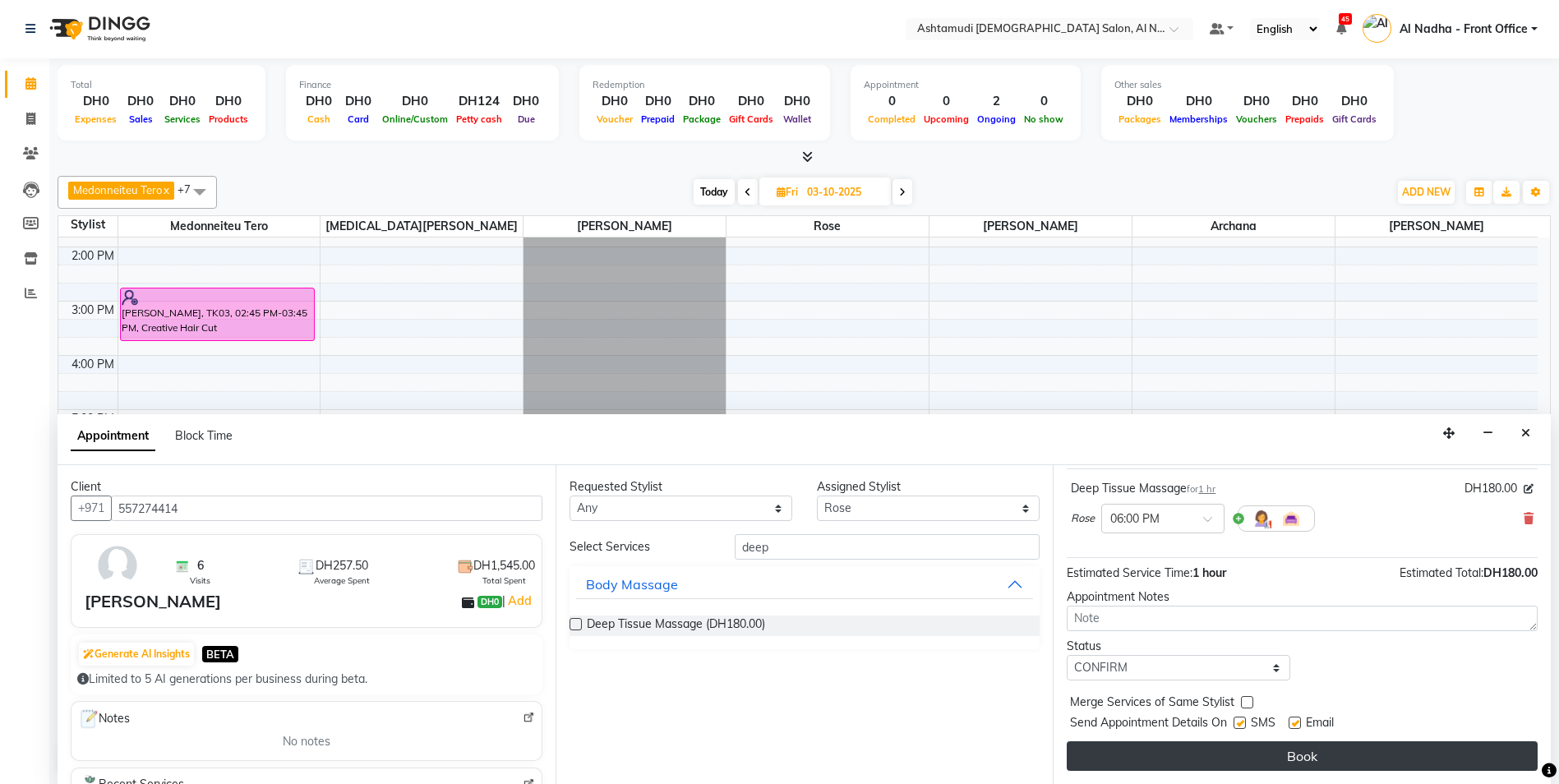
click at [1118, 751] on button "Book" at bounding box center [1303, 756] width 471 height 30
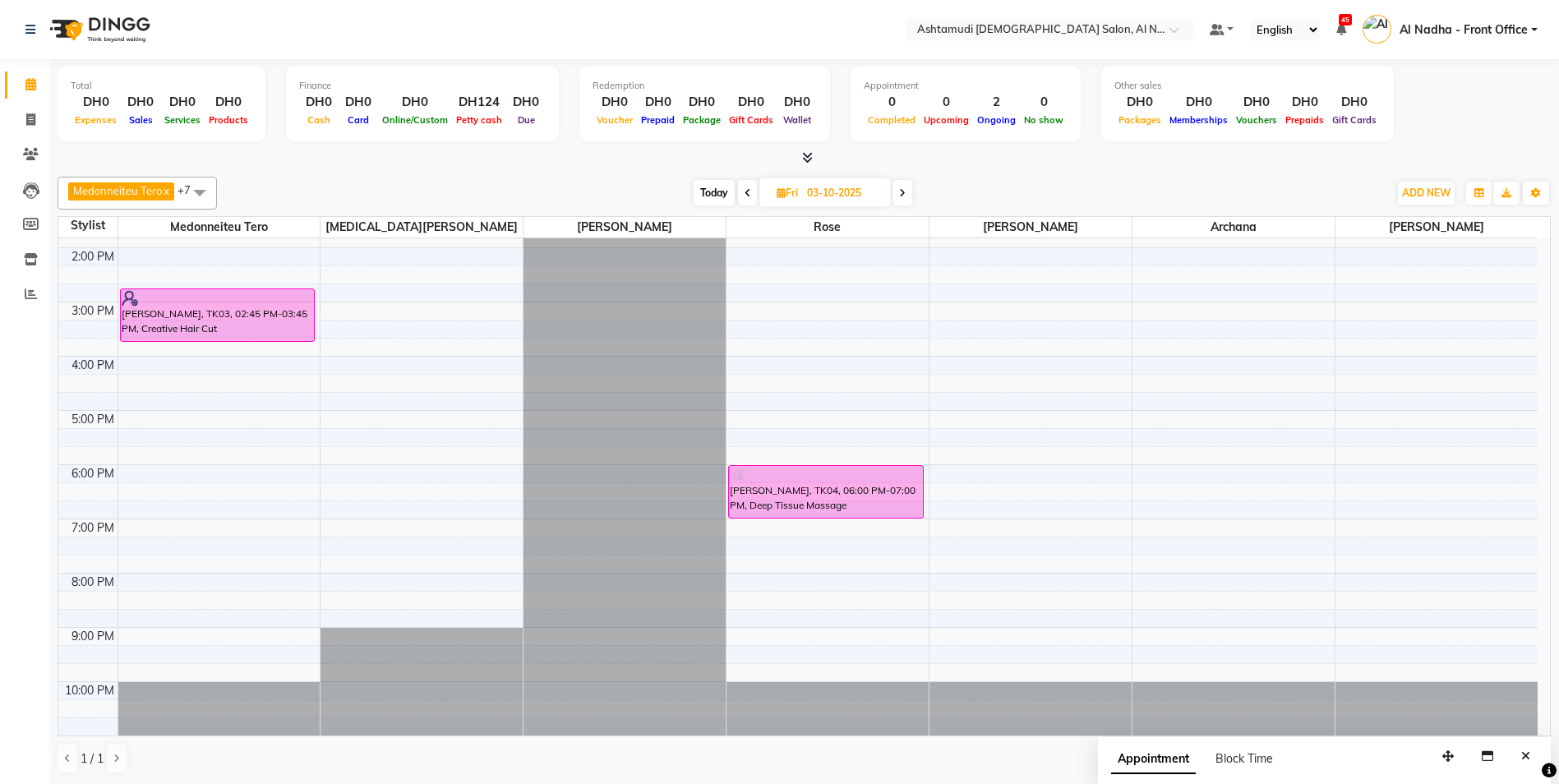
scroll to position [0, 0]
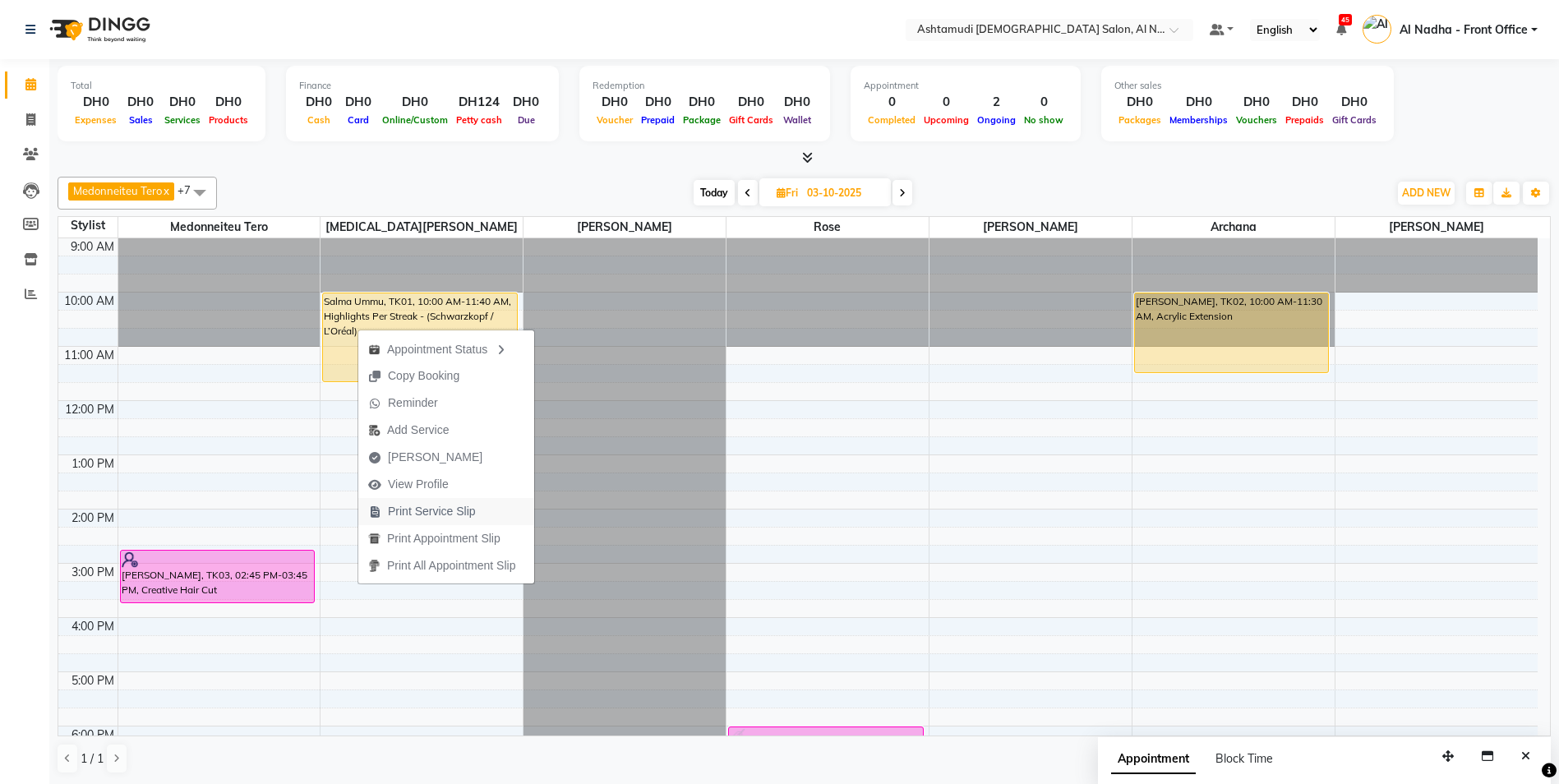
click at [431, 505] on span "Print Service Slip" at bounding box center [432, 512] width 88 height 18
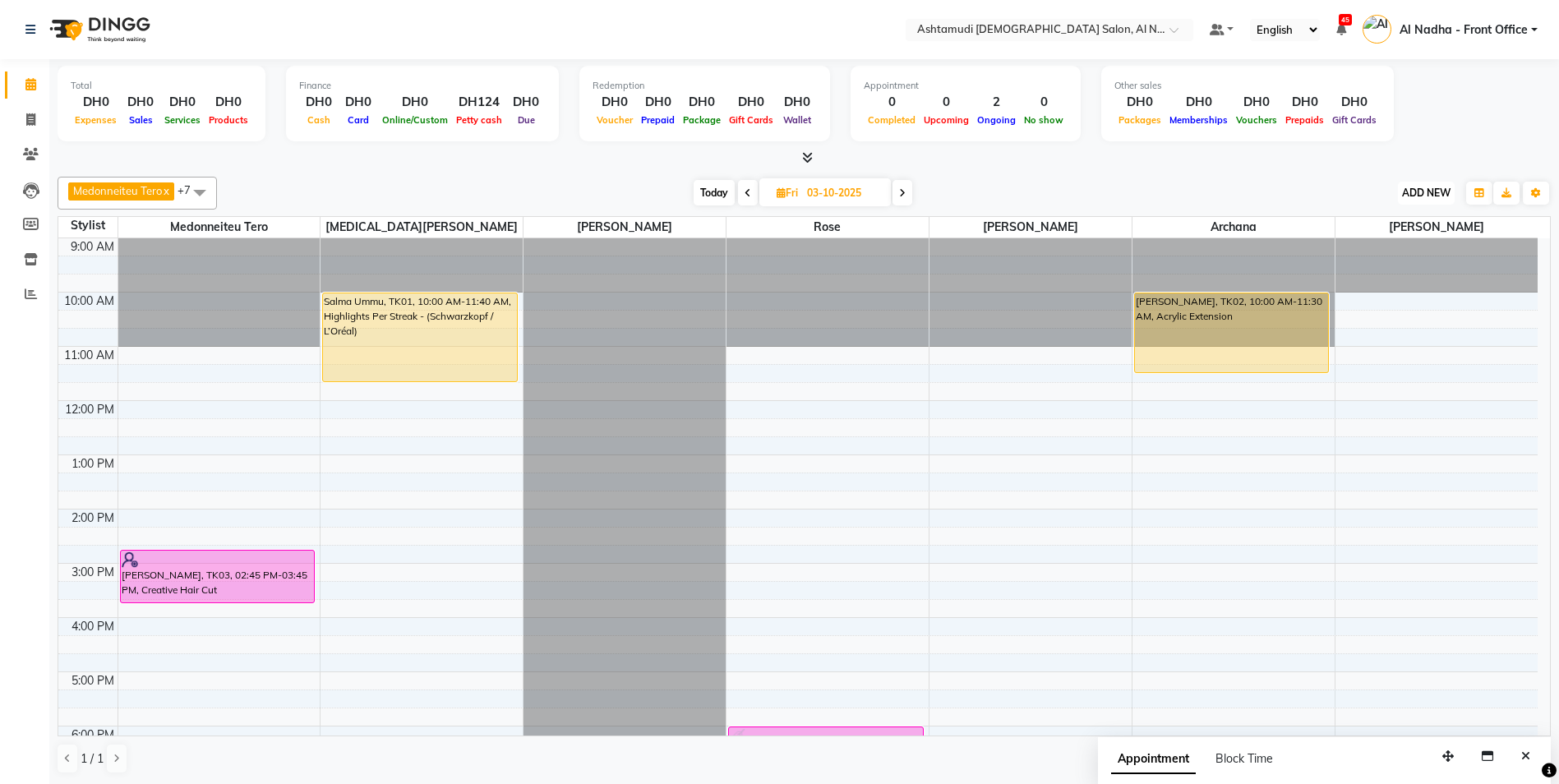
click at [1421, 188] on span "ADD NEW" at bounding box center [1426, 193] width 48 height 12
click at [1398, 286] on link "Add Attendance" at bounding box center [1389, 288] width 130 height 21
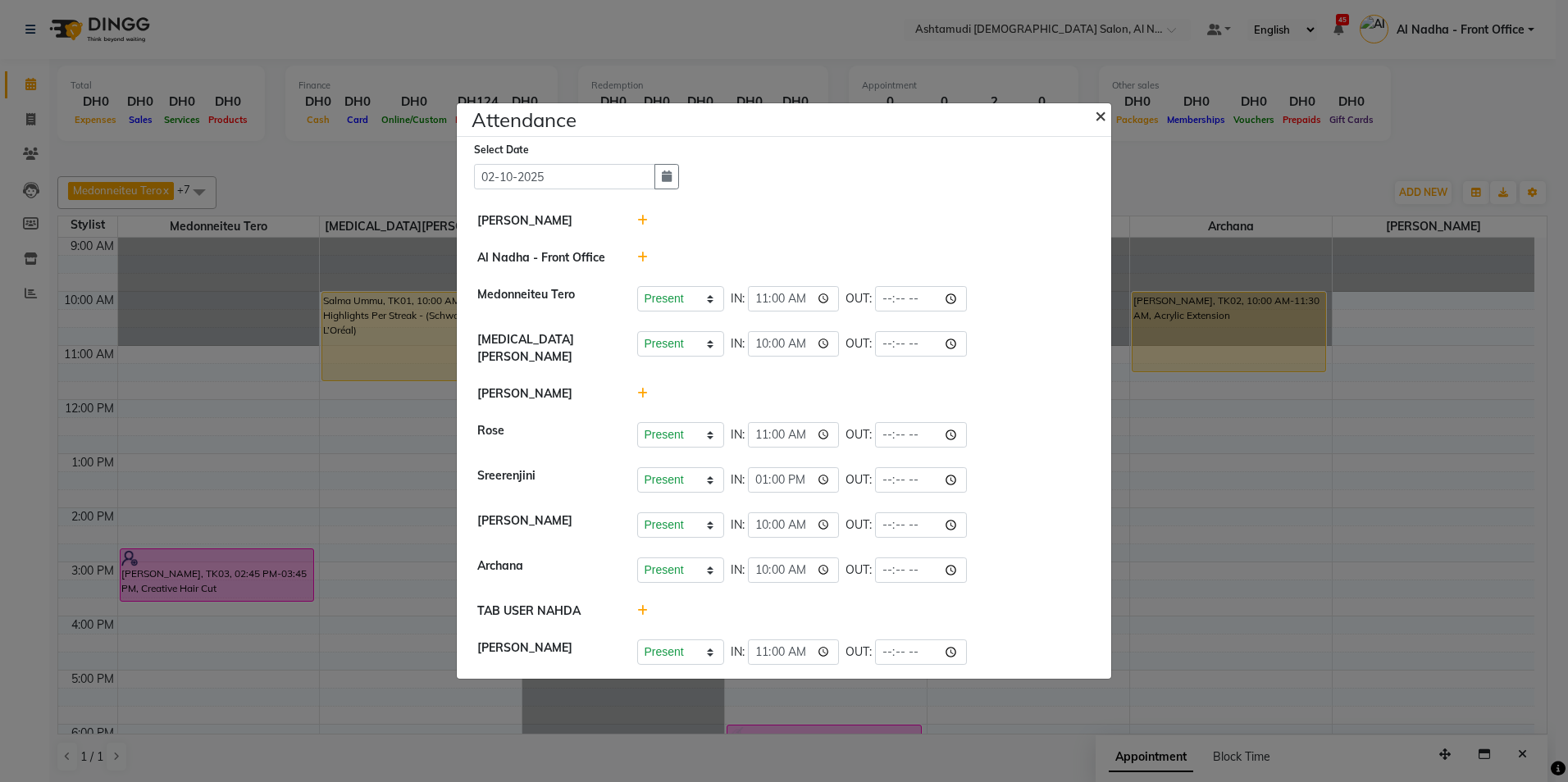
click at [1103, 120] on span "×" at bounding box center [1100, 114] width 11 height 24
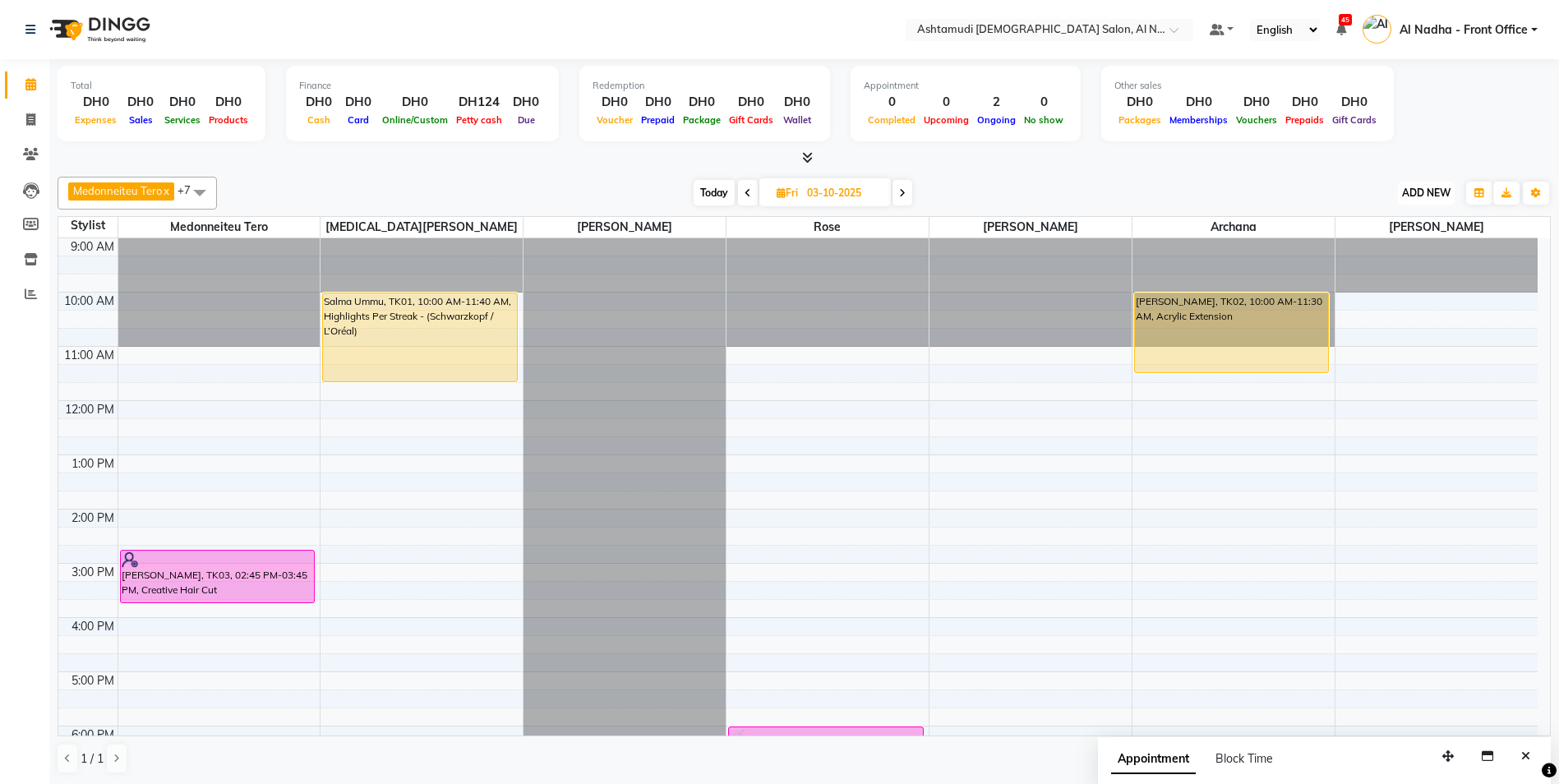
click at [1402, 193] on span "ADD NEW" at bounding box center [1426, 193] width 48 height 12
click at [1400, 286] on link "Add Attendance" at bounding box center [1389, 288] width 130 height 21
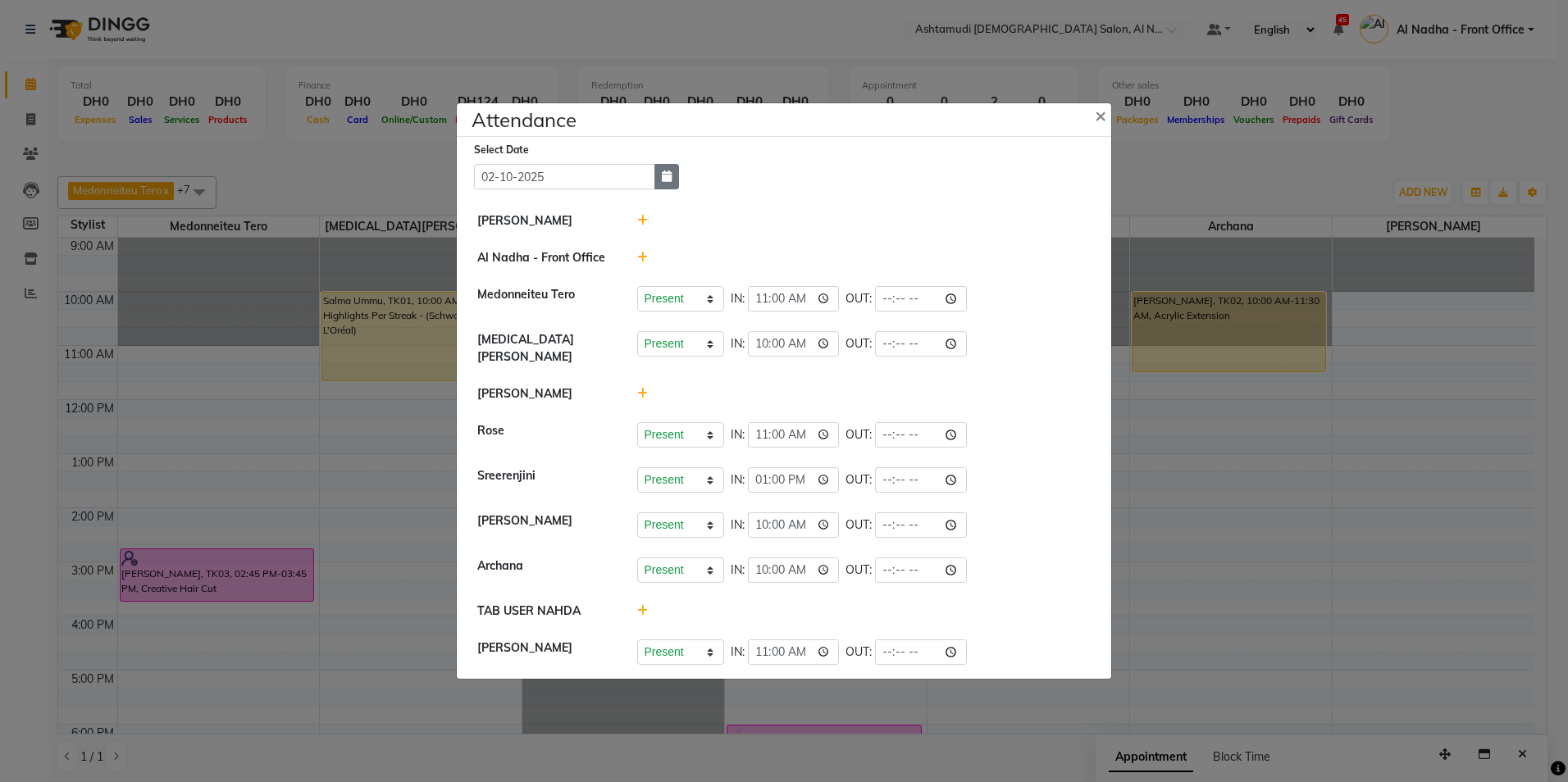
click at [668, 182] on icon "button" at bounding box center [666, 176] width 10 height 11
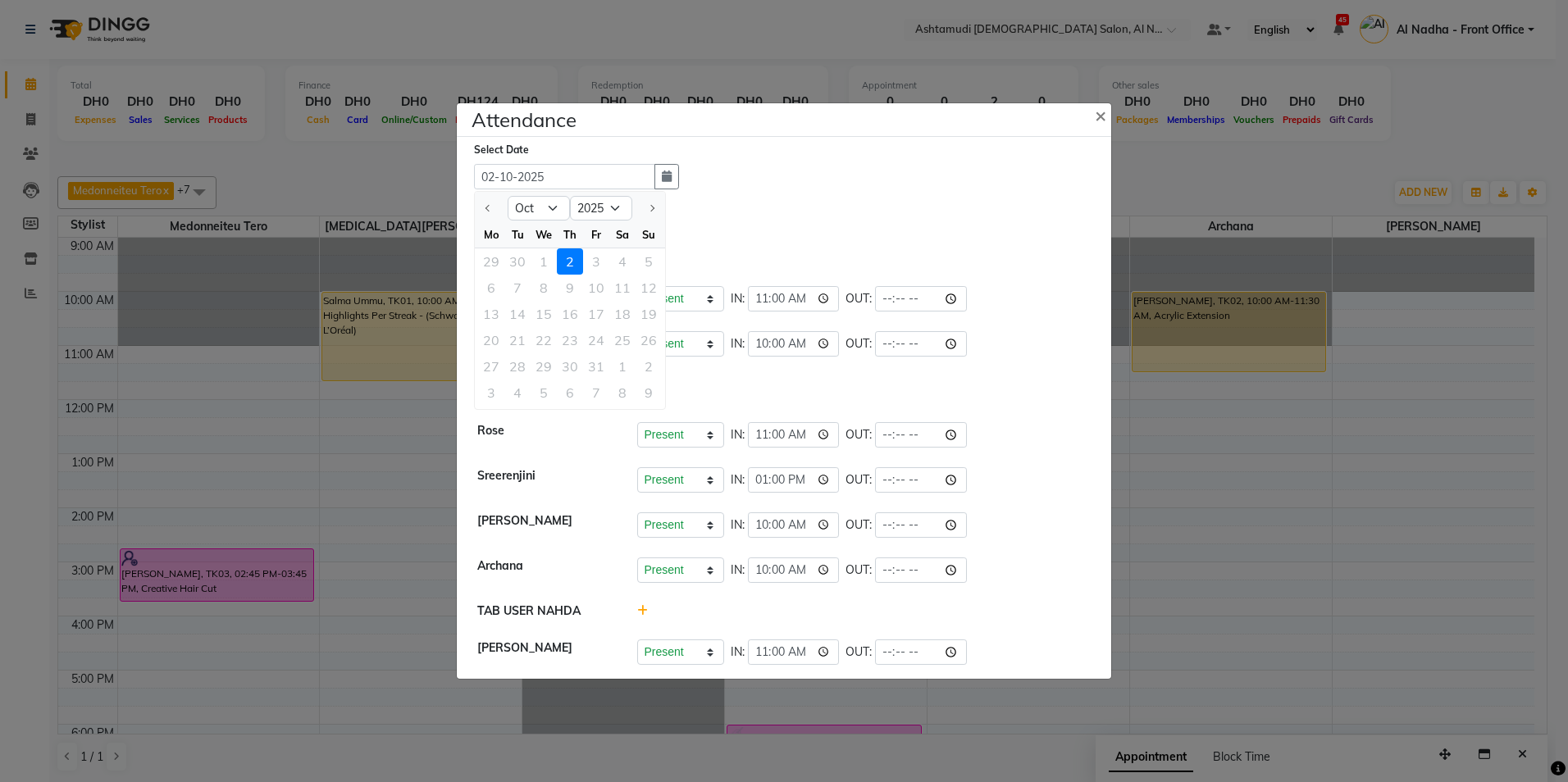
click at [593, 266] on div "29 30 1 2 3 4 5" at bounding box center [570, 261] width 191 height 26
click at [1096, 115] on span "×" at bounding box center [1100, 114] width 11 height 24
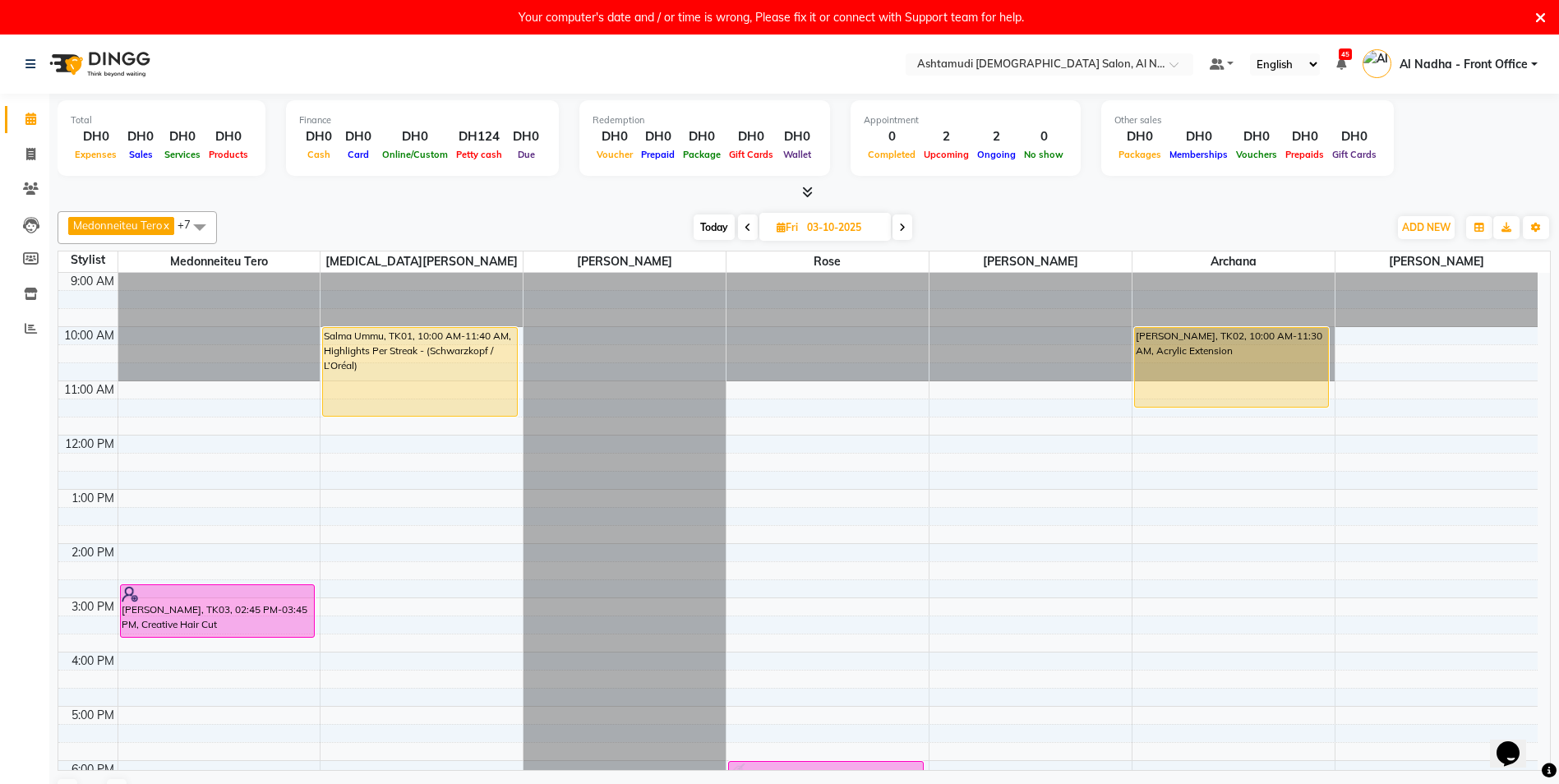
click at [1541, 14] on icon at bounding box center [1541, 18] width 11 height 15
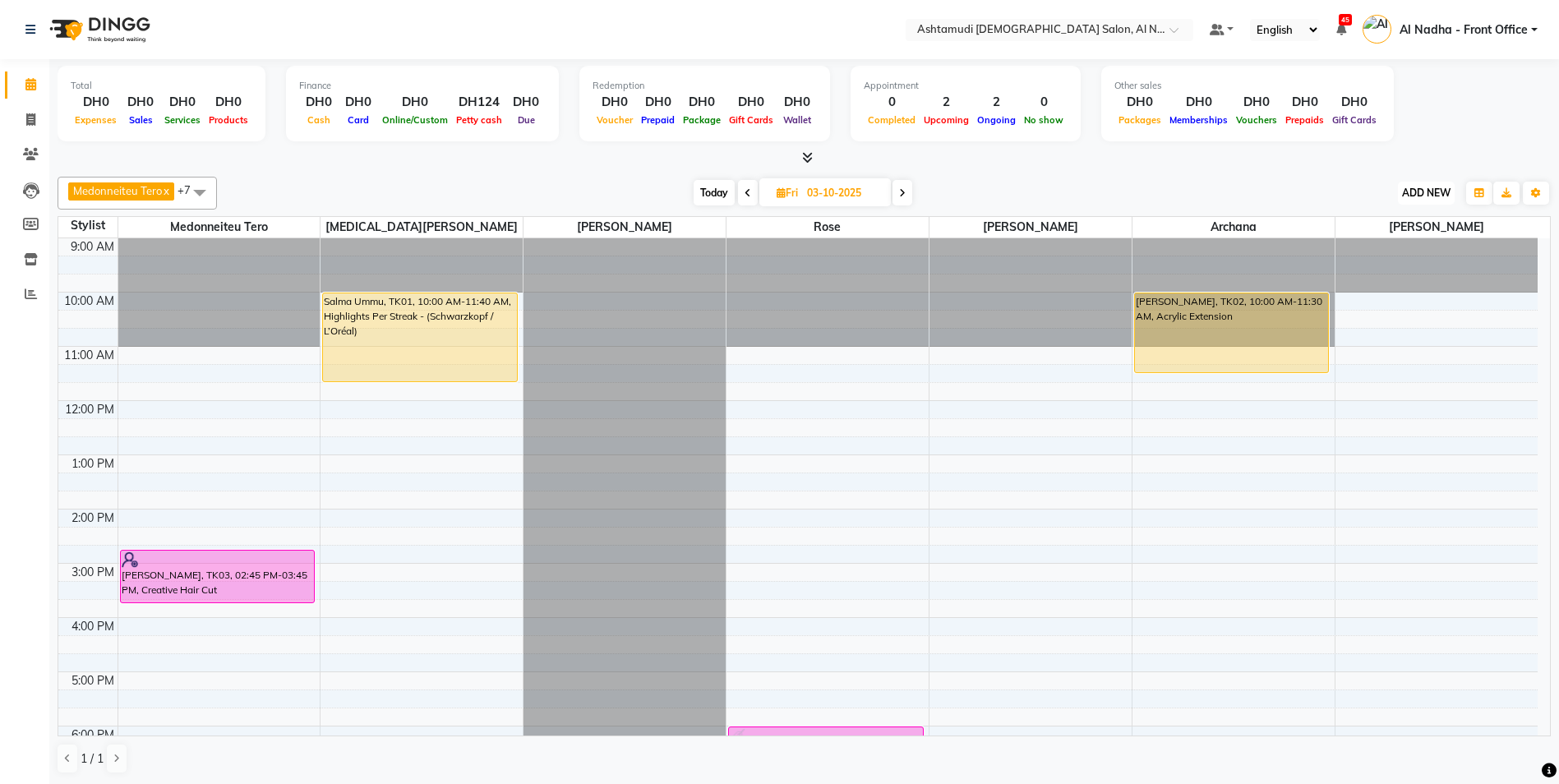
click at [1437, 196] on span "ADD NEW" at bounding box center [1426, 193] width 48 height 12
click at [1406, 284] on link "Add Attendance" at bounding box center [1389, 288] width 130 height 21
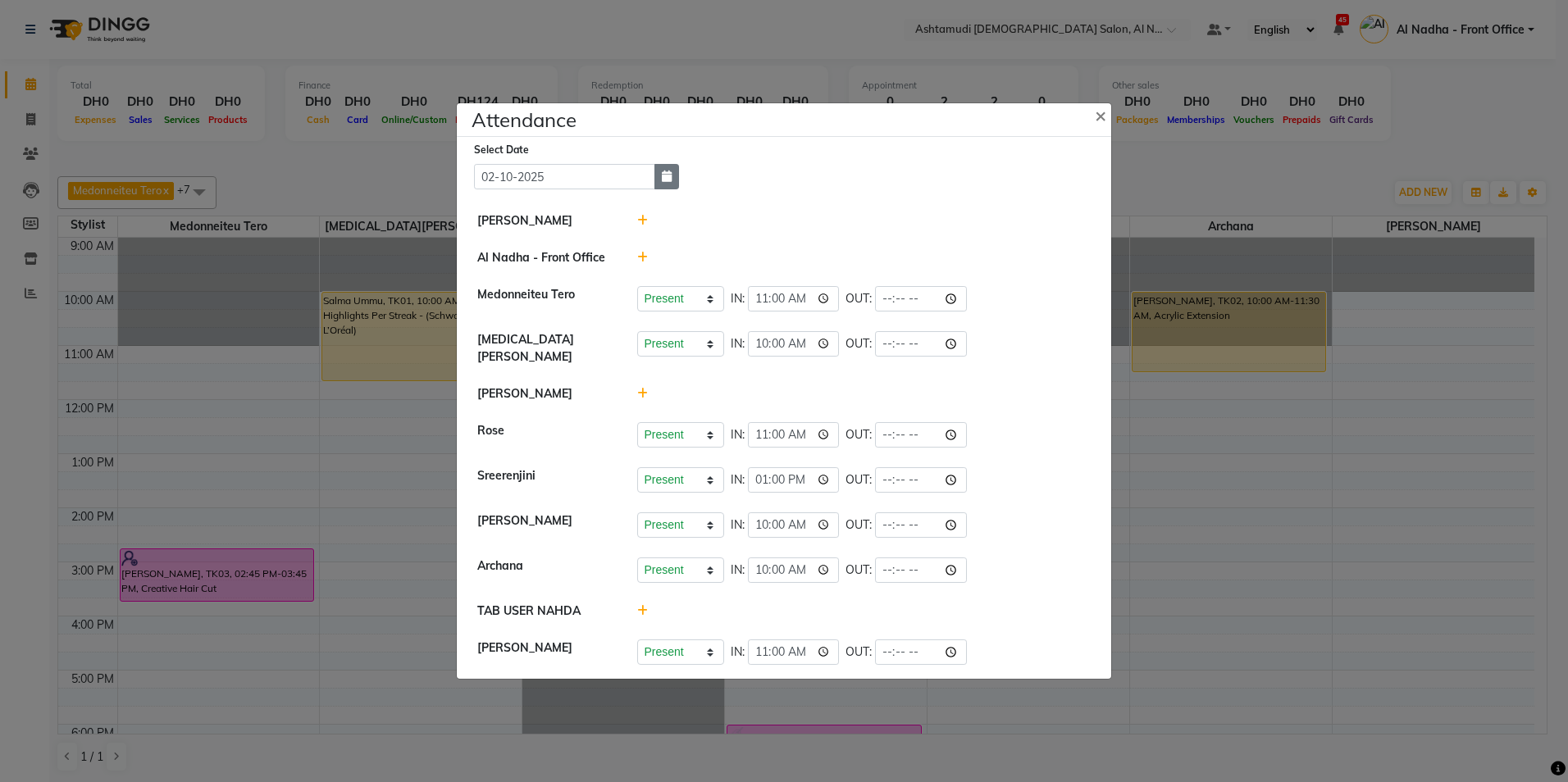
click at [667, 182] on icon "button" at bounding box center [666, 176] width 10 height 11
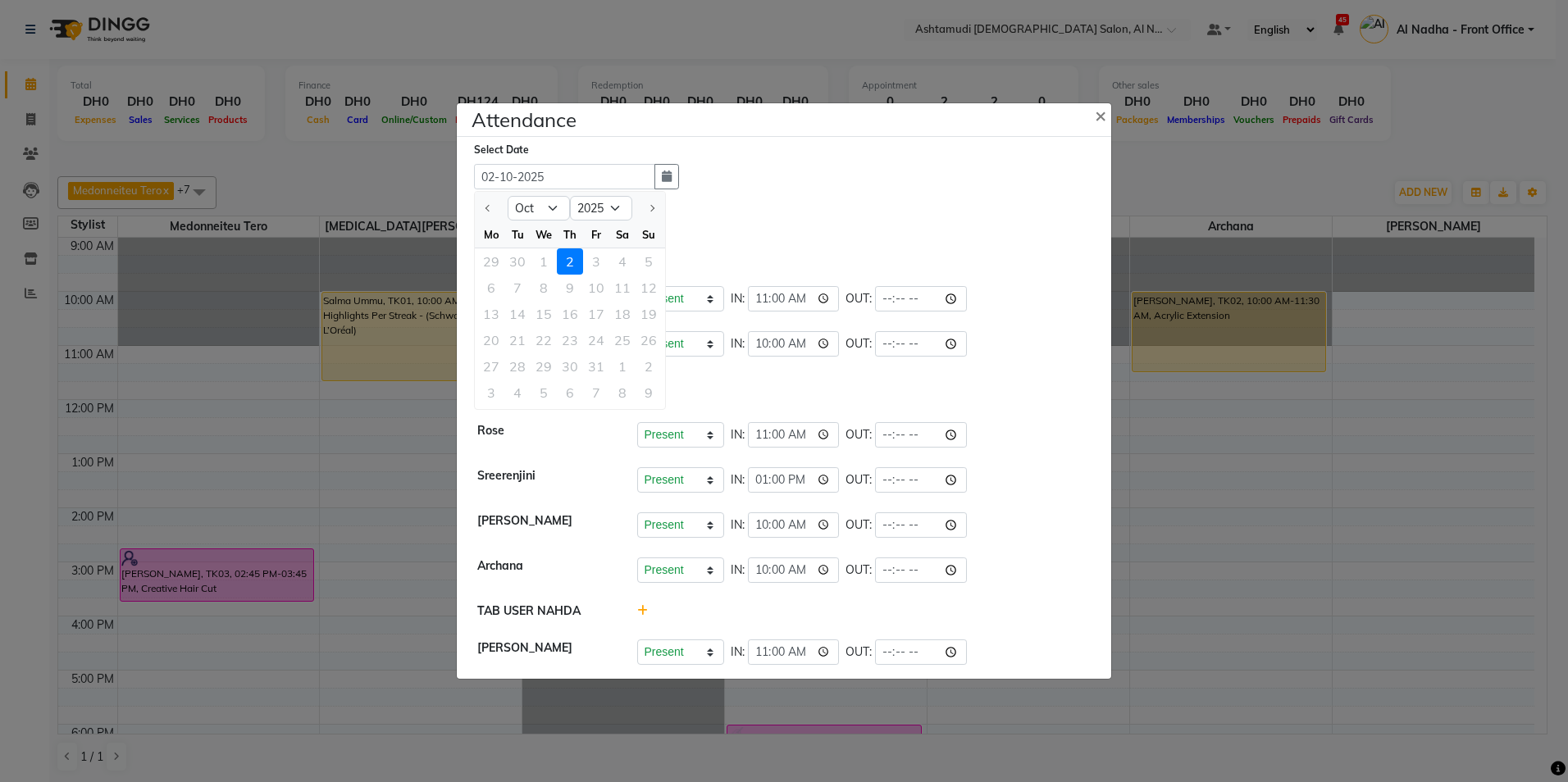
click at [593, 268] on div "29 30 1 2 3 4 5" at bounding box center [570, 261] width 191 height 26
click at [663, 177] on icon "button" at bounding box center [666, 176] width 10 height 11
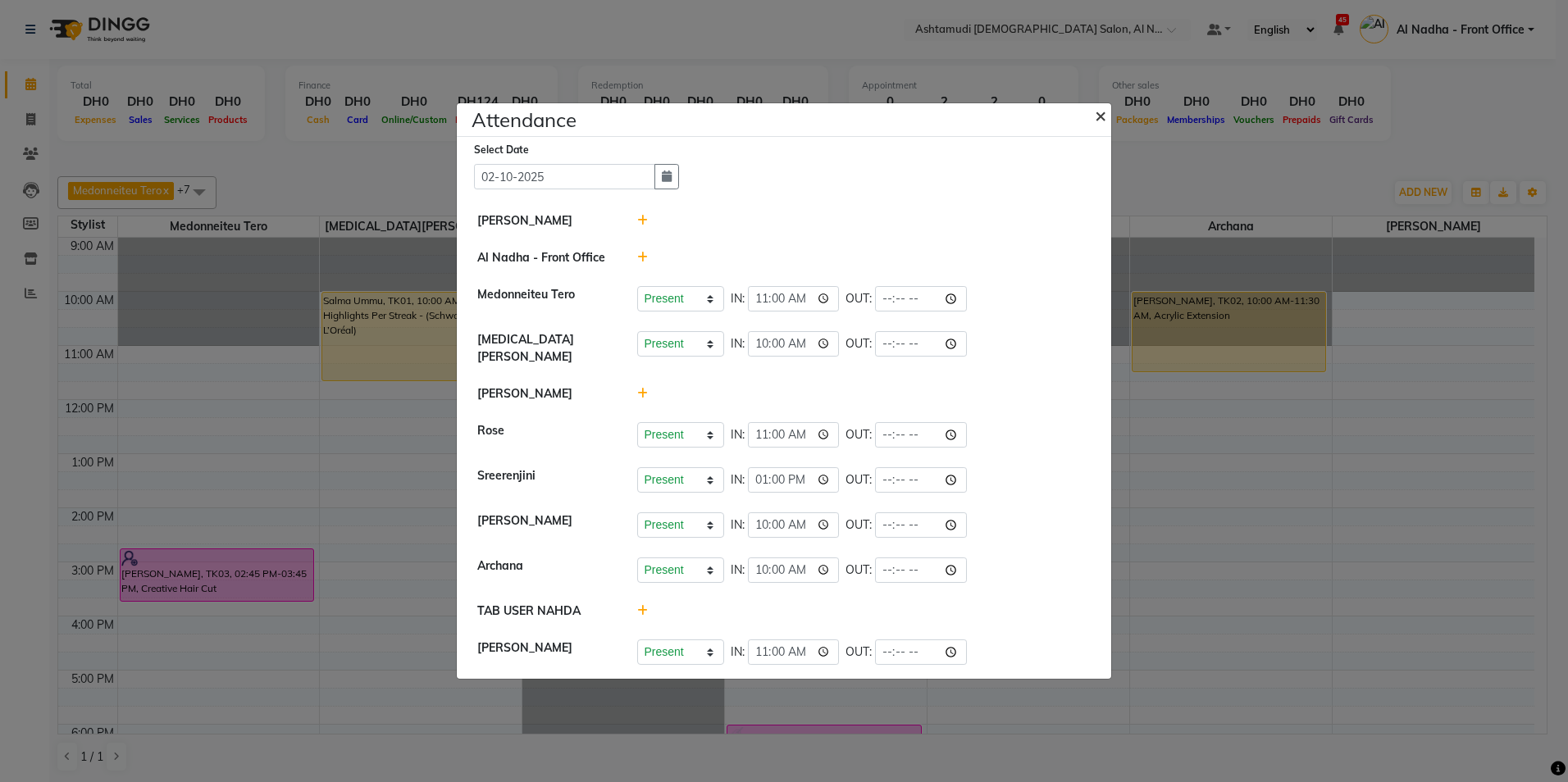
click at [1102, 121] on span "×" at bounding box center [1100, 114] width 11 height 24
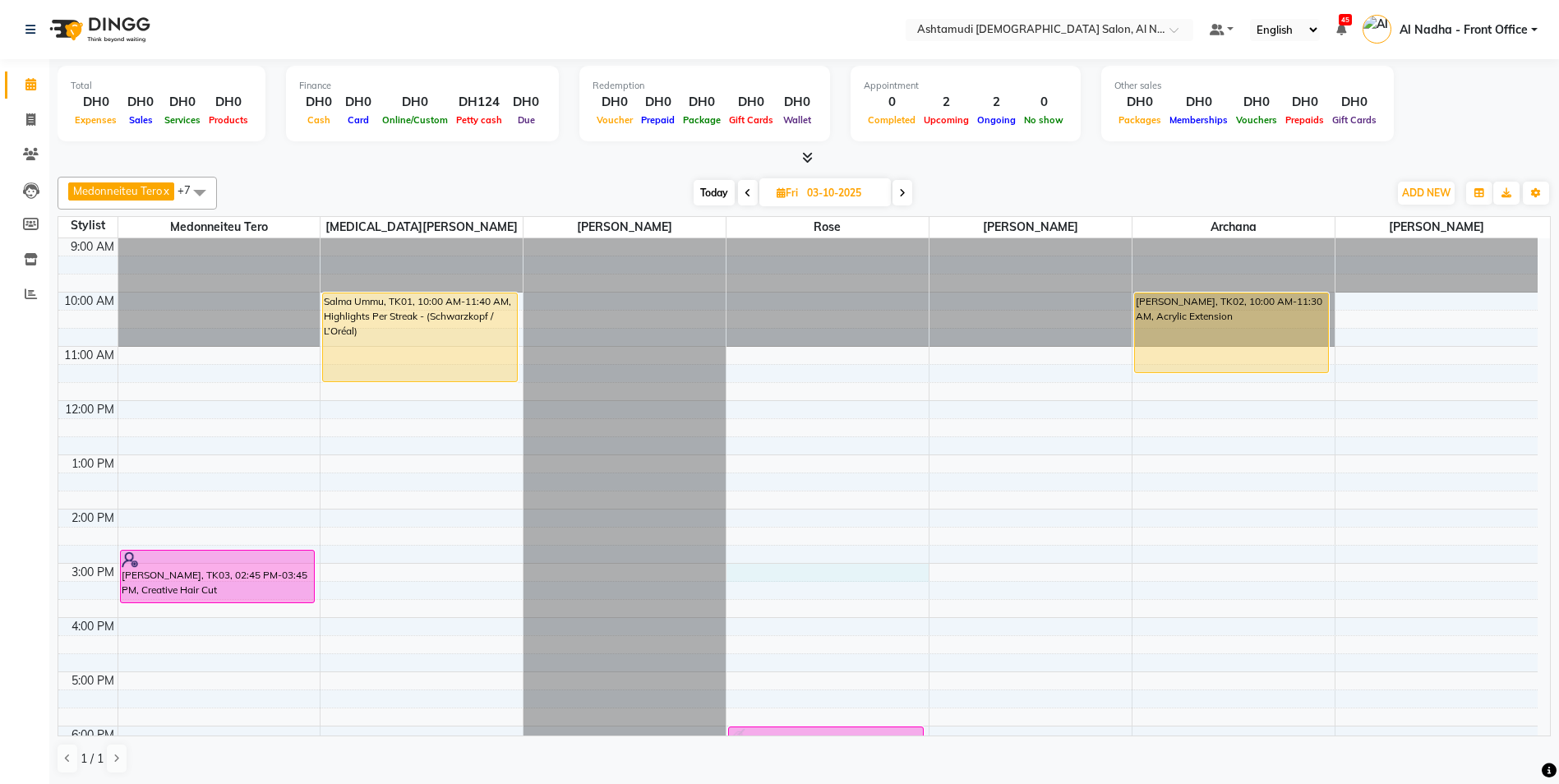
click at [836, 572] on div "9:00 AM 10:00 AM 11:00 AM 12:00 PM 1:00 PM 2:00 PM 3:00 PM 4:00 PM 5:00 PM 6:00…" at bounding box center [798, 618] width 1479 height 759
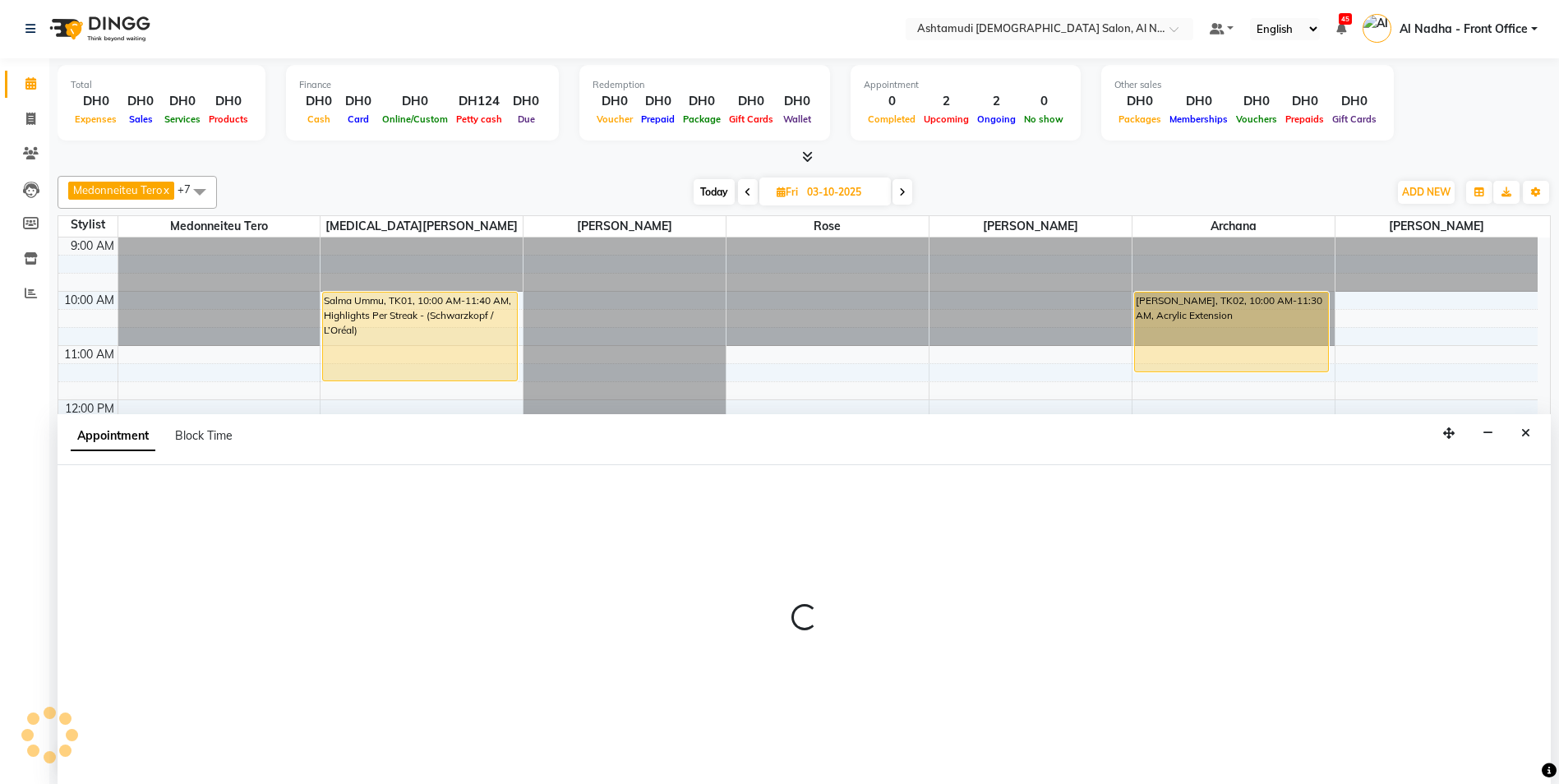
select select "68348"
select select "900"
select select "tentative"
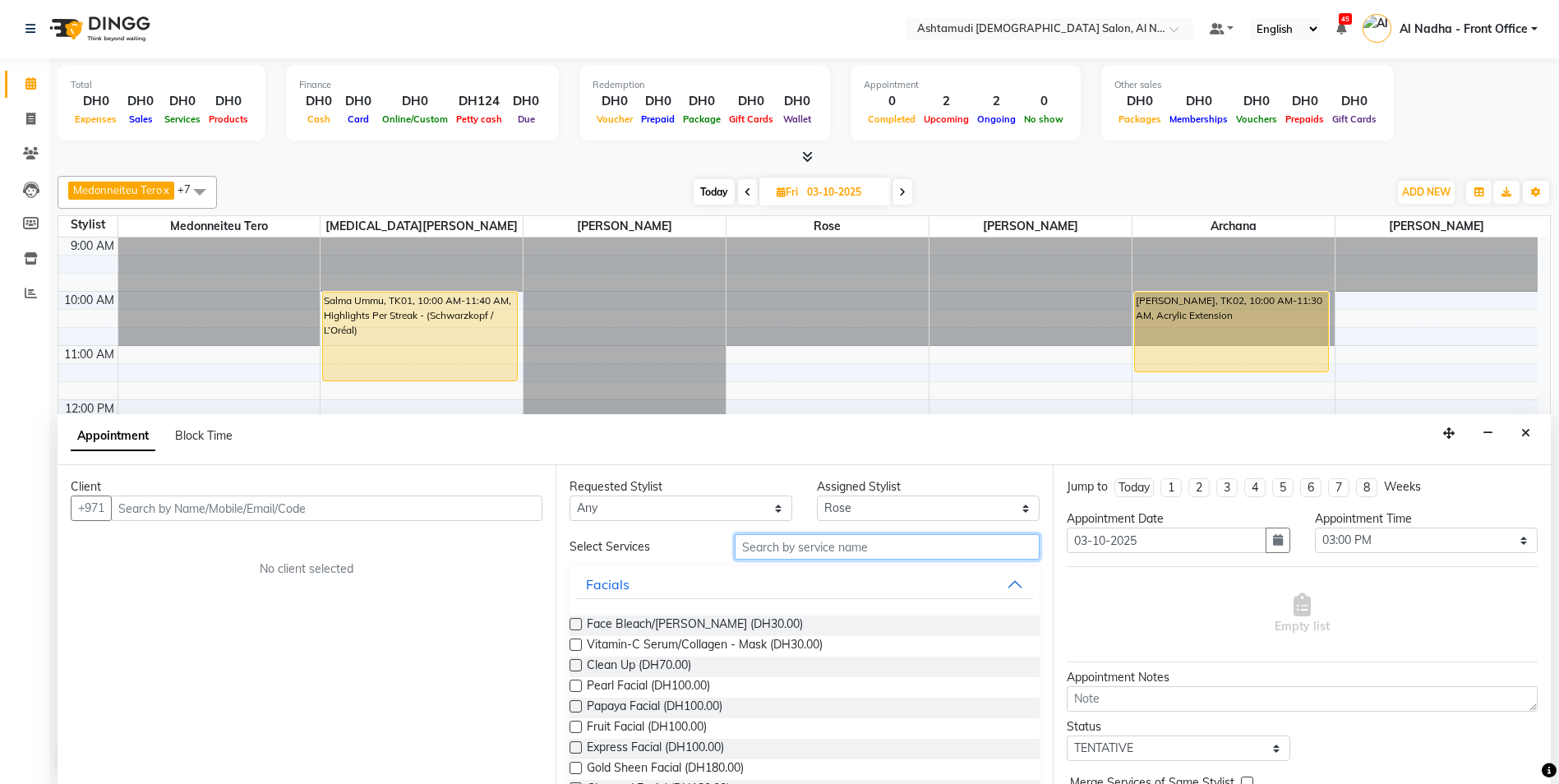
click at [774, 550] on input "text" at bounding box center [888, 547] width 306 height 25
type input "cure"
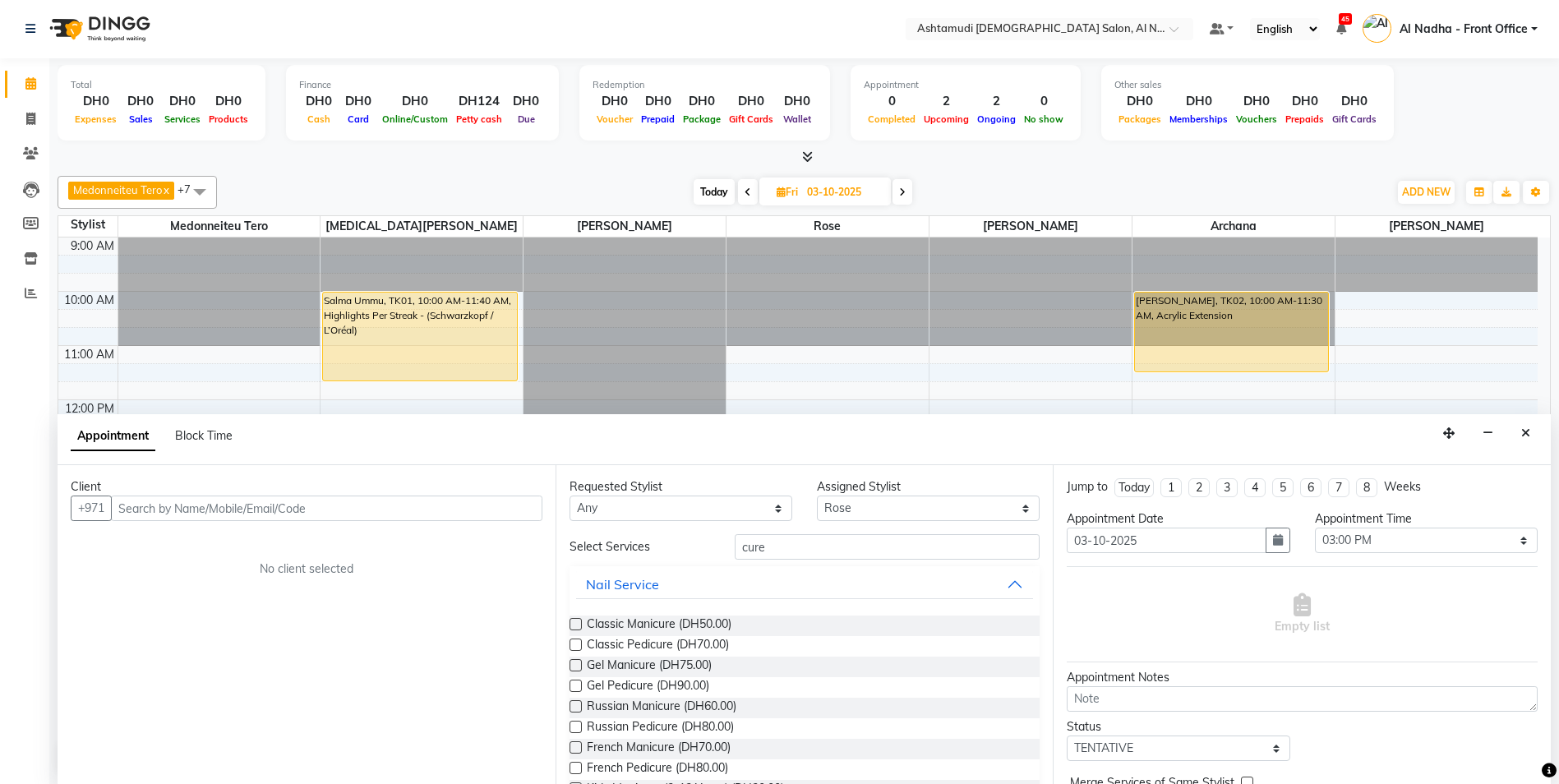
click at [574, 620] on label at bounding box center [576, 624] width 12 height 12
click at [574, 620] on input "checkbox" at bounding box center [575, 625] width 11 height 11
checkbox input "true"
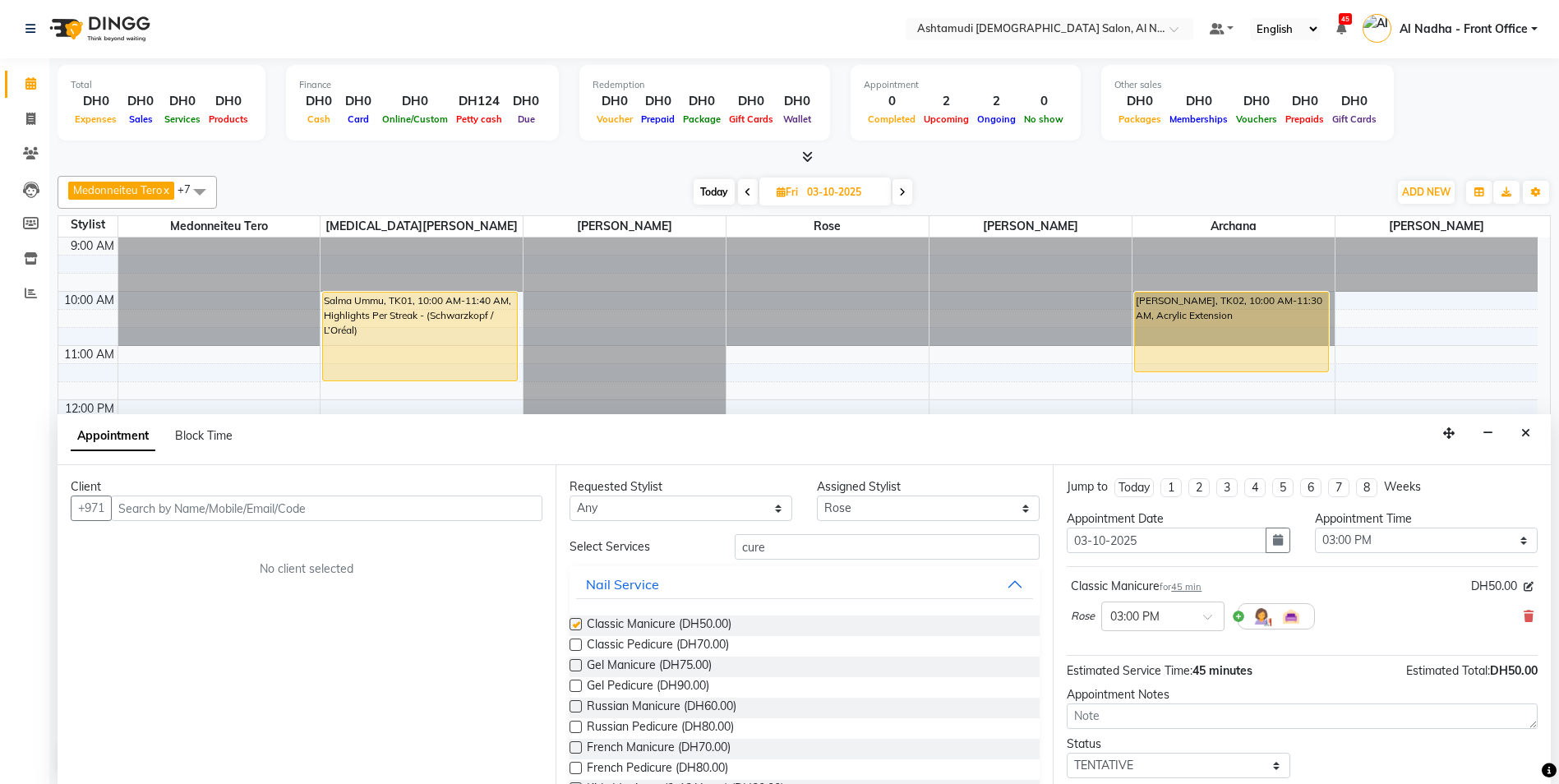
click at [575, 646] on label at bounding box center [576, 645] width 12 height 12
click at [575, 646] on input "checkbox" at bounding box center [575, 646] width 11 height 11
checkbox input "true"
checkbox input "false"
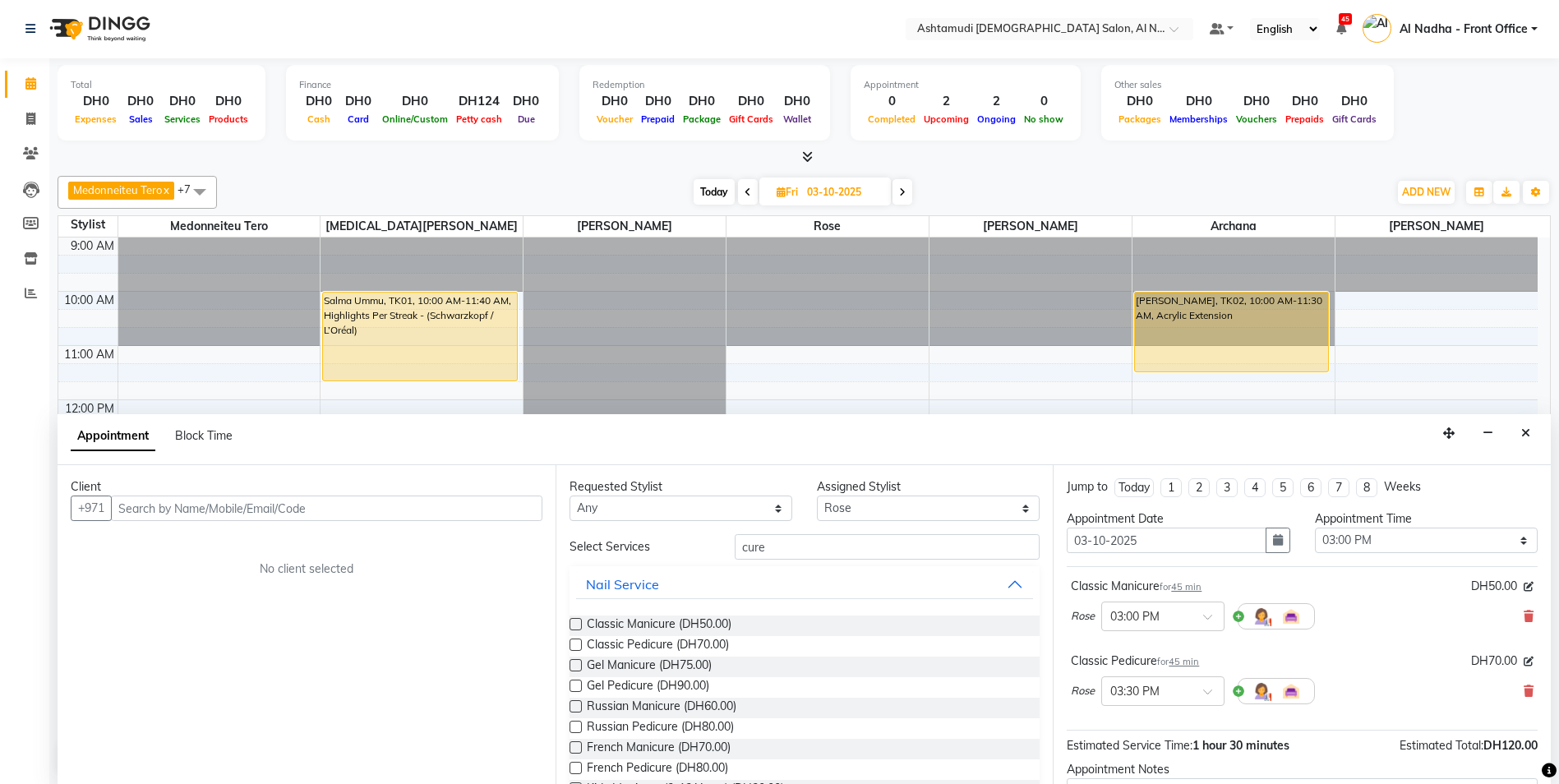
checkbox input "false"
click at [797, 539] on input "cure" at bounding box center [888, 547] width 306 height 25
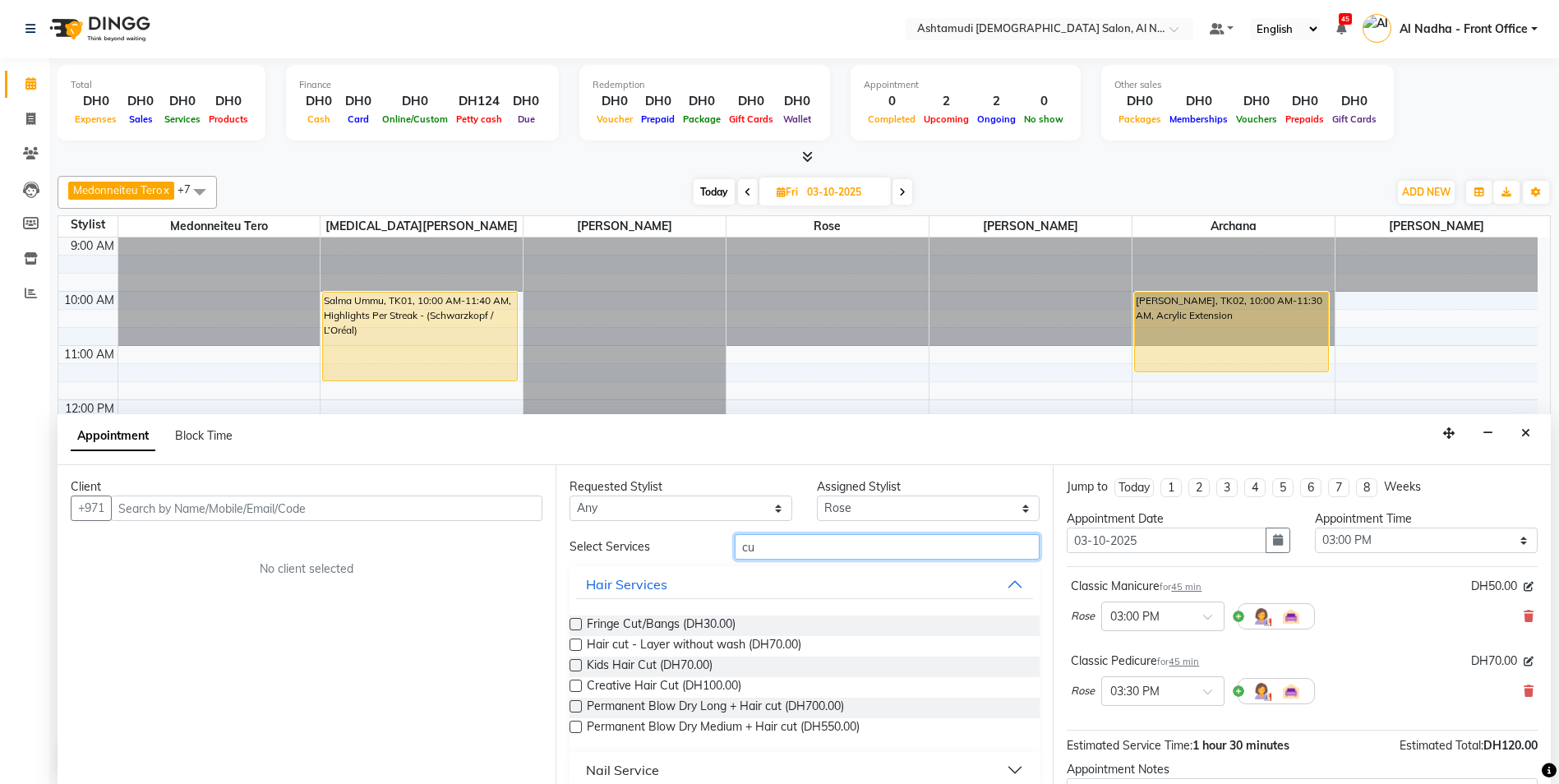
type input "c"
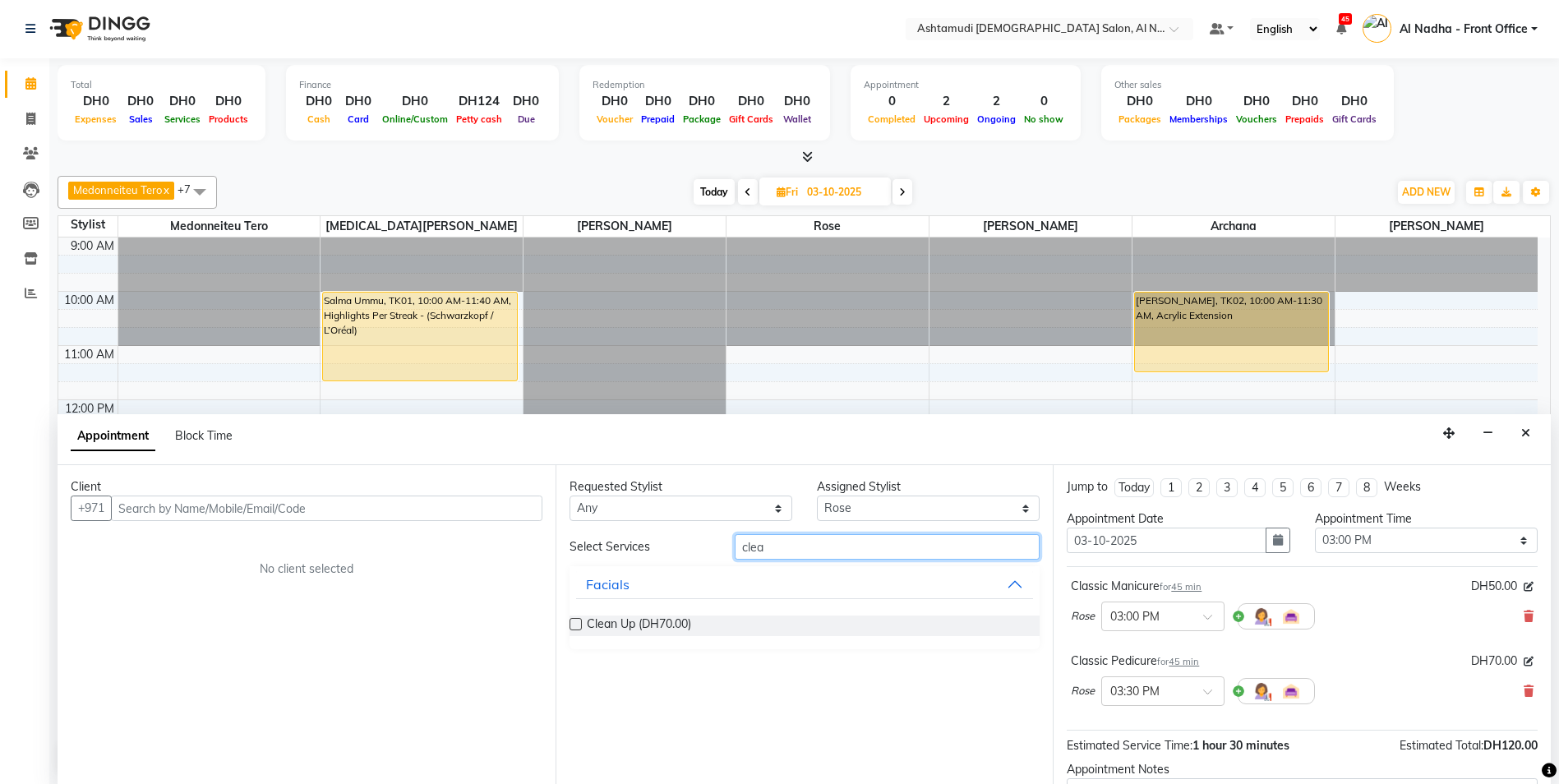
type input "clea"
click at [578, 623] on label at bounding box center [576, 624] width 12 height 12
click at [578, 623] on input "checkbox" at bounding box center [575, 625] width 11 height 11
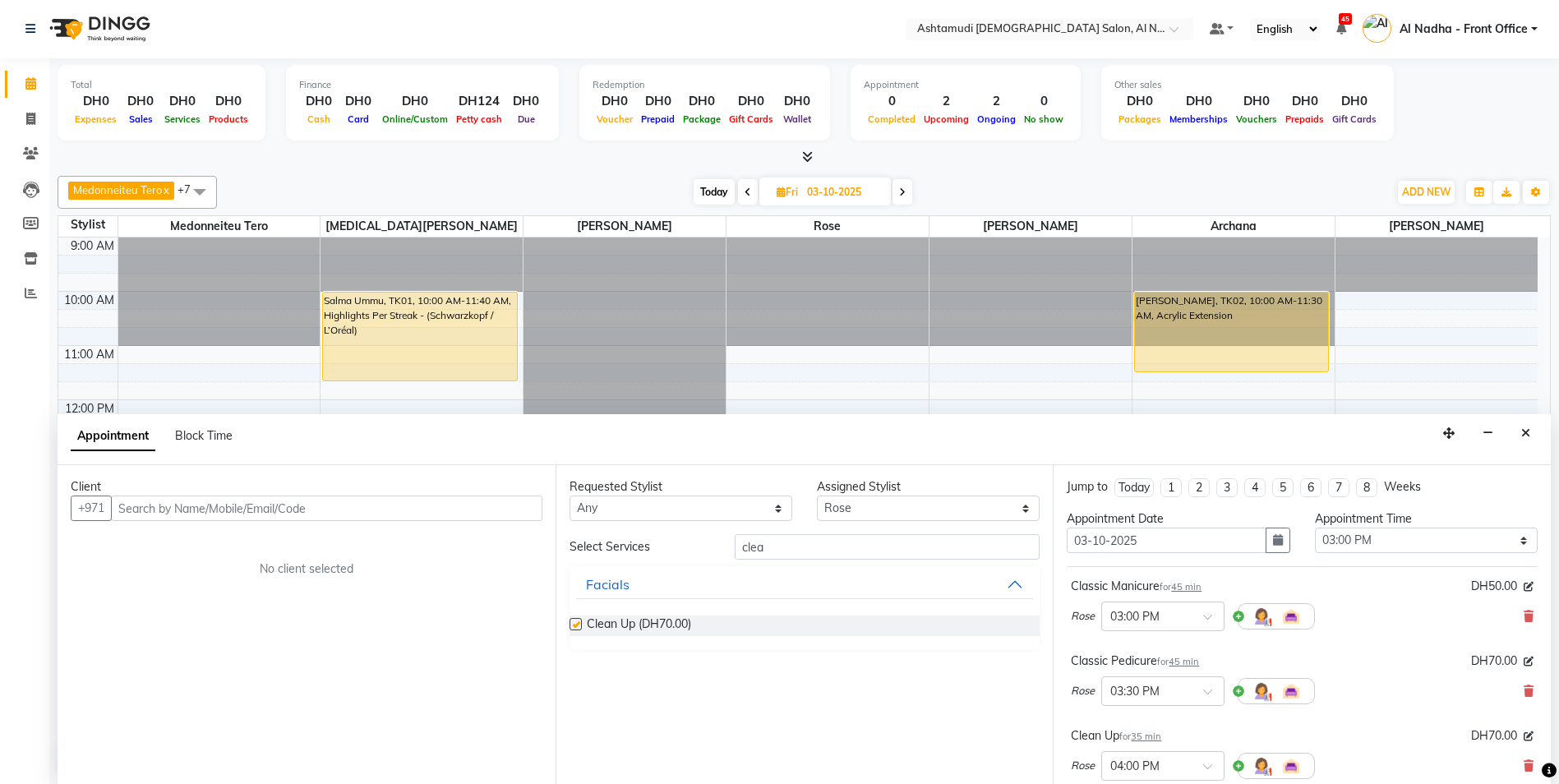
checkbox input "false"
click at [796, 550] on input "clea" at bounding box center [888, 547] width 306 height 25
type input "c"
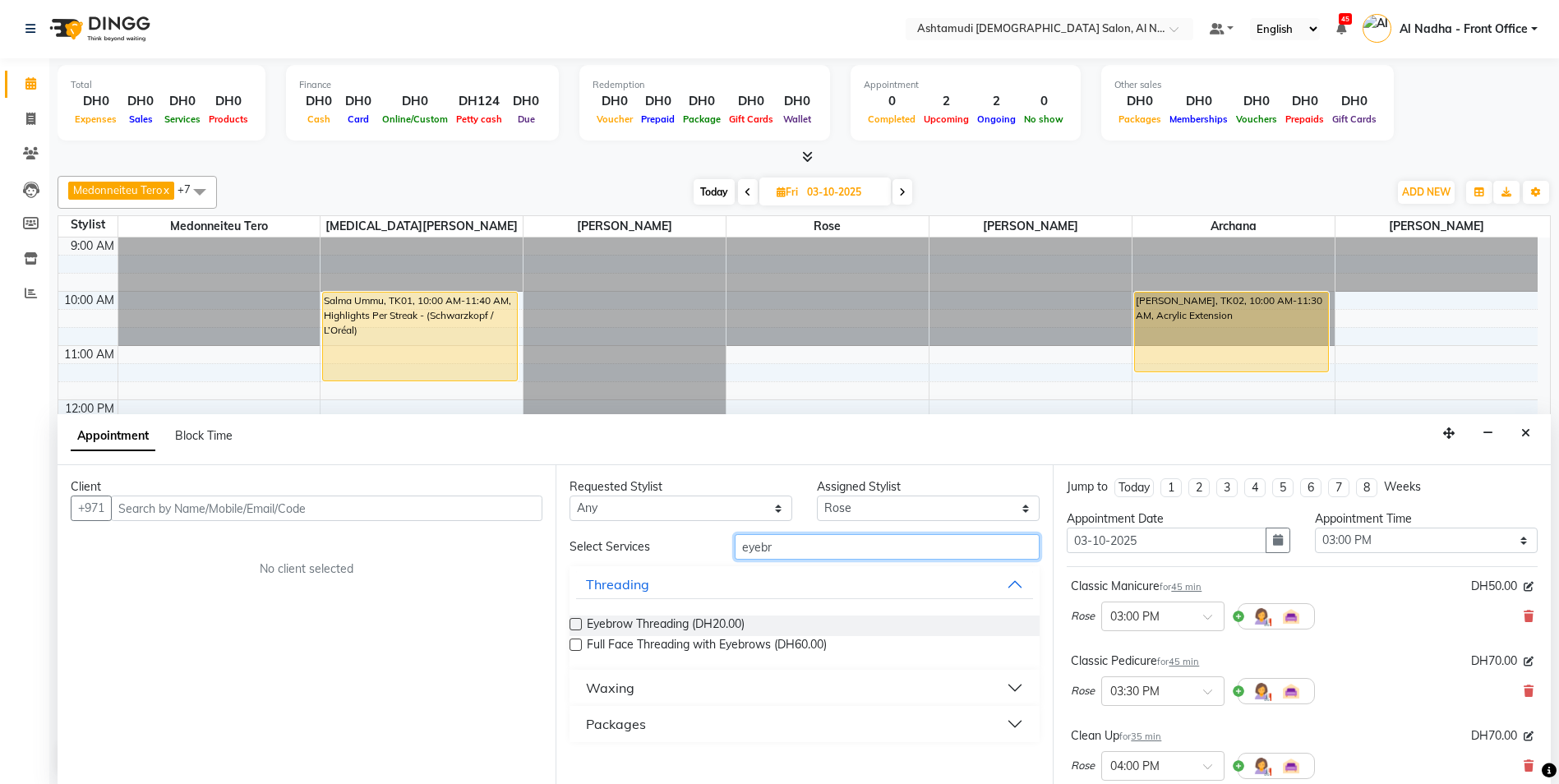
type input "eyebr"
click at [570, 628] on label at bounding box center [576, 624] width 12 height 12
click at [570, 628] on input "checkbox" at bounding box center [575, 625] width 11 height 11
checkbox input "false"
click at [776, 553] on input "eyebr" at bounding box center [888, 547] width 306 height 25
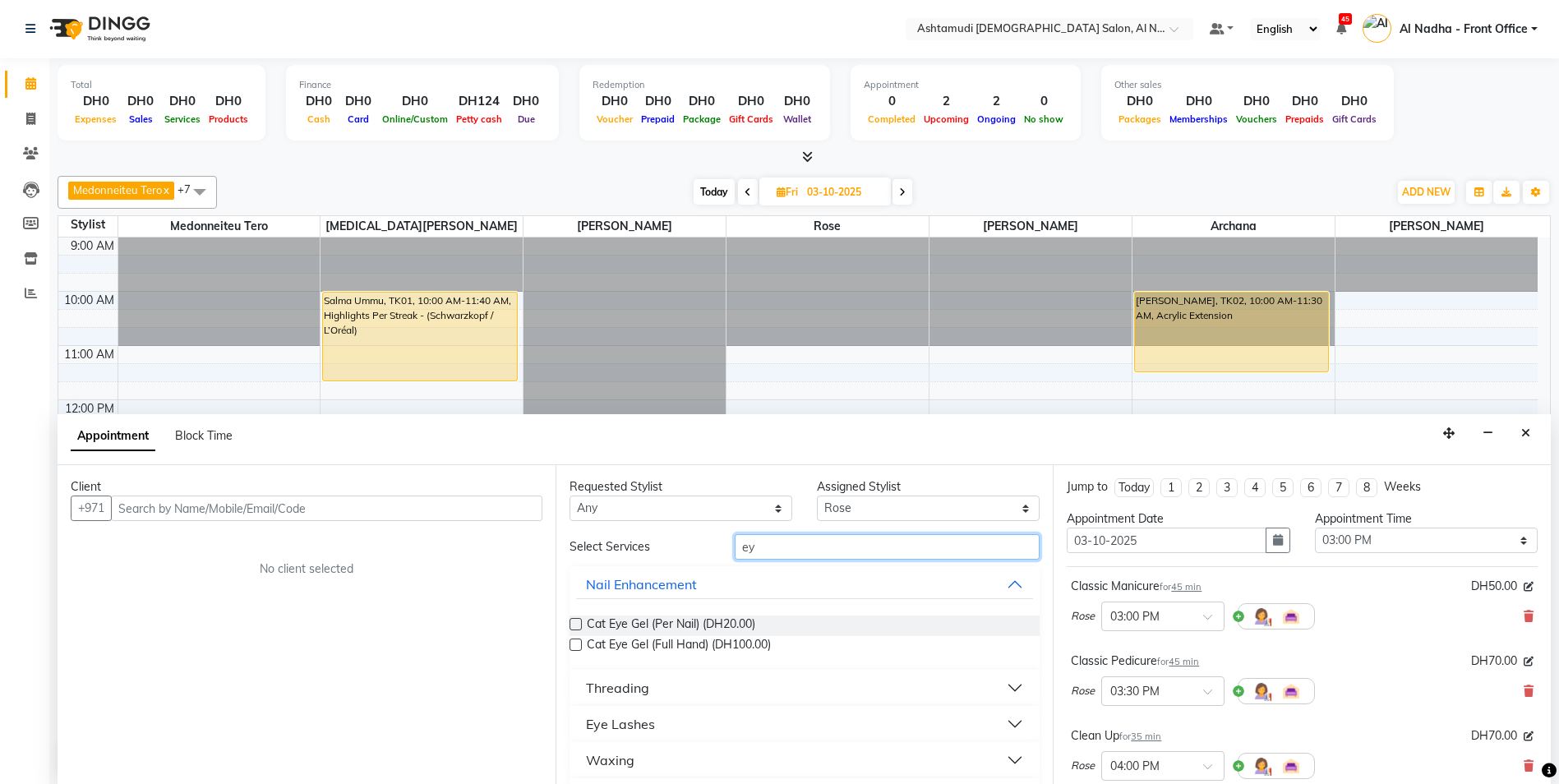
type input "e"
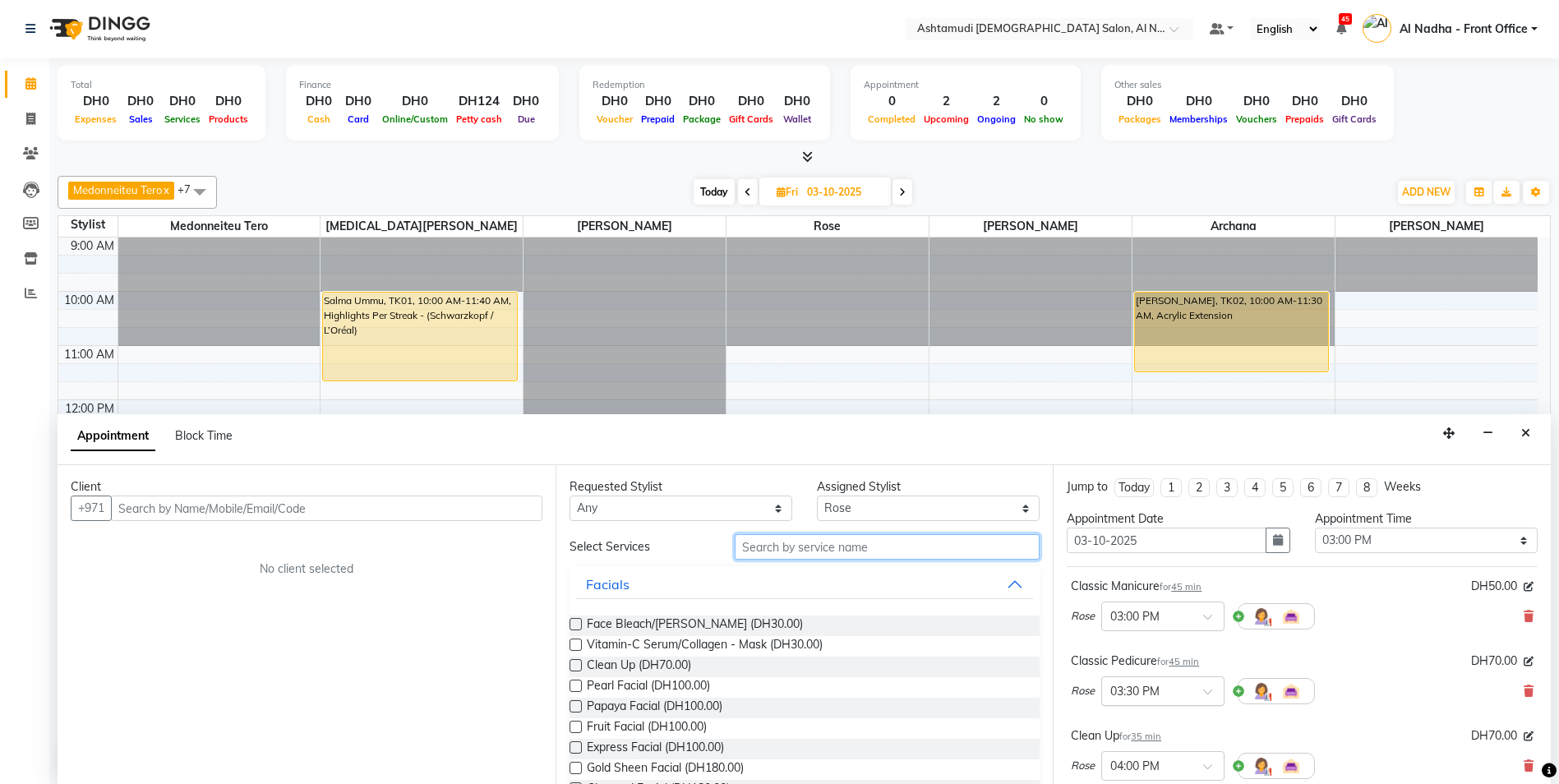
scroll to position [324, 0]
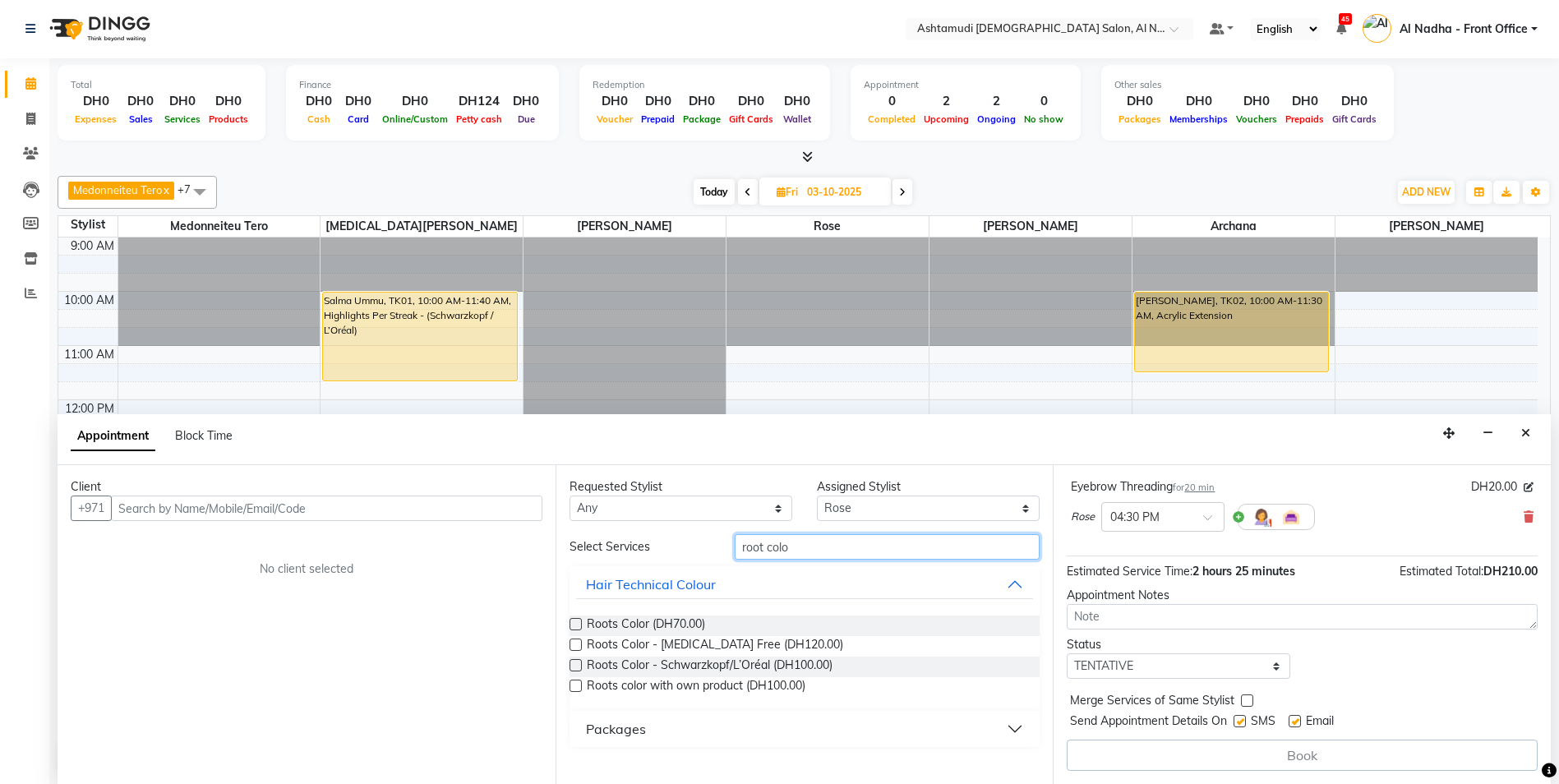
type input "root colo"
click at [577, 644] on label at bounding box center [576, 645] width 12 height 12
click at [577, 644] on input "checkbox" at bounding box center [575, 646] width 11 height 11
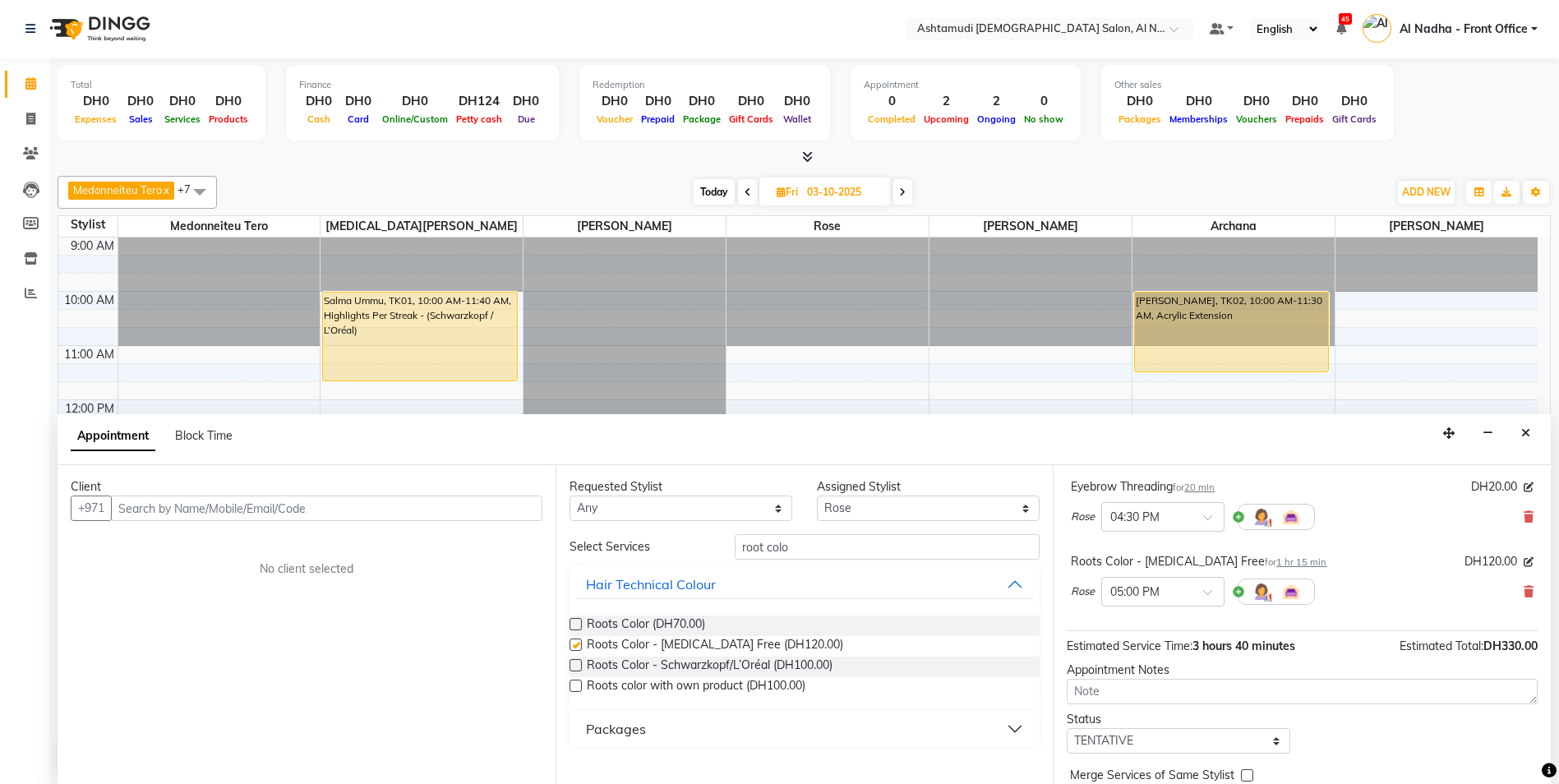
checkbox input "false"
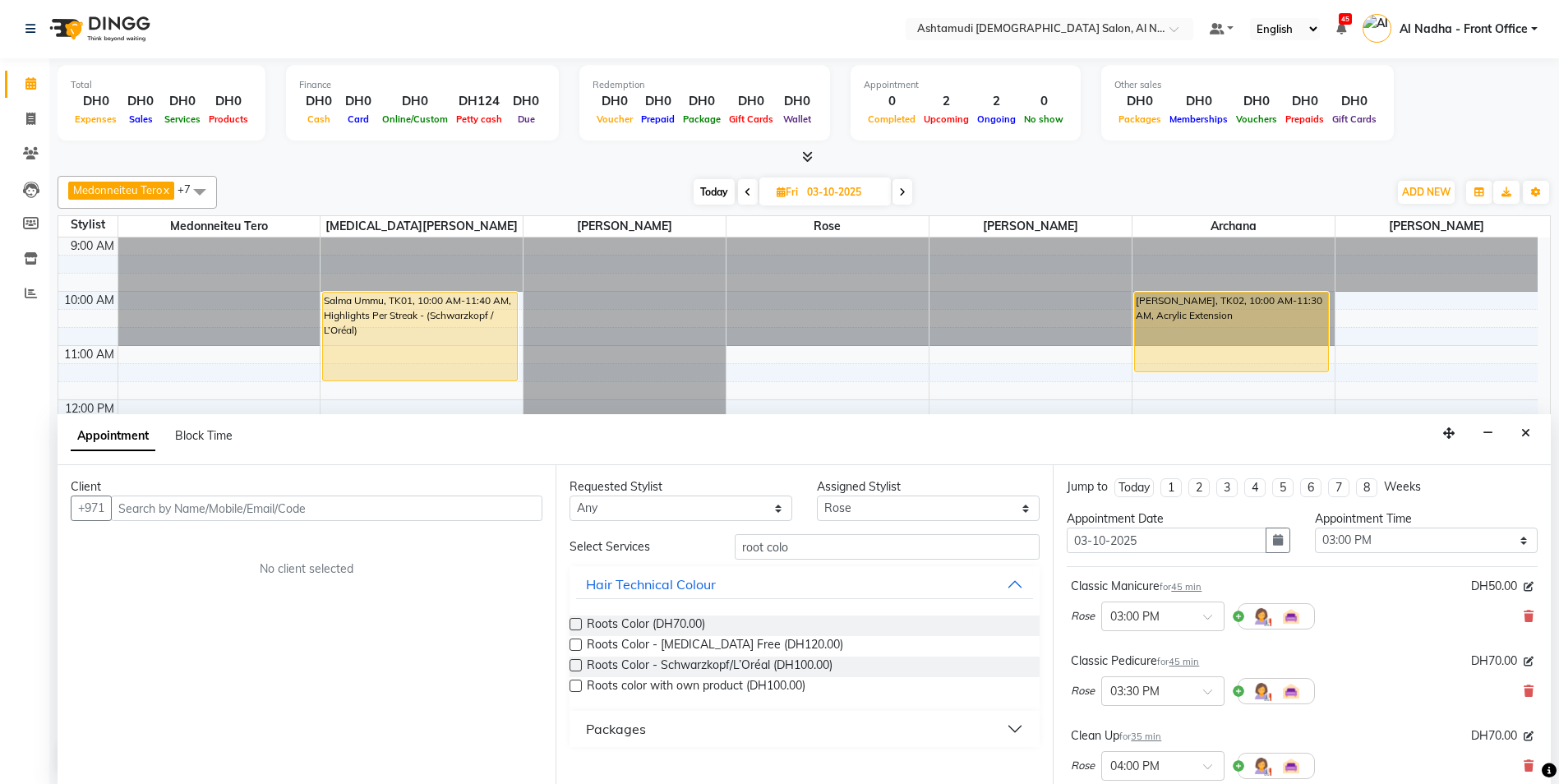
scroll to position [399, 0]
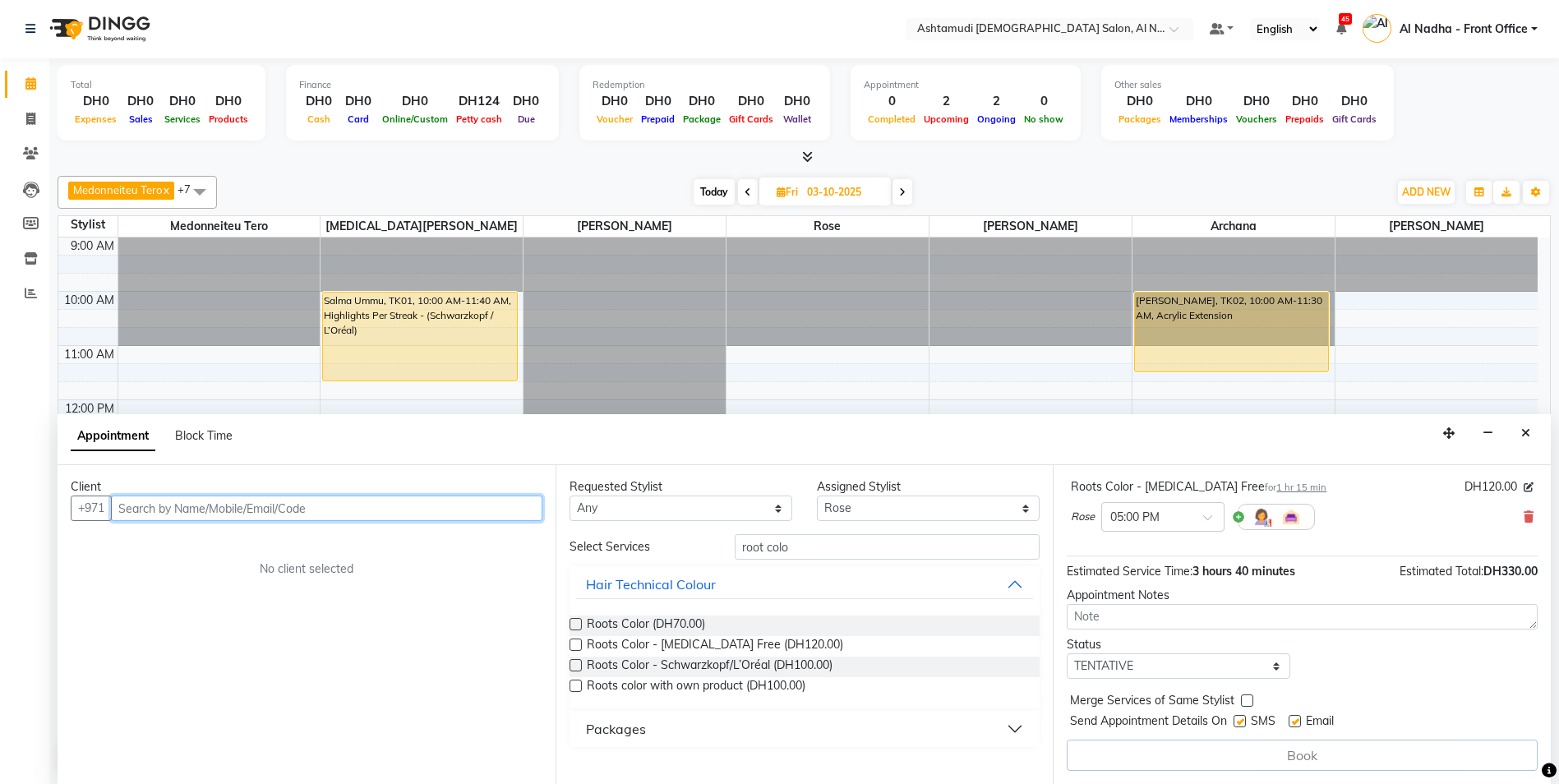
click at [234, 504] on input "text" at bounding box center [327, 508] width 431 height 25
click at [152, 508] on input "5673325267" at bounding box center [293, 508] width 364 height 25
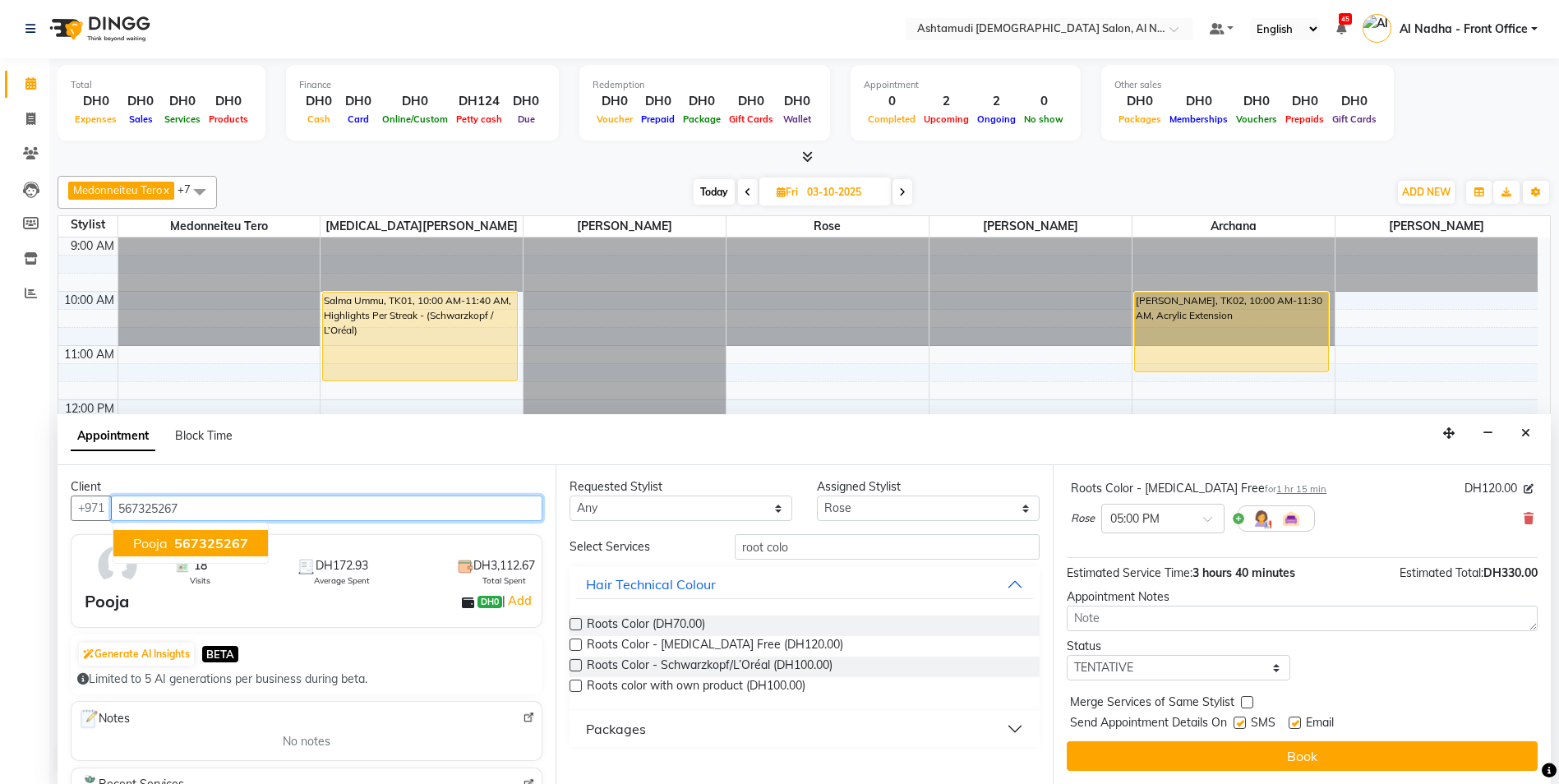
click at [139, 541] on span "Pooja" at bounding box center [150, 543] width 34 height 17
type input "567325267"
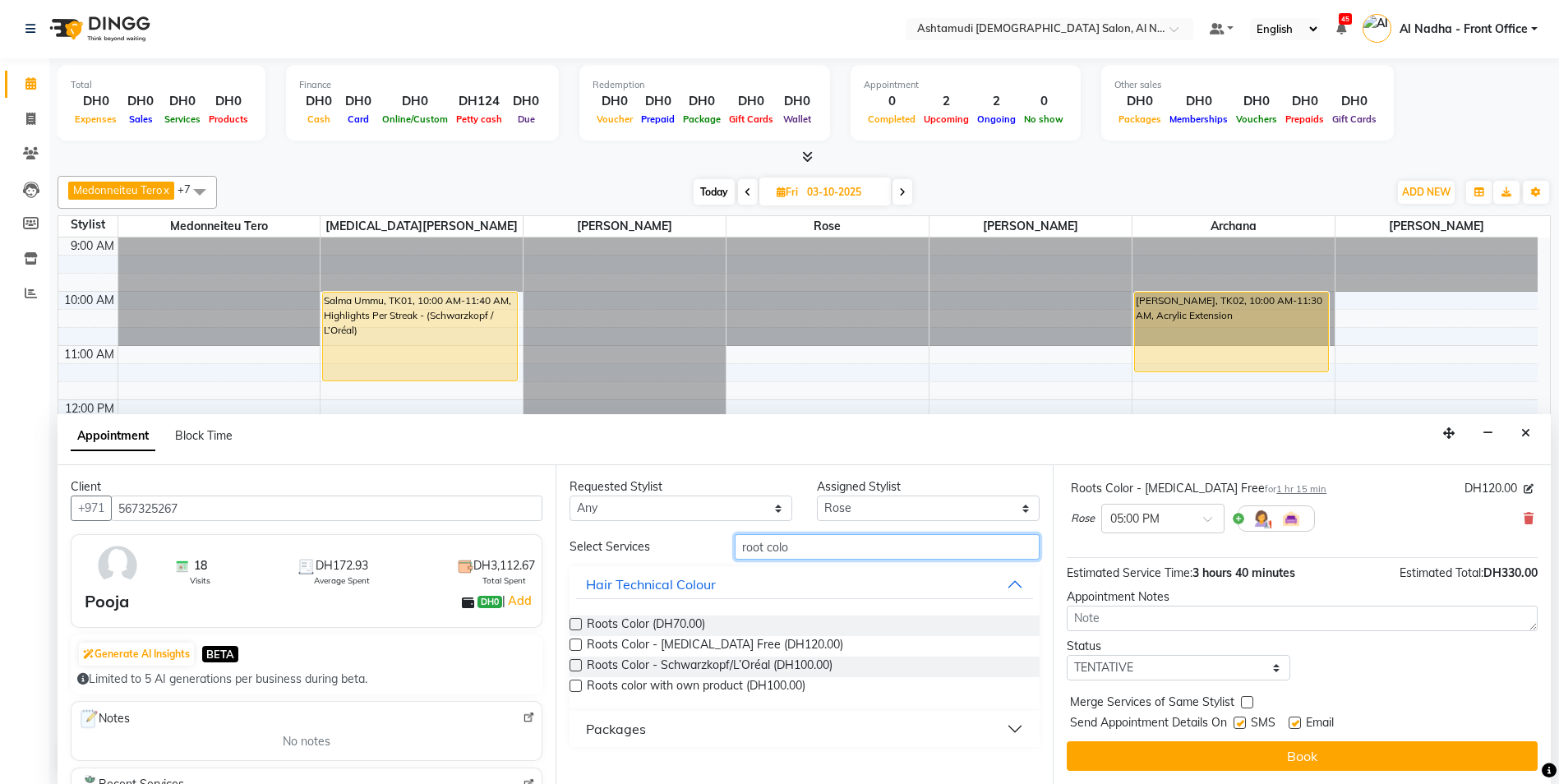
click at [790, 551] on input "root colo" at bounding box center [888, 547] width 306 height 25
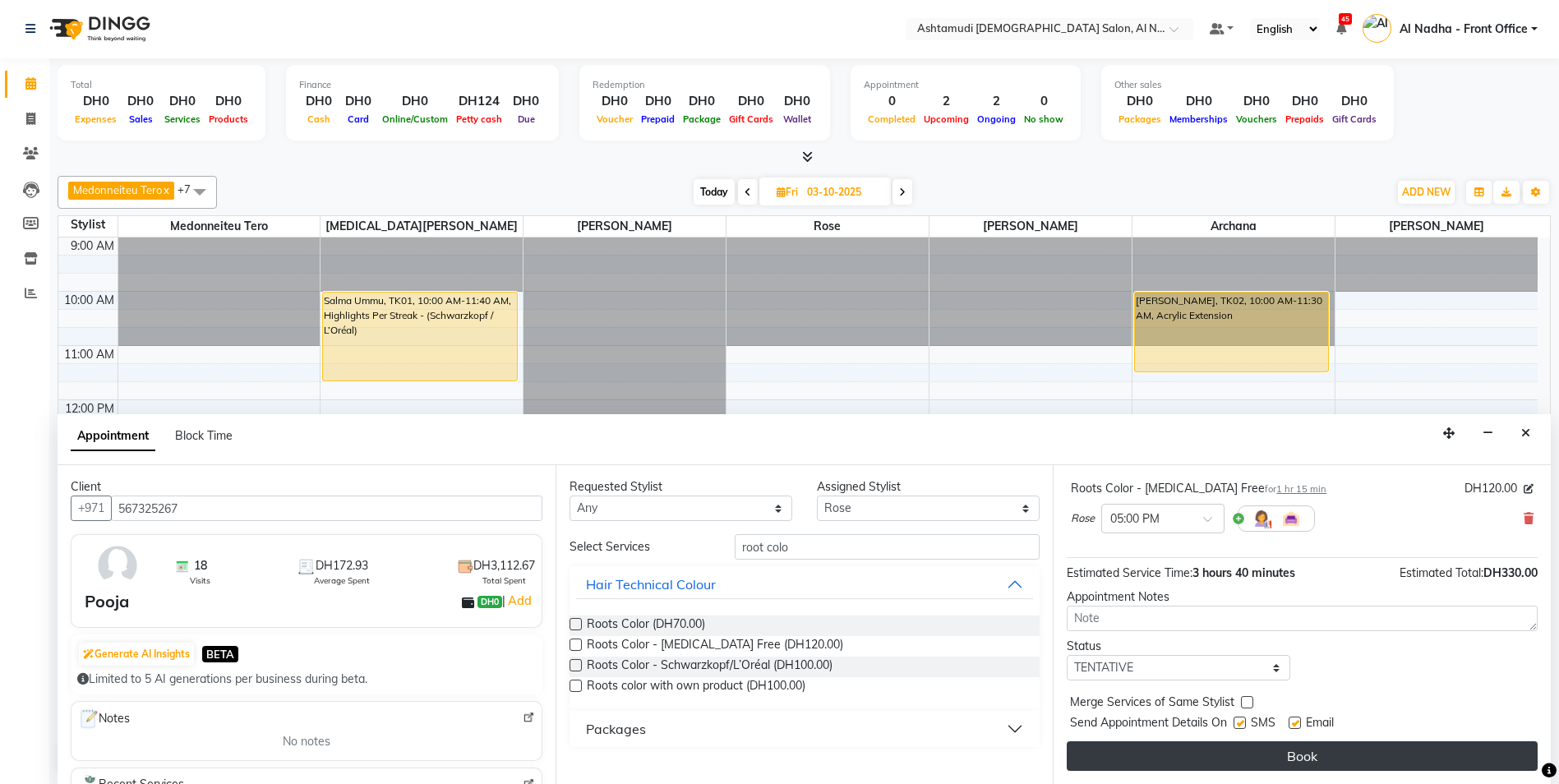
click at [1116, 759] on button "Book" at bounding box center [1303, 756] width 471 height 30
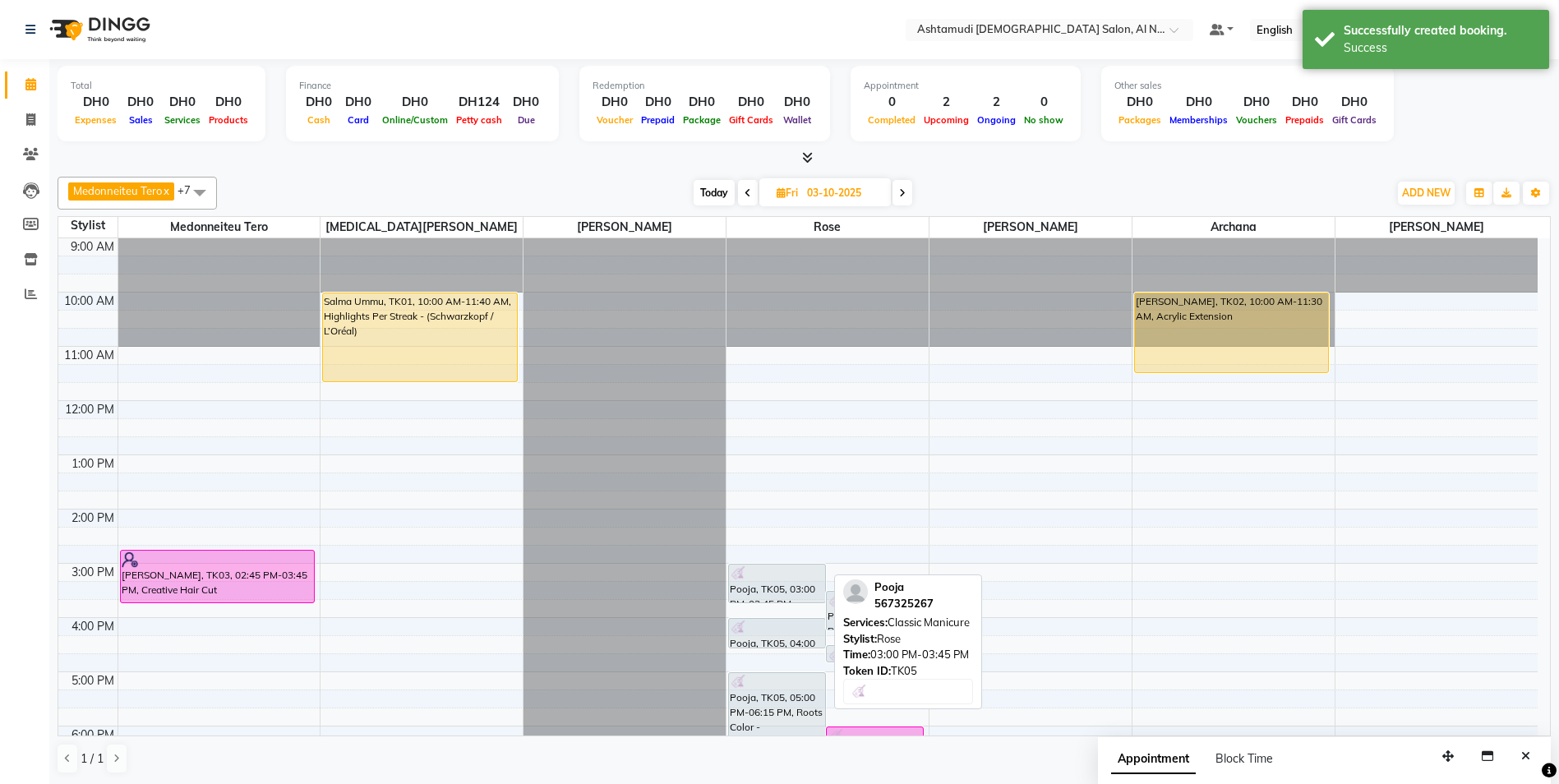
scroll to position [165, 0]
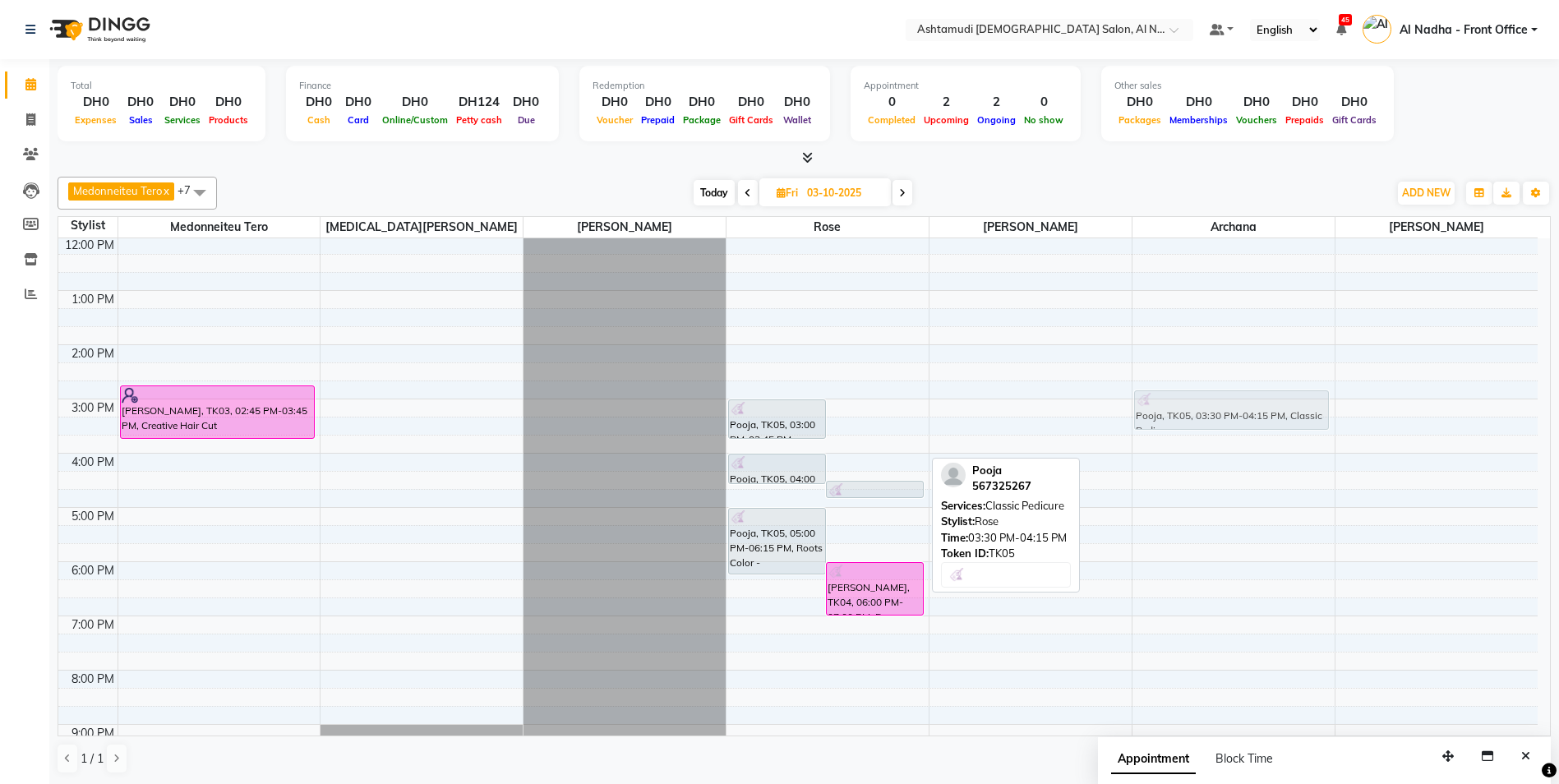
drag, startPoint x: 862, startPoint y: 449, endPoint x: 1190, endPoint y: 420, distance: 329.3
click at [1190, 420] on tr "[PERSON_NAME], TK03, 02:45 PM-03:45 PM, Creative Hair Cut Salma Ummu, TK01, 10:…" at bounding box center [798, 453] width 1479 height 759
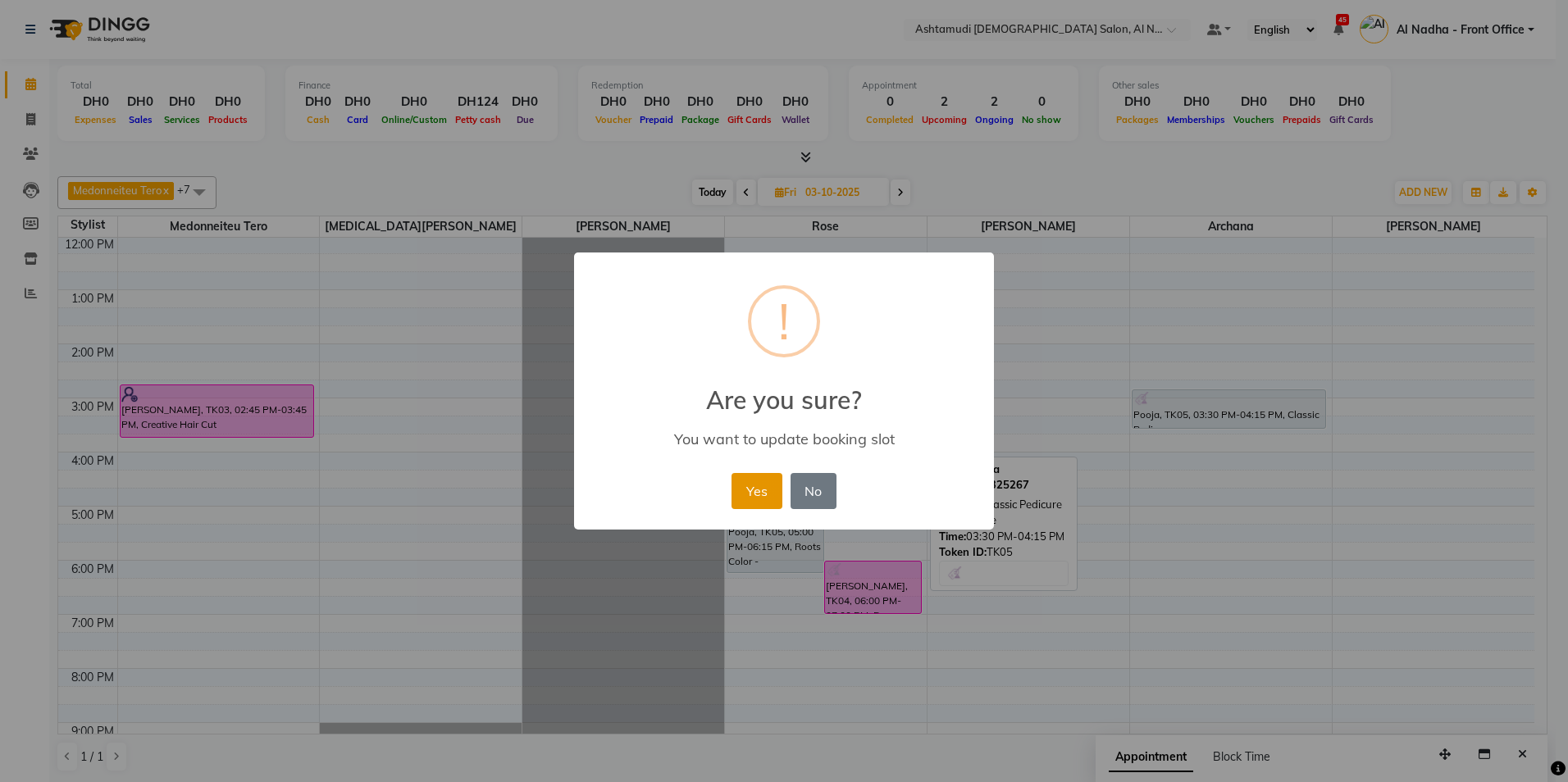
click at [750, 481] on button "Yes" at bounding box center [756, 490] width 50 height 36
